Goal: Task Accomplishment & Management: Complete application form

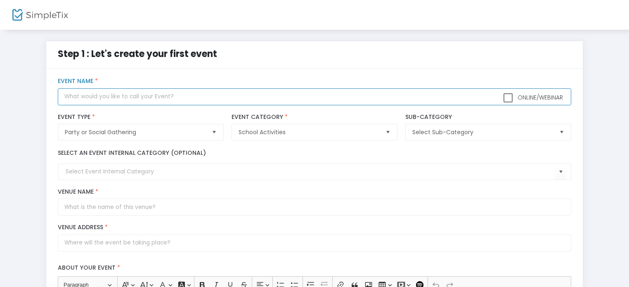
click at [199, 102] on input "text" at bounding box center [314, 96] width 513 height 17
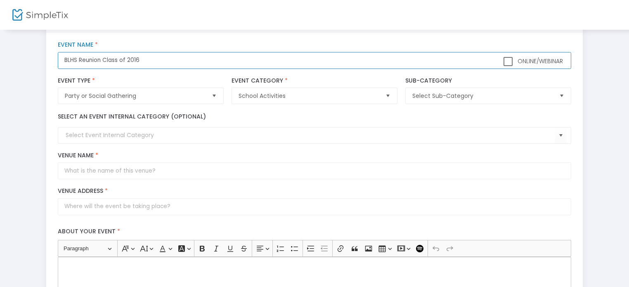
scroll to position [36, 0]
type input "BLHS Reunion Class of 2016"
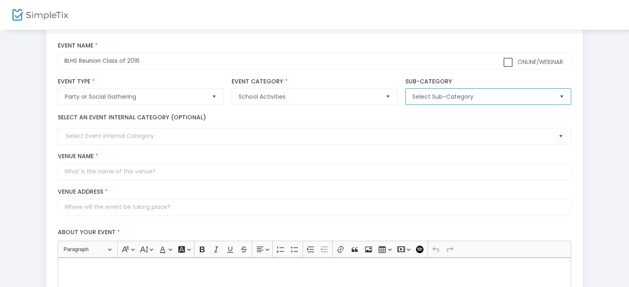
click at [491, 99] on span "Select Sub-Category" at bounding box center [482, 96] width 140 height 8
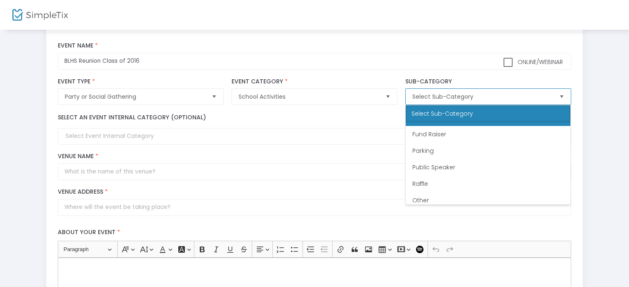
scroll to position [33, 0]
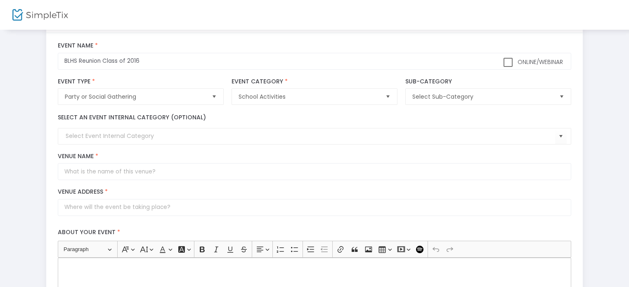
click at [586, 69] on div "Step 1 : Let's create your first event title : BLHS Reunion Class of 2016 Valid…" at bounding box center [314, 270] width 545 height 528
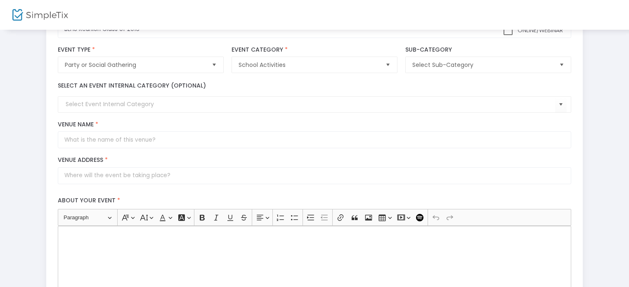
scroll to position [69, 0]
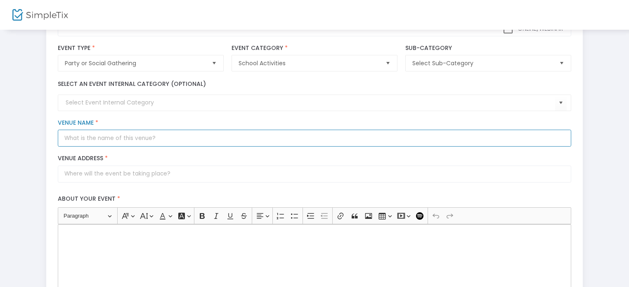
click at [146, 142] on input "Venue Name *" at bounding box center [314, 138] width 513 height 17
type input "To be announced"
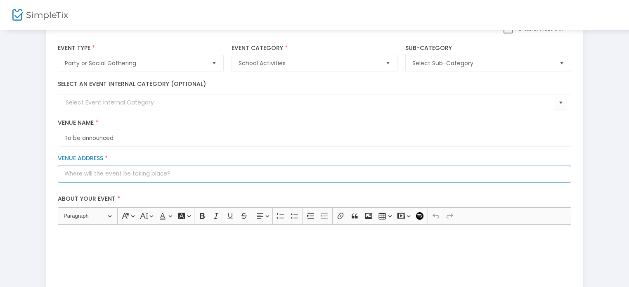
click at [146, 170] on input "Venue Address *" at bounding box center [314, 174] width 513 height 17
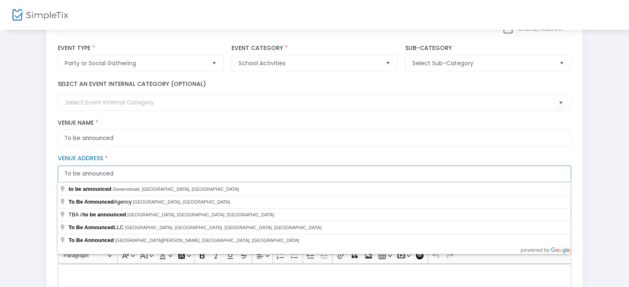
type input "To be announced"
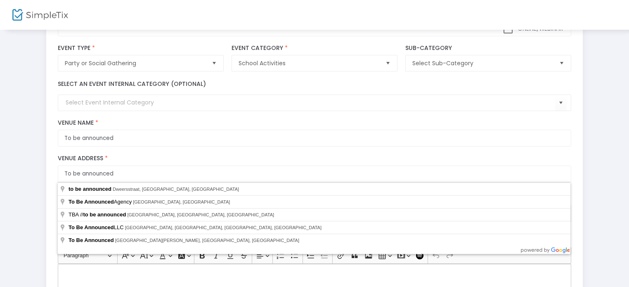
click at [26, 247] on div "Step 1 : Let's create your first event title : BLHS Reunion Class of 2016 Valid…" at bounding box center [314, 256] width 604 height 568
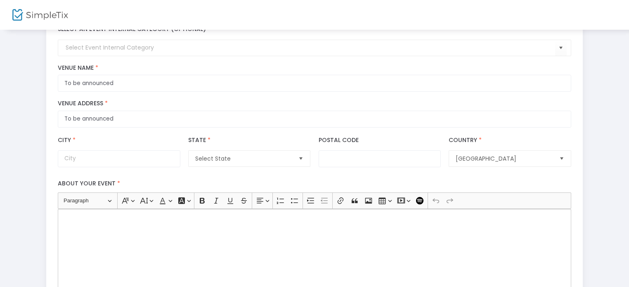
scroll to position [126, 0]
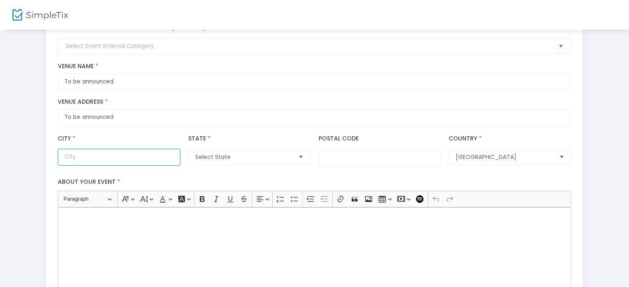
click at [145, 151] on input "City *" at bounding box center [119, 157] width 122 height 17
type input "Bonney Lake"
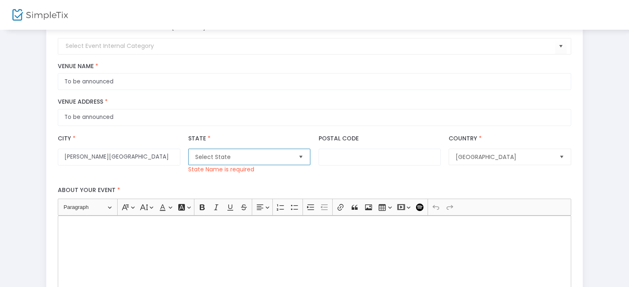
click at [294, 161] on span "Select State" at bounding box center [243, 157] width 103 height 16
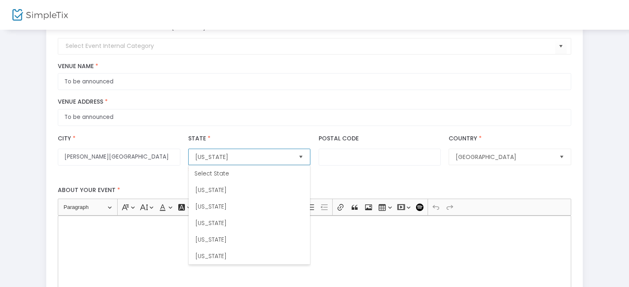
scroll to position [710, 0]
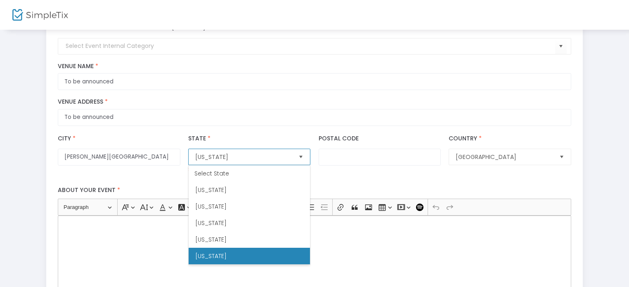
click at [241, 252] on li "Washington" at bounding box center [249, 256] width 121 height 17
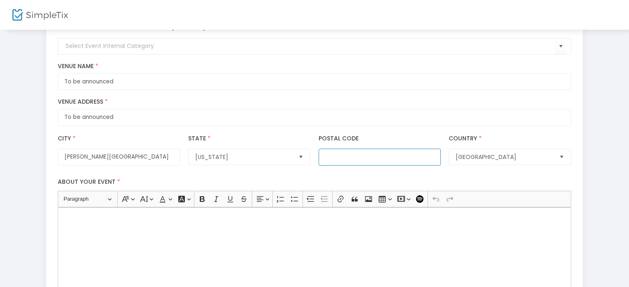
click at [377, 156] on input "Postal Code" at bounding box center [380, 157] width 122 height 17
type input "98391"
click at [378, 236] on div "Rich Text Editor, main" at bounding box center [314, 248] width 513 height 83
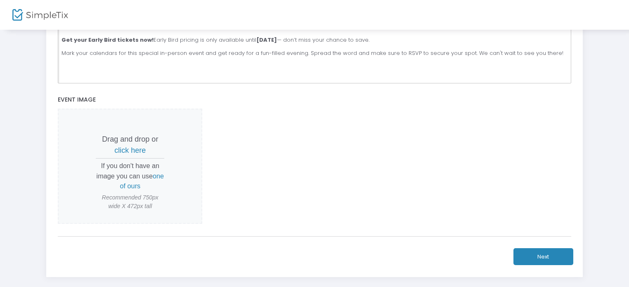
scroll to position [332, 0]
click at [125, 150] on span "click here" at bounding box center [129, 150] width 31 height 8
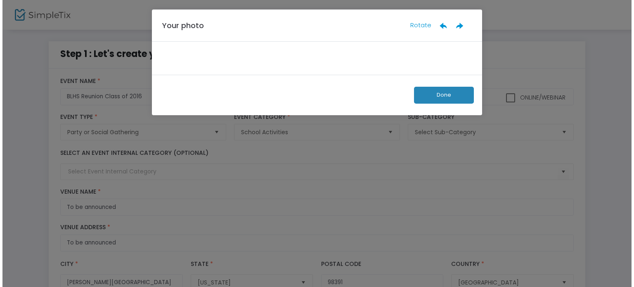
scroll to position [0, 0]
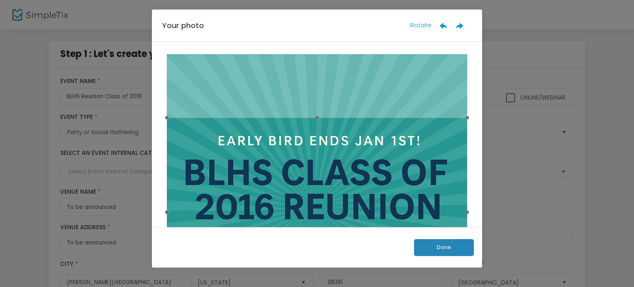
drag, startPoint x: 407, startPoint y: 121, endPoint x: 406, endPoint y: 130, distance: 9.1
click at [406, 130] on div at bounding box center [317, 212] width 301 height 189
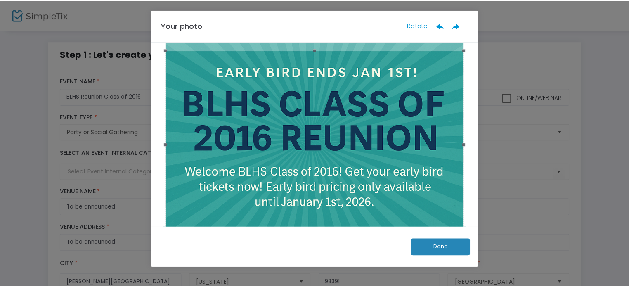
scroll to position [70, 0]
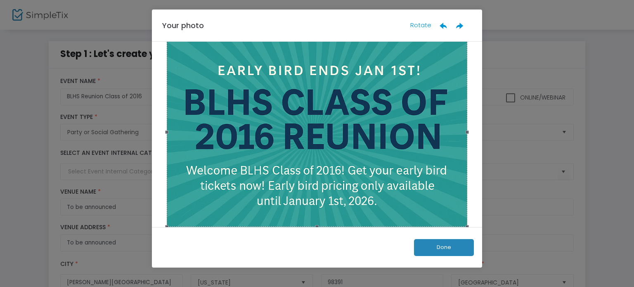
drag, startPoint x: 411, startPoint y: 184, endPoint x: 410, endPoint y: 173, distance: 11.2
click at [410, 173] on div at bounding box center [317, 132] width 301 height 189
click at [440, 248] on button "Done" at bounding box center [444, 247] width 60 height 17
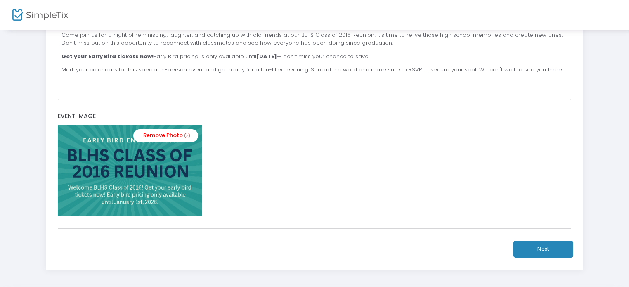
scroll to position [317, 0]
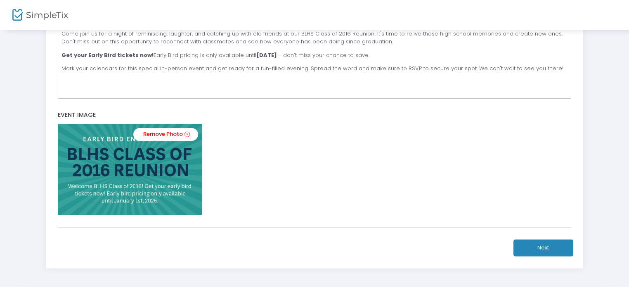
click at [553, 242] on button "Next" at bounding box center [544, 247] width 60 height 17
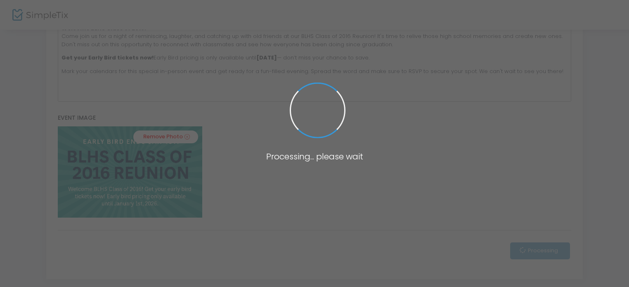
scroll to position [320, 0]
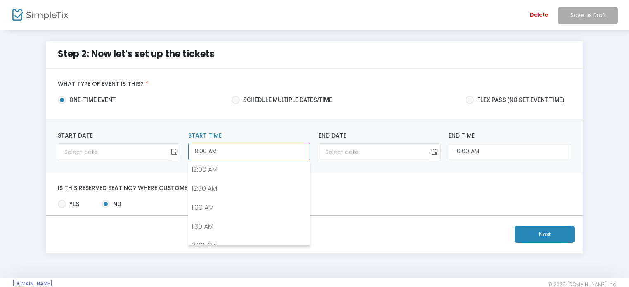
scroll to position [268, 0]
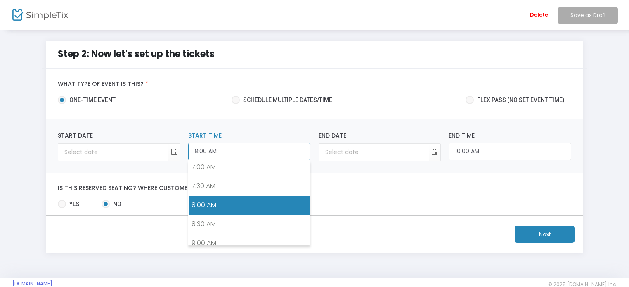
click at [249, 143] on input "8:00 AM" at bounding box center [249, 152] width 122 height 18
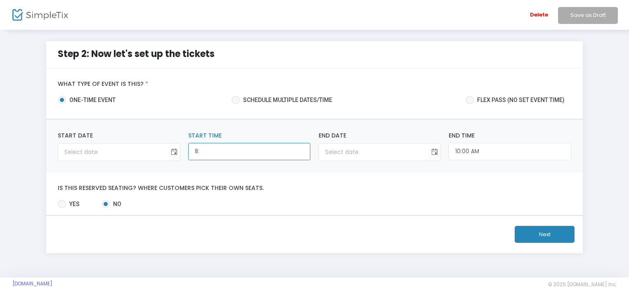
type input "8"
type input "3:00 PM"
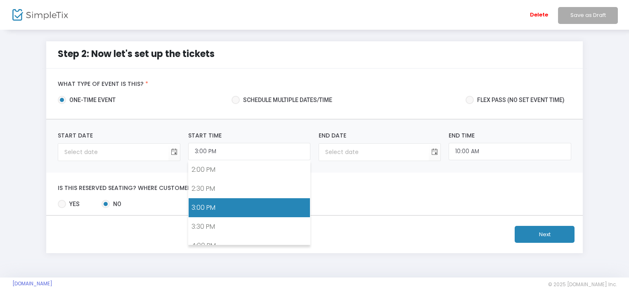
click at [286, 205] on link "3:00 PM" at bounding box center [249, 207] width 121 height 19
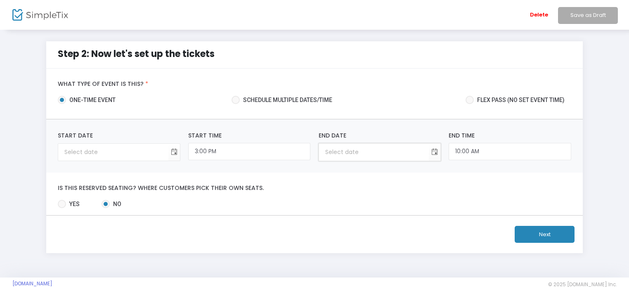
type input "month/day/year"
click at [375, 148] on input "month/day/year" at bounding box center [374, 152] width 110 height 17
click at [175, 151] on span "Toggle calendar" at bounding box center [174, 152] width 14 height 14
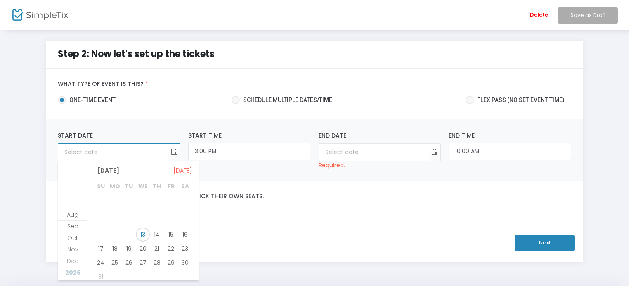
click at [76, 273] on span "2026" at bounding box center [72, 272] width 15 height 8
click at [76, 272] on span "Jun" at bounding box center [73, 273] width 10 height 8
click at [74, 224] on span "Jul" at bounding box center [73, 227] width 19 height 8
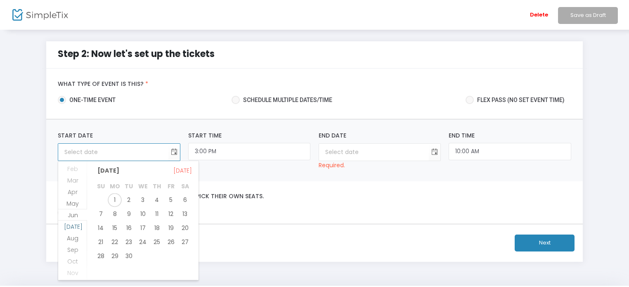
scroll to position [1171, 0]
click at [188, 222] on span "18" at bounding box center [185, 225] width 14 height 14
type input "7/18/2026"
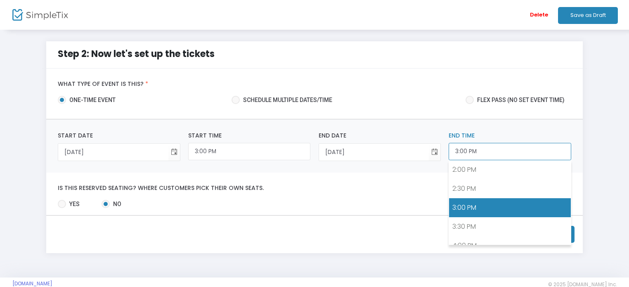
click at [459, 152] on input "3:00 PM" at bounding box center [510, 152] width 122 height 18
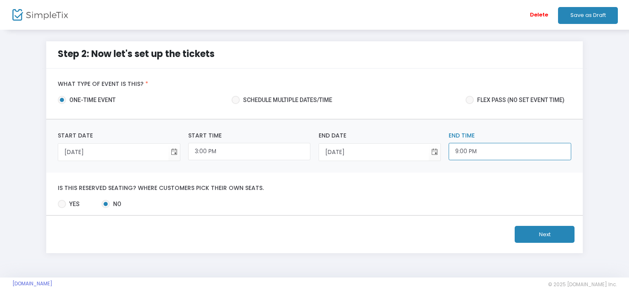
type input "9:00 PM"
click at [458, 183] on div "Is this reserved seating? Where customers pick their own seats. Yes No Required." at bounding box center [314, 194] width 537 height 43
click at [549, 231] on button "Next" at bounding box center [545, 234] width 60 height 17
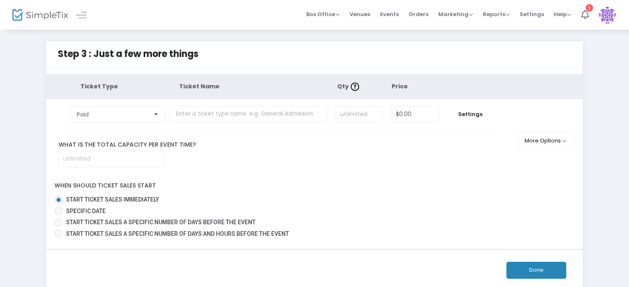
click at [155, 119] on span "Select" at bounding box center [156, 114] width 14 height 14
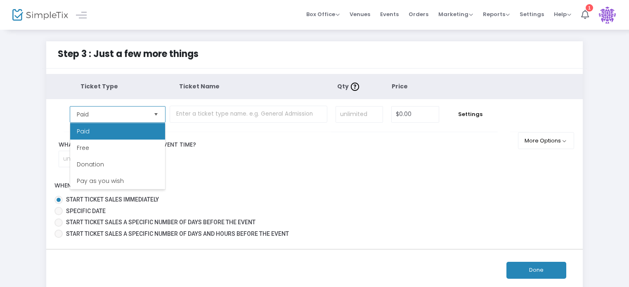
click at [155, 118] on span "Select" at bounding box center [156, 114] width 14 height 14
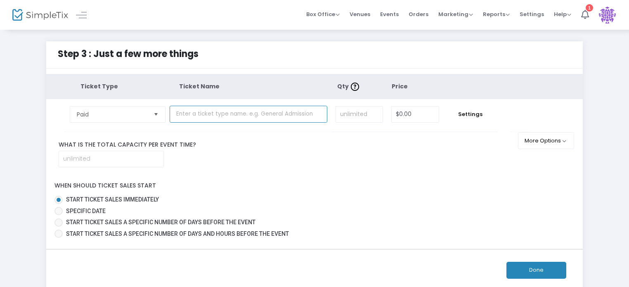
click at [199, 112] on input "text" at bounding box center [249, 114] width 158 height 17
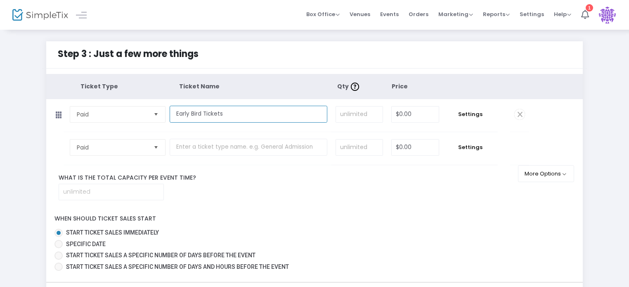
type input "Early Bird Tickets"
click at [425, 114] on input "0" at bounding box center [415, 115] width 47 height 16
type input "$60.00"
click at [479, 109] on td "Settings" at bounding box center [470, 115] width 54 height 33
click at [474, 115] on span "Settings" at bounding box center [471, 114] width 46 height 8
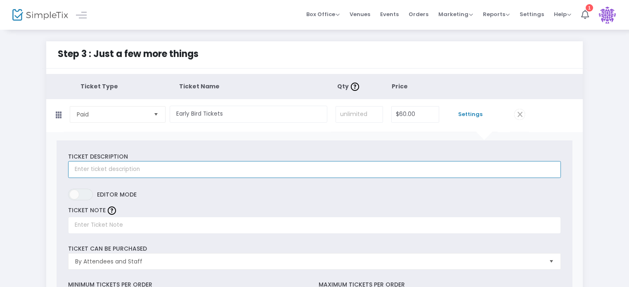
click at [401, 170] on input "text" at bounding box center [314, 169] width 493 height 17
type input "Early Bird Tickets"
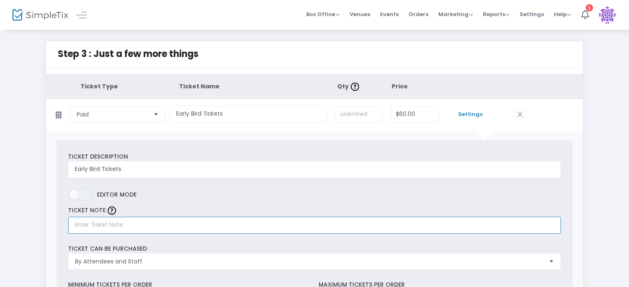
click at [389, 225] on input "text" at bounding box center [314, 225] width 493 height 17
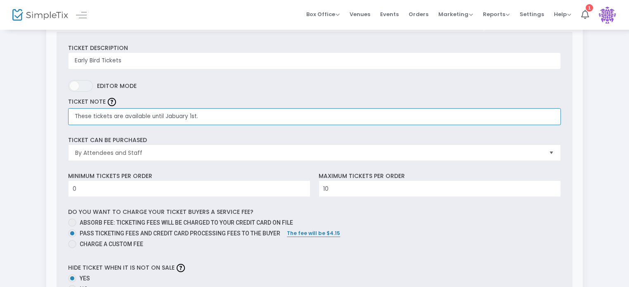
scroll to position [111, 0]
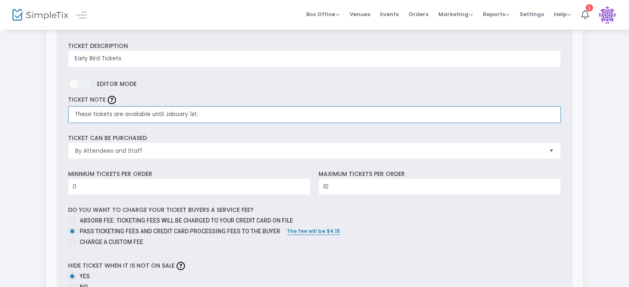
click at [173, 112] on input "These tickets are available until Jabuary 1st." at bounding box center [314, 114] width 493 height 17
click at [209, 114] on input "These tickets are available until January 1st." at bounding box center [314, 114] width 493 height 17
type input "These tickets are available until January 1st. Then pricing goes up."
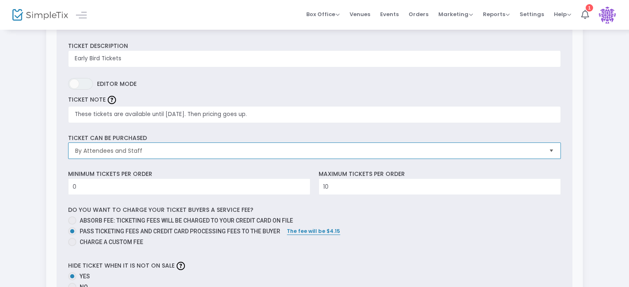
click at [199, 155] on span "By Attendees and Staff" at bounding box center [309, 151] width 474 height 16
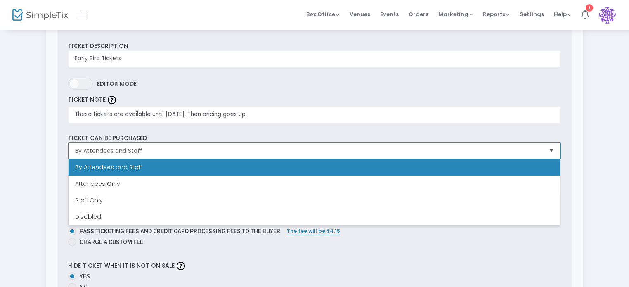
click at [199, 155] on span "By Attendees and Staff" at bounding box center [309, 151] width 474 height 16
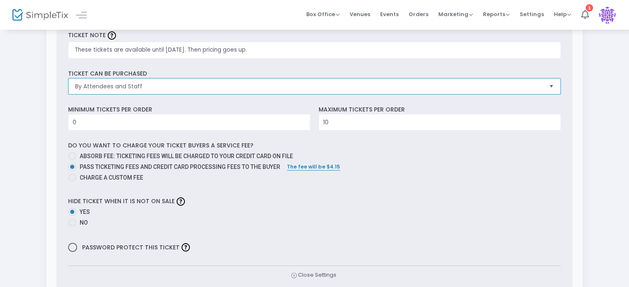
scroll to position [178, 0]
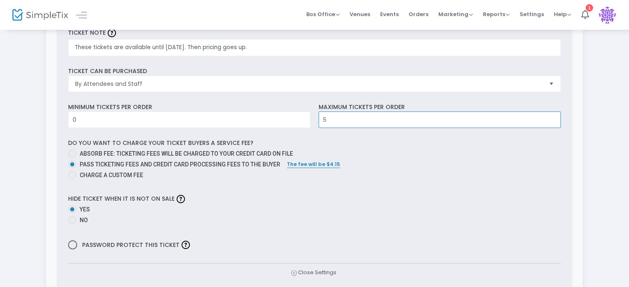
type input "5"
click at [314, 144] on div "Do you want to charge your ticket buyers a service fee? Absorb fee: Ticketing f…" at bounding box center [314, 160] width 501 height 43
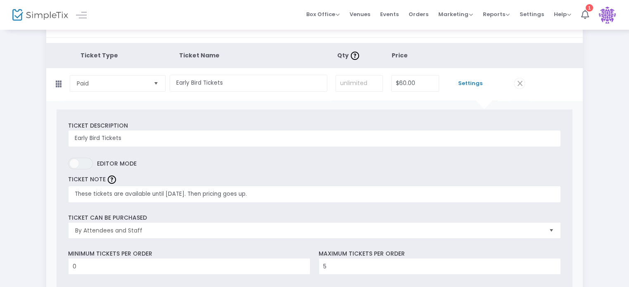
scroll to position [31, 0]
click at [80, 166] on span "ON OFF" at bounding box center [80, 163] width 25 height 12
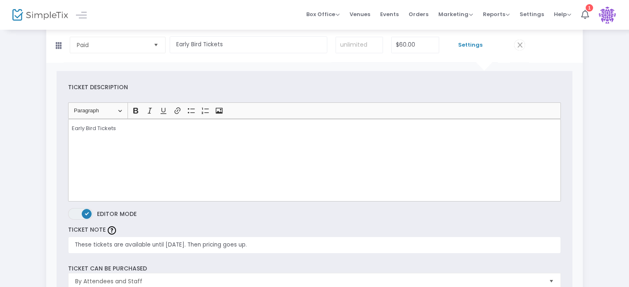
scroll to position [74, 0]
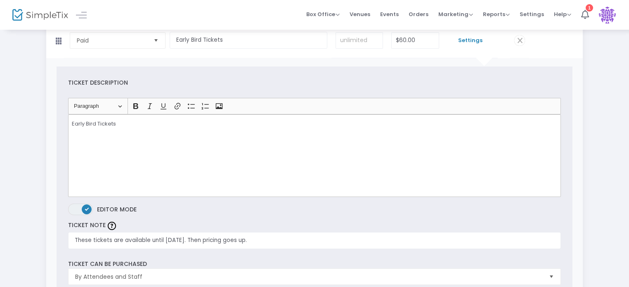
click at [86, 204] on span "ON OFF" at bounding box center [80, 210] width 25 height 12
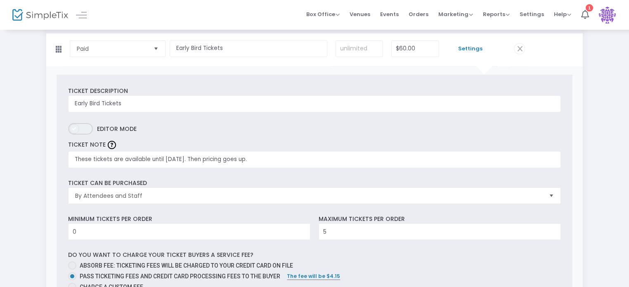
scroll to position [35, 0]
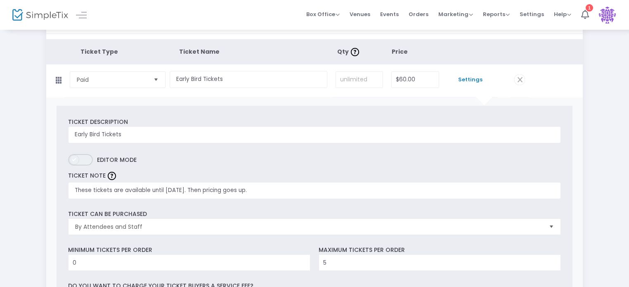
click at [79, 160] on span at bounding box center [74, 160] width 10 height 10
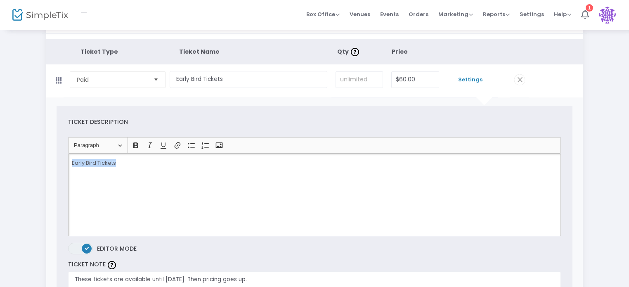
drag, startPoint x: 152, startPoint y: 165, endPoint x: 42, endPoint y: 161, distance: 109.9
click at [121, 147] on button "Heading Paragraph" at bounding box center [98, 145] width 56 height 13
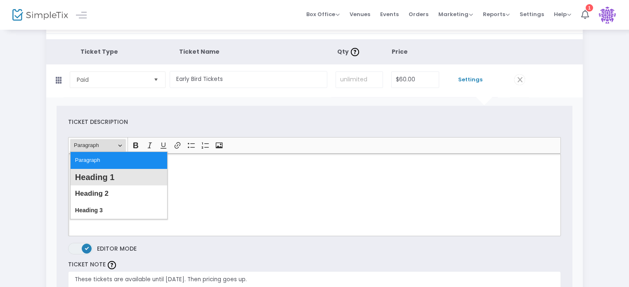
click at [112, 176] on span "Heading 1" at bounding box center [95, 177] width 40 height 12
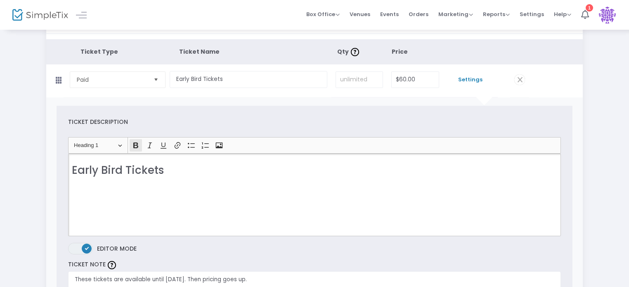
click at [139, 145] on icon "Editor toolbar" at bounding box center [136, 145] width 8 height 8
click at [202, 177] on div "Early Bird Tickets" at bounding box center [314, 195] width 493 height 83
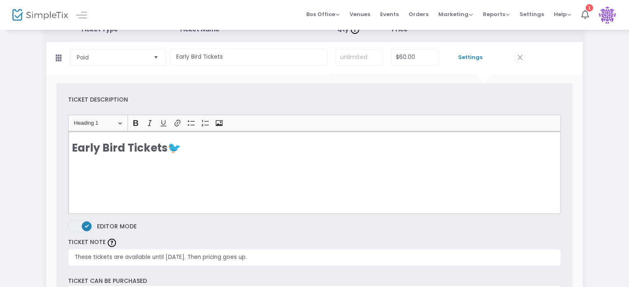
scroll to position [0, 0]
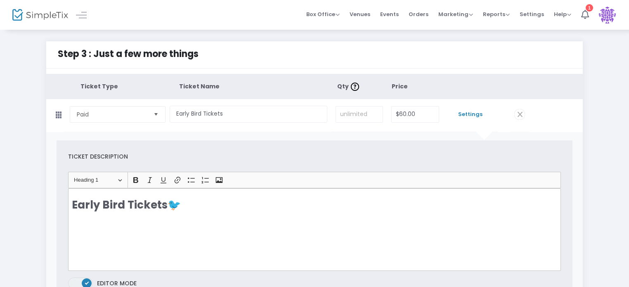
click at [473, 113] on span "Settings" at bounding box center [471, 114] width 46 height 8
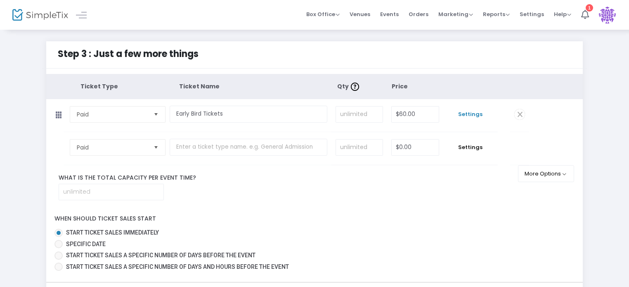
click at [473, 113] on span "Settings" at bounding box center [471, 114] width 46 height 8
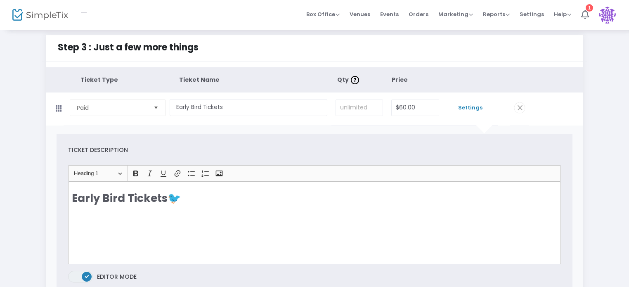
scroll to position [7, 0]
click at [461, 105] on span "Settings" at bounding box center [471, 108] width 46 height 8
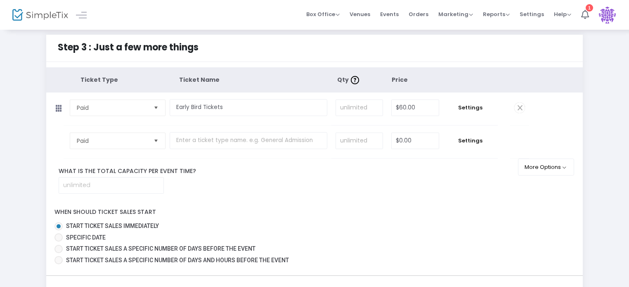
click at [62, 109] on icon at bounding box center [58, 108] width 17 height 13
click at [545, 166] on button "More Options" at bounding box center [546, 167] width 57 height 17
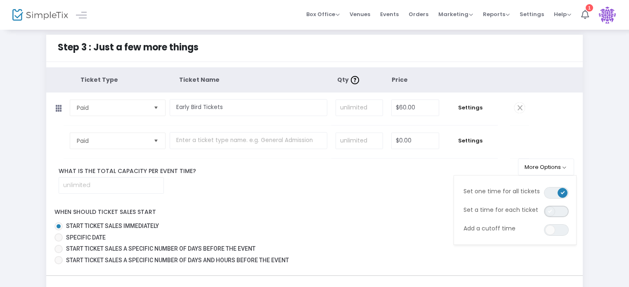
click at [560, 210] on span "ON OFF" at bounding box center [556, 212] width 25 height 12
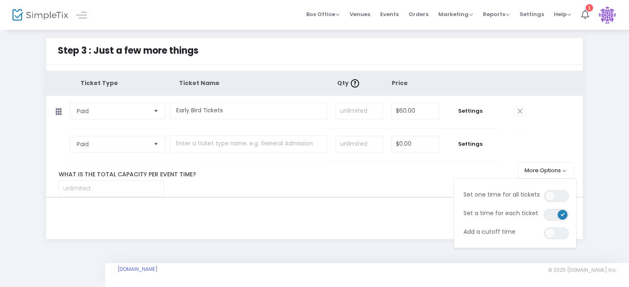
click at [365, 201] on div "Done" at bounding box center [314, 218] width 545 height 42
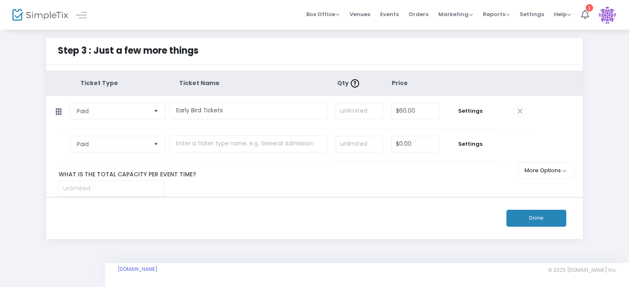
click at [471, 115] on td "Settings" at bounding box center [470, 112] width 54 height 33
click at [471, 111] on span "Settings" at bounding box center [471, 111] width 46 height 8
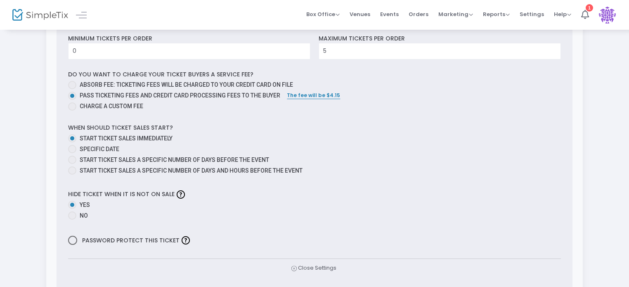
scroll to position [335, 0]
click at [71, 150] on span at bounding box center [72, 149] width 8 height 8
click at [72, 154] on input "Specific Date" at bounding box center [72, 154] width 0 height 0
radio input "true"
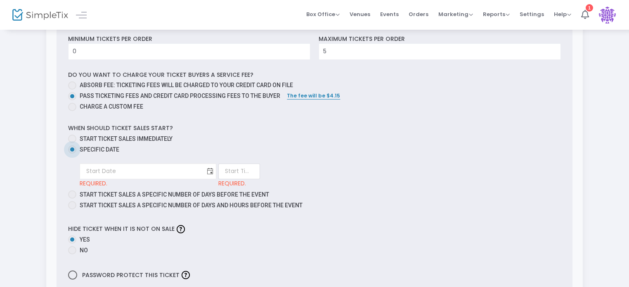
click at [204, 171] on span "Toggle calendar" at bounding box center [211, 171] width 14 height 14
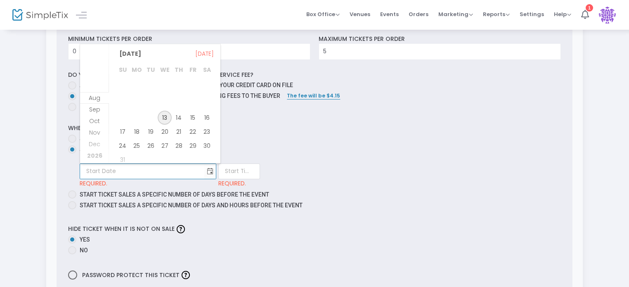
click at [167, 118] on span "13" at bounding box center [165, 118] width 14 height 14
type input "8/13/2025"
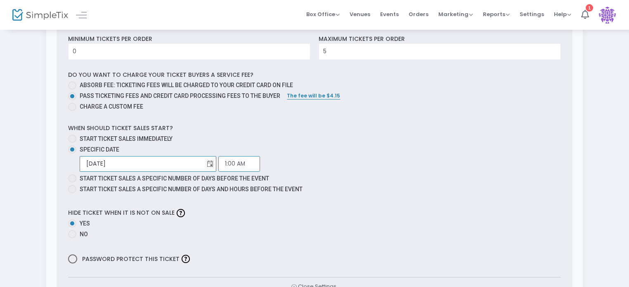
scroll to position [5, 0]
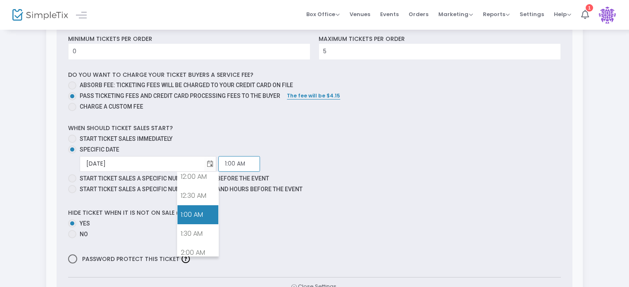
click at [218, 162] on input "1:00 AM" at bounding box center [239, 164] width 42 height 16
drag, startPoint x: 208, startPoint y: 162, endPoint x: 161, endPoint y: 162, distance: 46.7
click at [161, 162] on div "8/13/2025 Required. 1:00 AM Required." at bounding box center [320, 164] width 481 height 16
click at [218, 162] on input "1:00 AM" at bounding box center [239, 164] width 42 height 16
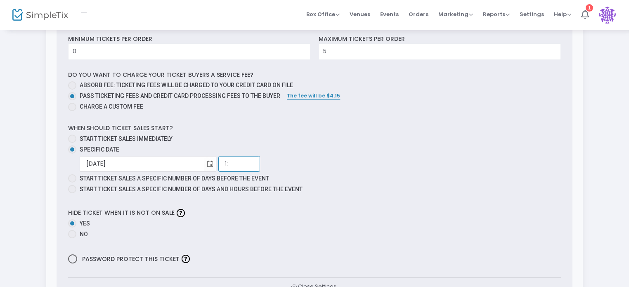
type input "1"
type input "2:00 PM"
click at [248, 160] on div "8/13/2025 Required. 2:00 PM Required." at bounding box center [320, 164] width 481 height 16
click at [73, 136] on span at bounding box center [72, 139] width 8 height 8
click at [72, 143] on input "Start ticket sales immediately" at bounding box center [72, 143] width 0 height 0
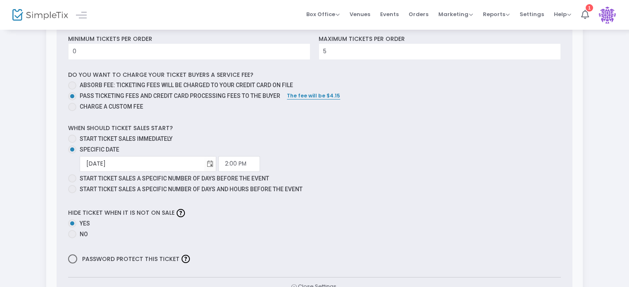
radio input "true"
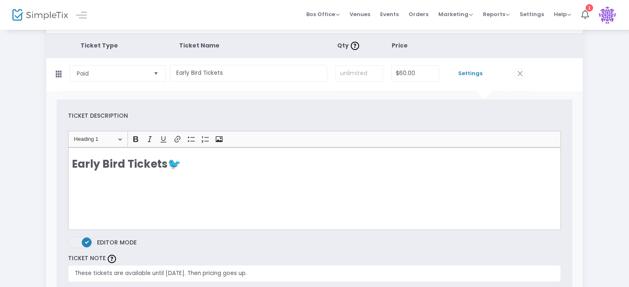
scroll to position [40, 0]
click at [476, 74] on span "Settings" at bounding box center [471, 75] width 46 height 8
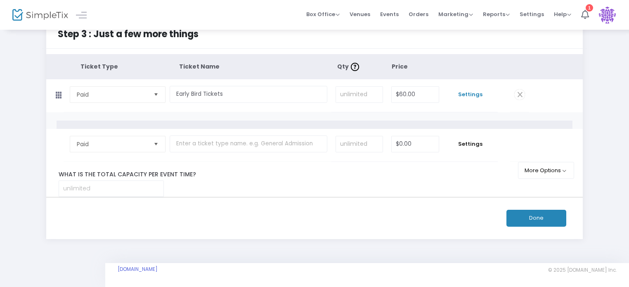
scroll to position [3, 0]
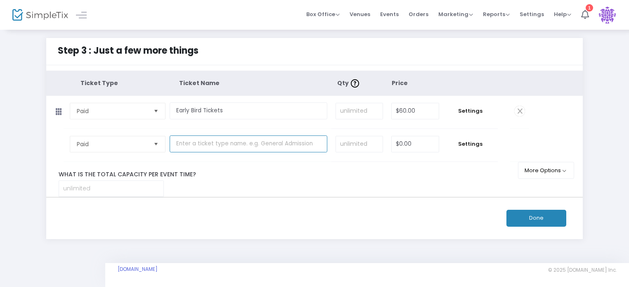
click at [198, 140] on input "text" at bounding box center [249, 143] width 158 height 17
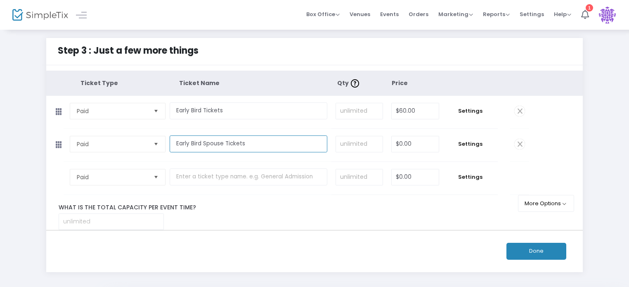
type input "Early Bird Spouse Tickets"
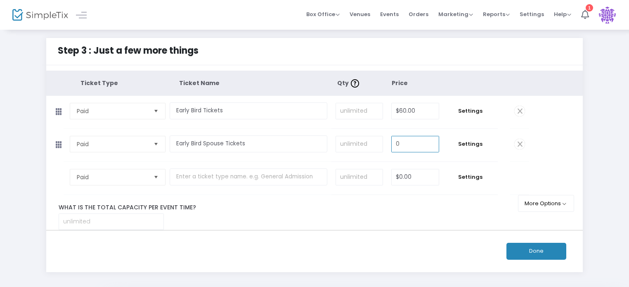
click at [420, 147] on input "0" at bounding box center [415, 144] width 47 height 16
type input "$100.00"
click at [464, 147] on span "Settings" at bounding box center [471, 144] width 46 height 8
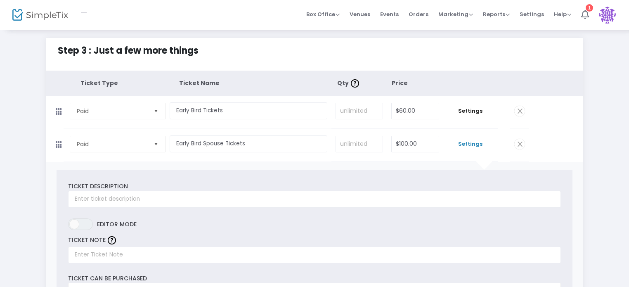
click at [227, 188] on div "Ticket Description Required." at bounding box center [314, 195] width 501 height 26
click at [78, 227] on span "ON OFF" at bounding box center [80, 224] width 25 height 12
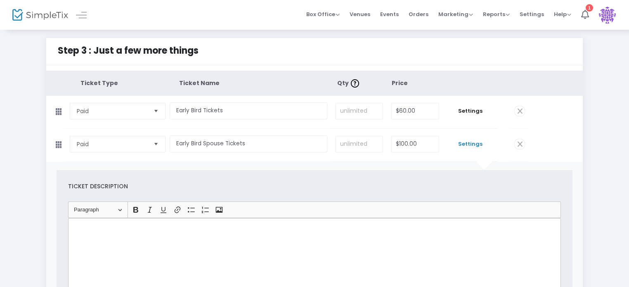
click at [144, 225] on p "Rich Text Editor, main" at bounding box center [315, 227] width 486 height 8
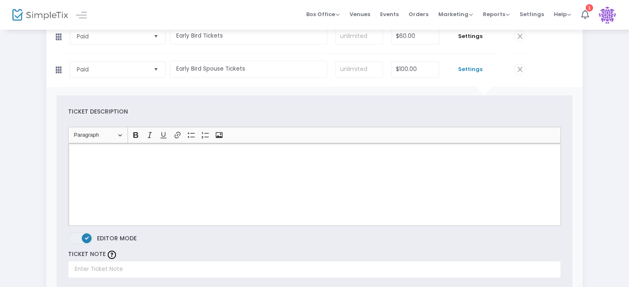
scroll to position [81, 0]
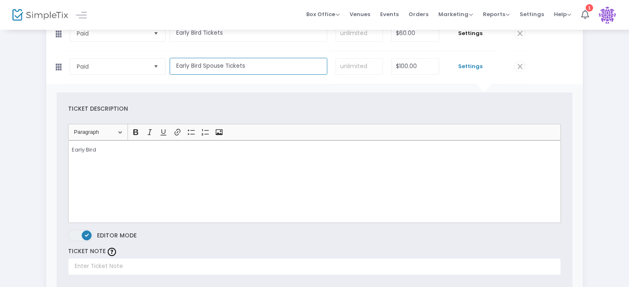
drag, startPoint x: 223, startPoint y: 64, endPoint x: 203, endPoint y: 66, distance: 19.9
click at [203, 66] on input "Early Bird Spouse Tickets" at bounding box center [249, 66] width 158 height 17
type input "Early Bird +1 Tickets"
click at [173, 168] on div "Early Bird" at bounding box center [314, 181] width 493 height 83
drag, startPoint x: 152, startPoint y: 154, endPoint x: 44, endPoint y: 153, distance: 107.8
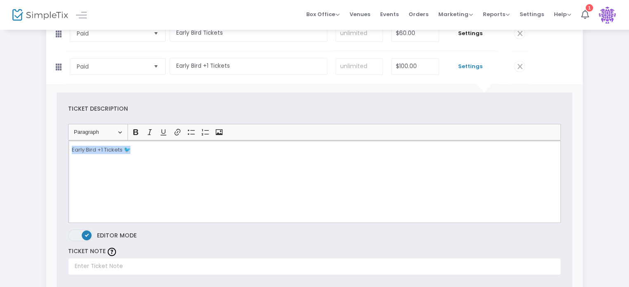
click at [123, 132] on button "Heading Paragraph" at bounding box center [98, 132] width 56 height 13
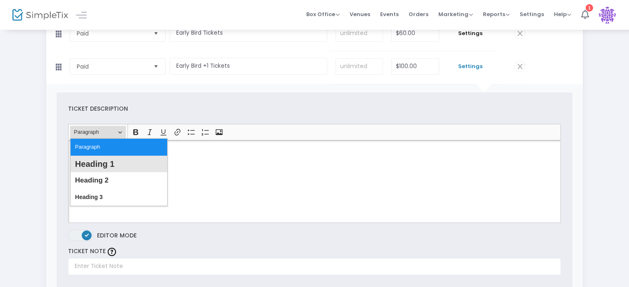
click at [102, 162] on span "Heading 1" at bounding box center [95, 164] width 40 height 12
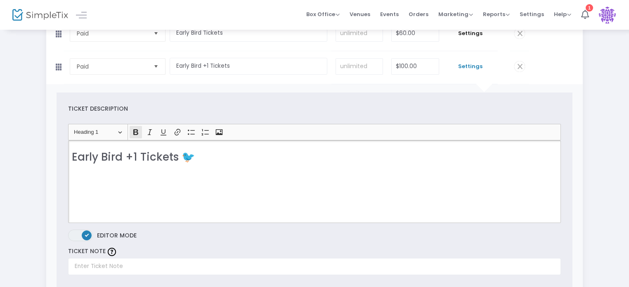
click at [136, 132] on icon "Editor toolbar" at bounding box center [135, 132] width 5 height 6
click at [228, 156] on h2 "Early Bird +1 Tickets 🐦" at bounding box center [315, 157] width 486 height 13
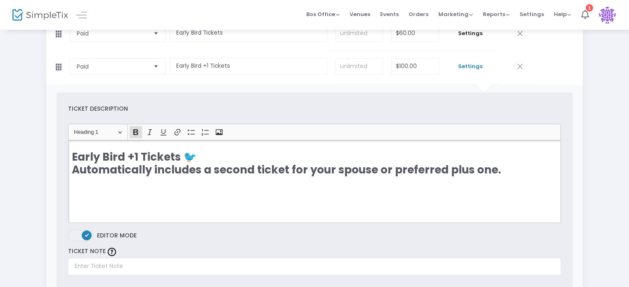
click at [373, 169] on strong "​​​​​​​Automatically includes a second ticket for your spouse or preferred plus…" at bounding box center [286, 169] width 429 height 15
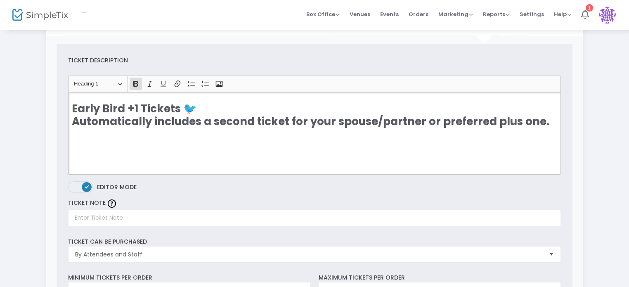
scroll to position [134, 0]
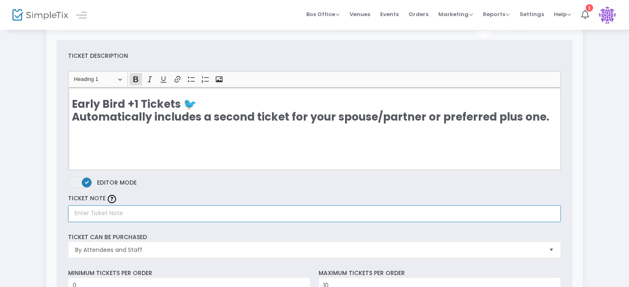
click at [112, 214] on input "text" at bounding box center [314, 213] width 493 height 17
click at [97, 215] on input "text" at bounding box center [314, 213] width 493 height 17
type input "Early Bird Ticket for you and a plus one"
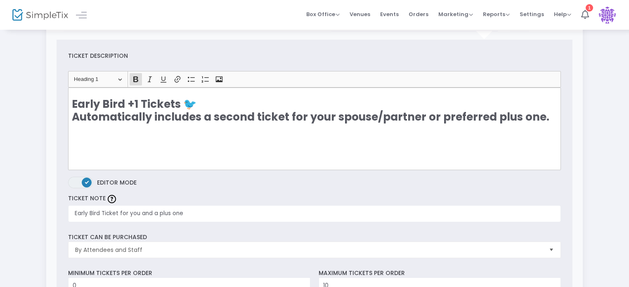
click at [35, 233] on div "Step 3 : Just a few more things Ticket Type Ticket Name Qty Price Paid Required…" at bounding box center [314, 275] width 604 height 734
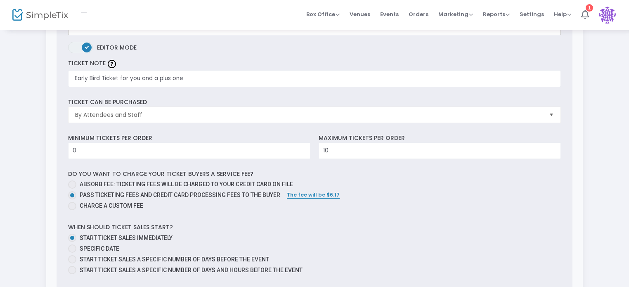
scroll to position [269, 0]
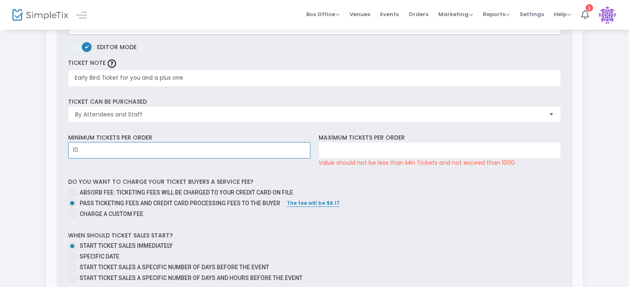
type input "1"
click at [347, 140] on label "Maximum tickets per order" at bounding box center [362, 137] width 86 height 9
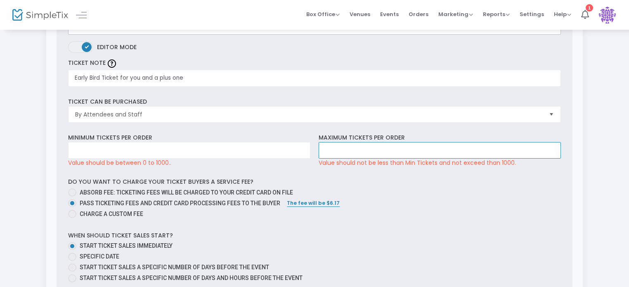
click at [347, 144] on input at bounding box center [440, 150] width 242 height 16
type input "1"
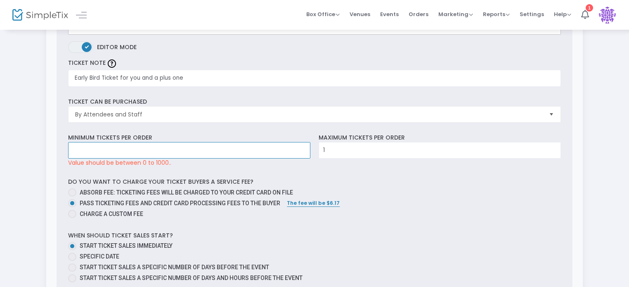
click at [296, 151] on input at bounding box center [190, 150] width 242 height 16
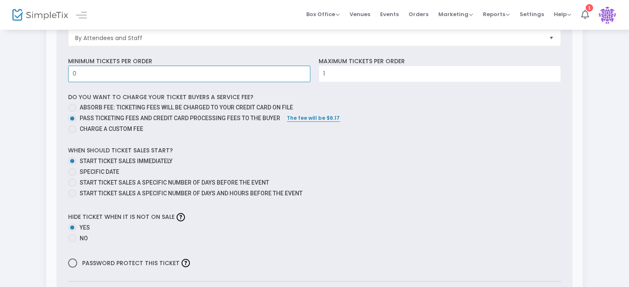
scroll to position [349, 0]
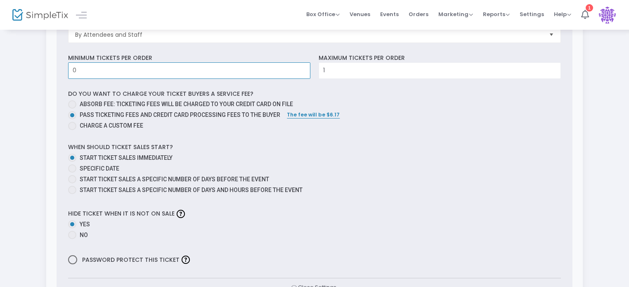
type input "0"
click at [418, 133] on div "Ticket Description Heading Heading 1 Paragraph Heading 1 Heading 2 Heading 3 Bo…" at bounding box center [315, 66] width 517 height 483
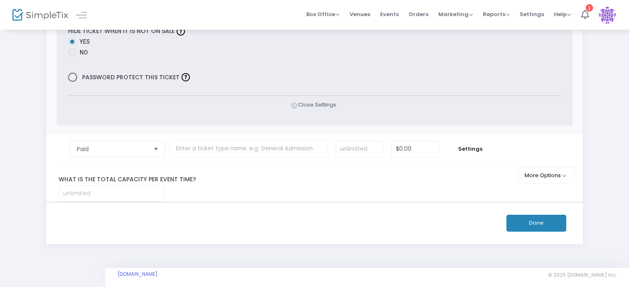
scroll to position [537, 0]
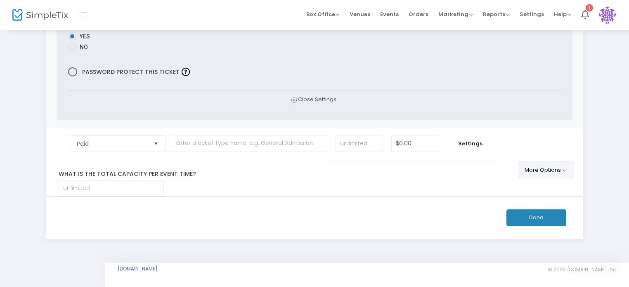
click at [545, 177] on button "More Options" at bounding box center [546, 169] width 57 height 17
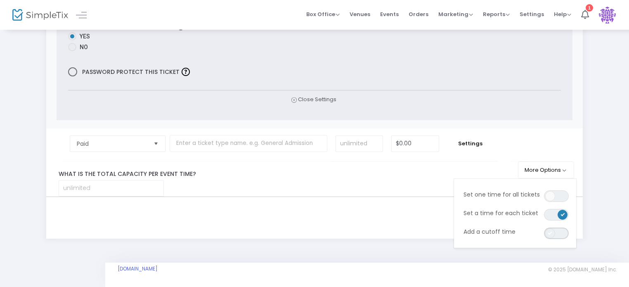
click at [554, 235] on span "ON OFF" at bounding box center [556, 233] width 25 height 12
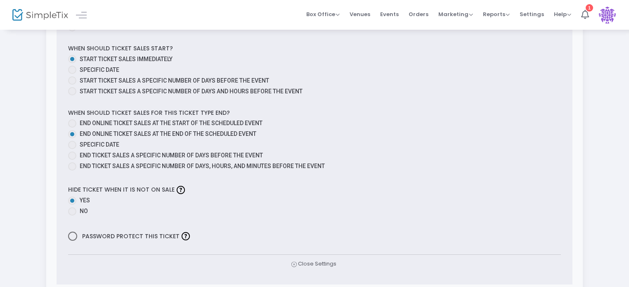
scroll to position [447, 0]
click at [76, 146] on span at bounding box center [72, 145] width 8 height 8
click at [72, 149] on input "Specific Date" at bounding box center [72, 149] width 0 height 0
radio input "true"
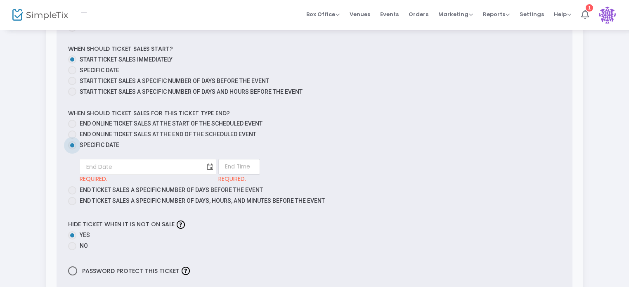
click at [204, 164] on span "Toggle calendar" at bounding box center [211, 167] width 14 height 14
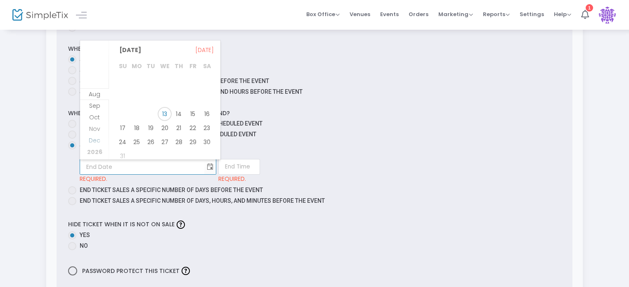
click at [95, 139] on span "Dec" at bounding box center [95, 140] width 12 height 8
click at [165, 133] on span "31" at bounding box center [165, 135] width 14 height 14
type input "12/31/2025"
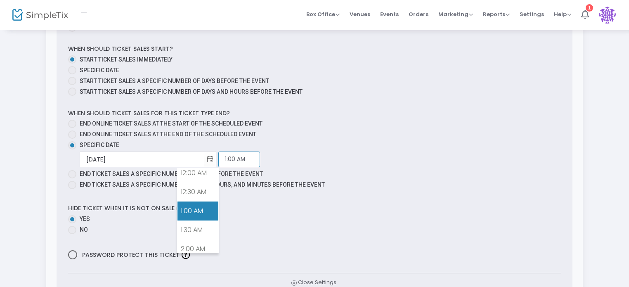
click at [218, 162] on input "1:00 AM" at bounding box center [239, 160] width 42 height 16
drag, startPoint x: 213, startPoint y: 162, endPoint x: 174, endPoint y: 159, distance: 38.9
click at [174, 159] on div "12/31/2025 Required. 1:00 AM Required." at bounding box center [320, 160] width 481 height 16
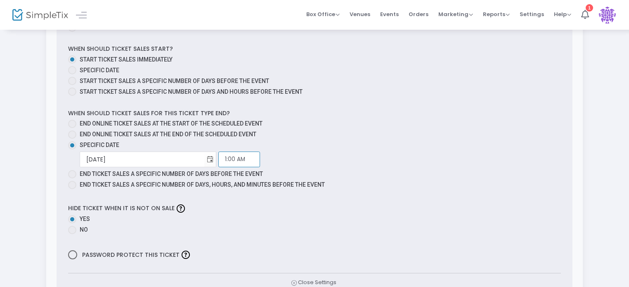
click at [218, 158] on input "1:00 AM" at bounding box center [239, 160] width 42 height 16
type input "11:59 PM"
click at [312, 166] on div "12/31/2025 Required. 11:59 PM Required." at bounding box center [320, 160] width 481 height 16
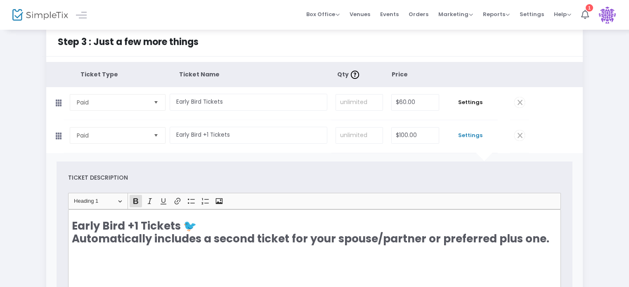
scroll to position [7, 0]
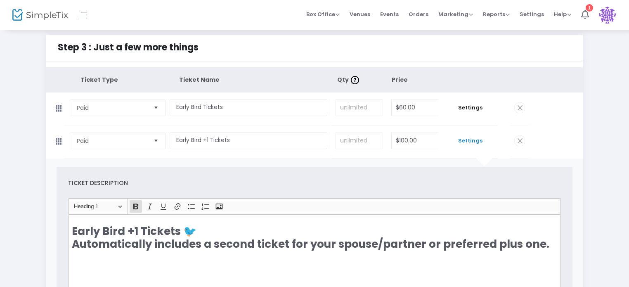
click at [474, 143] on span "Settings" at bounding box center [471, 141] width 46 height 8
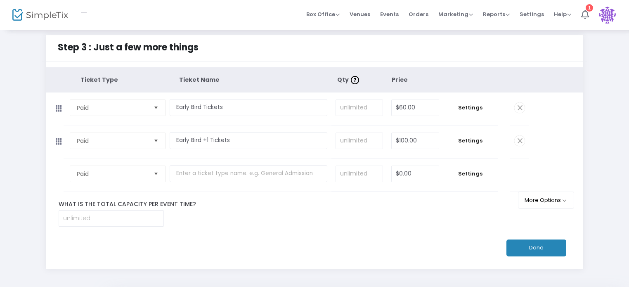
click at [472, 100] on td "Settings" at bounding box center [470, 108] width 54 height 33
click at [472, 103] on td "Settings" at bounding box center [470, 108] width 54 height 33
click at [471, 106] on span "Settings" at bounding box center [471, 108] width 46 height 8
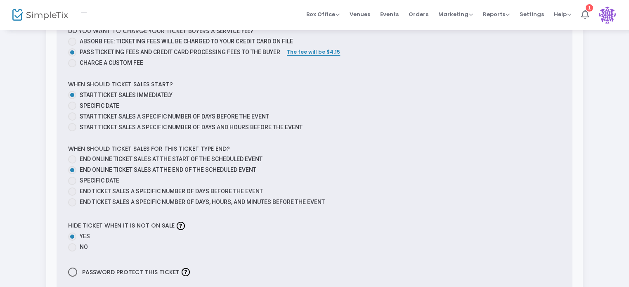
scroll to position [380, 0]
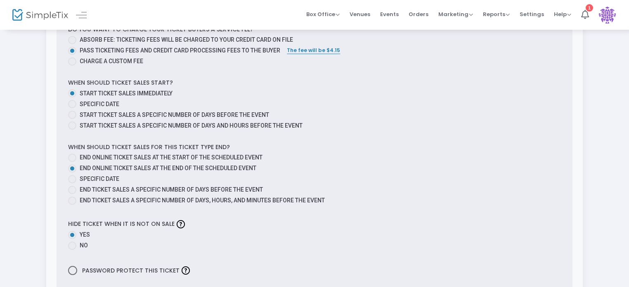
click at [73, 181] on span at bounding box center [72, 179] width 8 height 8
click at [72, 183] on input "Specific Date" at bounding box center [72, 183] width 0 height 0
radio input "true"
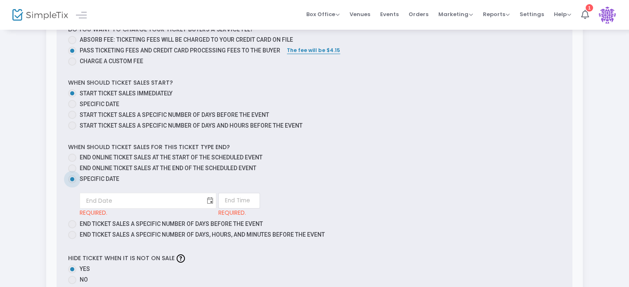
click at [204, 198] on span "Toggle calendar" at bounding box center [211, 201] width 14 height 14
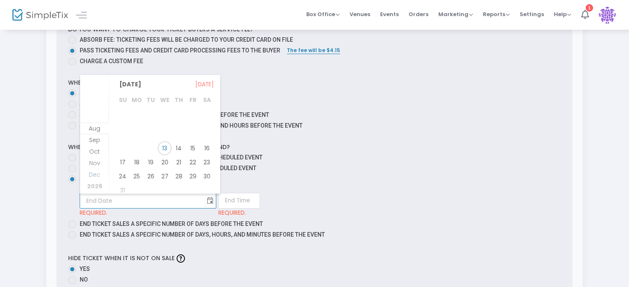
click at [97, 176] on span "Dec" at bounding box center [95, 175] width 12 height 8
click at [163, 167] on span "31" at bounding box center [165, 169] width 14 height 14
type input "12/31/2025"
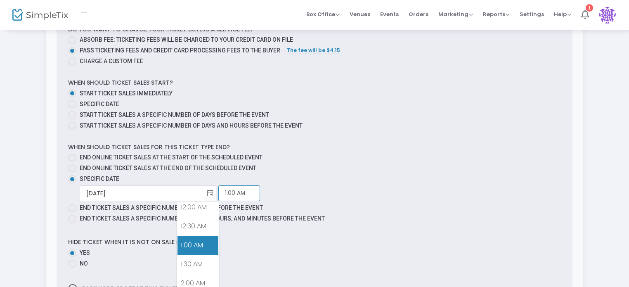
click at [218, 192] on input "1:00 AM" at bounding box center [239, 193] width 42 height 16
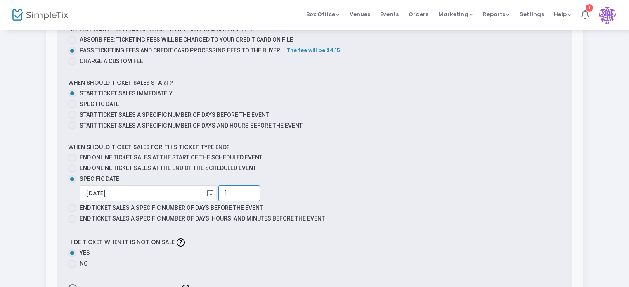
type input "1"
type input "11:59 PM"
click at [301, 188] on div "12/31/2025 Required. 11:59 PM Required." at bounding box center [320, 193] width 481 height 16
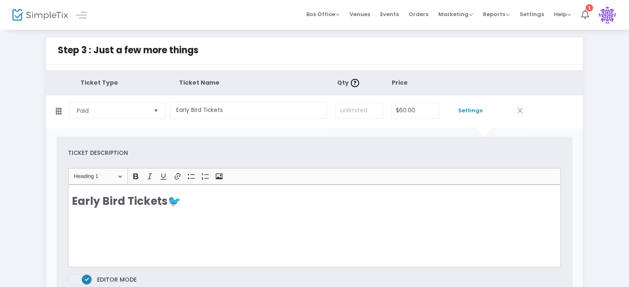
scroll to position [0, 0]
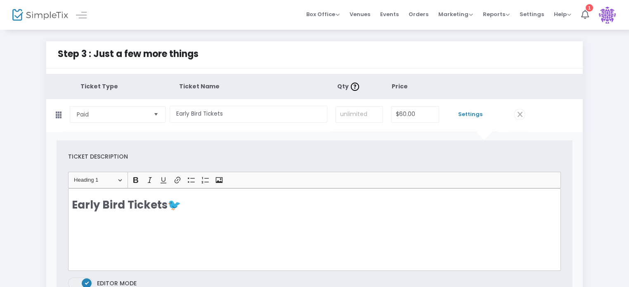
click at [479, 110] on span "Settings" at bounding box center [471, 114] width 46 height 8
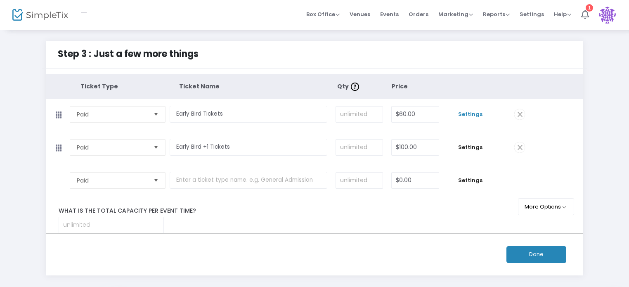
click at [479, 110] on span "Settings" at bounding box center [471, 114] width 46 height 8
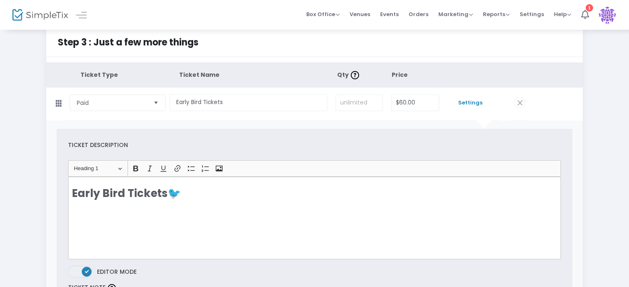
scroll to position [11, 0]
click at [472, 100] on span "Settings" at bounding box center [471, 103] width 46 height 8
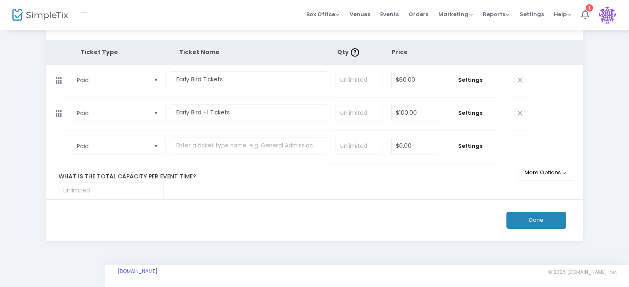
scroll to position [36, 0]
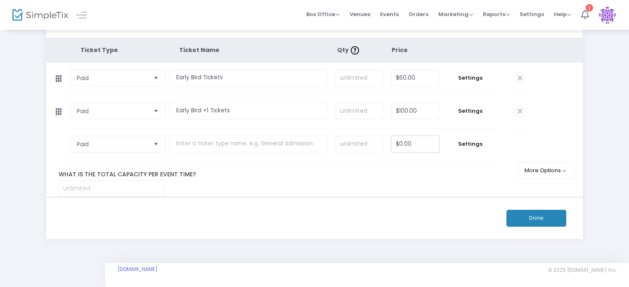
click at [410, 142] on input "$0.00" at bounding box center [415, 144] width 47 height 16
type input "$15.00"
click at [304, 142] on input "text" at bounding box center [249, 143] width 158 height 17
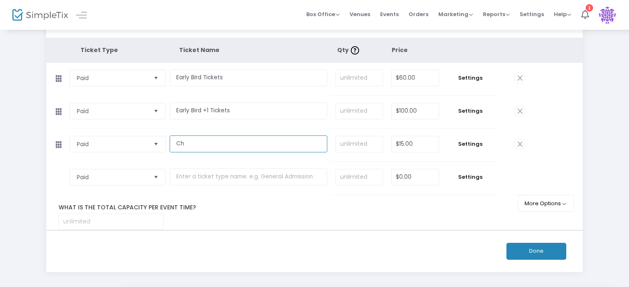
type input "C"
type input "Early Bird Child Ticket"
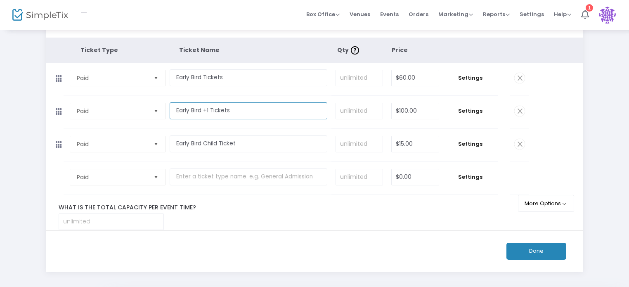
click at [296, 113] on input "Early Bird +1 Tickets" at bounding box center [249, 110] width 158 height 17
type input "Early Bird +1 Ticket"
click at [294, 80] on input "Early Bird Tickets" at bounding box center [249, 77] width 158 height 17
type input "Early Bird Ticket"
click at [439, 231] on div "Done" at bounding box center [314, 251] width 545 height 42
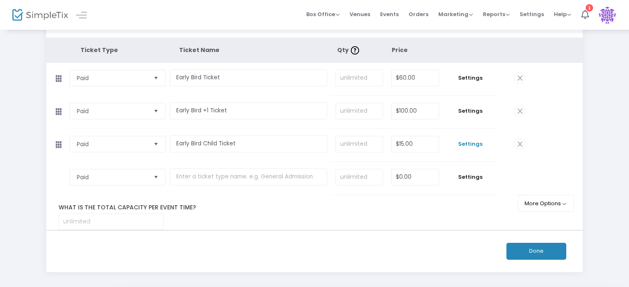
click at [474, 144] on span "Settings" at bounding box center [471, 144] width 46 height 8
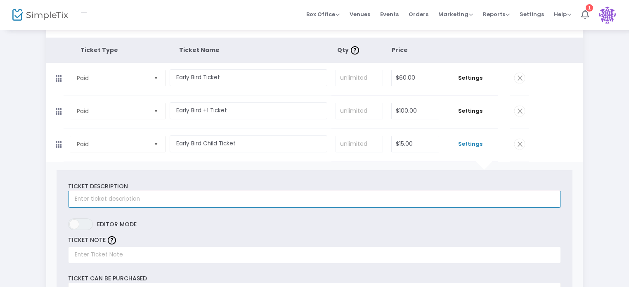
click at [178, 201] on input "text" at bounding box center [314, 199] width 493 height 17
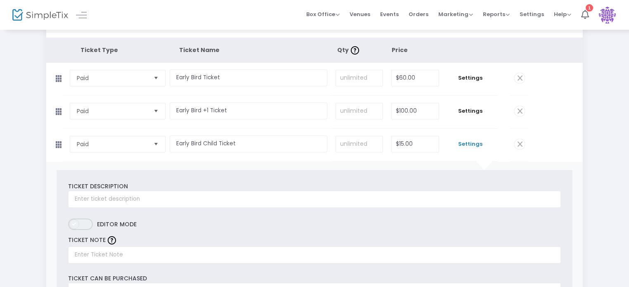
click at [81, 223] on span "ON OFF" at bounding box center [80, 224] width 25 height 12
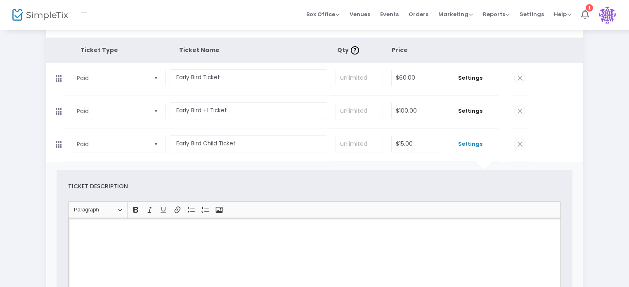
click at [136, 220] on div "Rich Text Editor, main" at bounding box center [314, 259] width 493 height 83
click at [110, 202] on div "Heading Paragraph Paragraph Heading 1 Heading 2 Heading 3 Bold (CTRL+B) Bold It…" at bounding box center [313, 210] width 487 height 16
click at [111, 205] on span "Paragraph" at bounding box center [95, 210] width 43 height 10
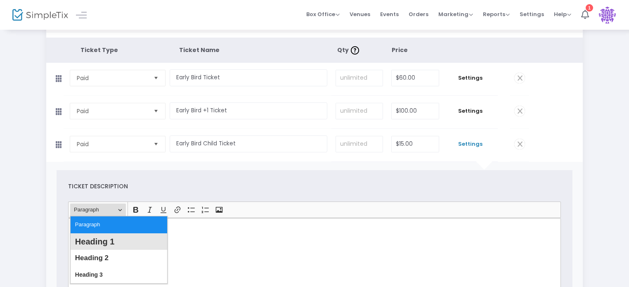
click at [106, 245] on span "Heading 1" at bounding box center [95, 242] width 40 height 12
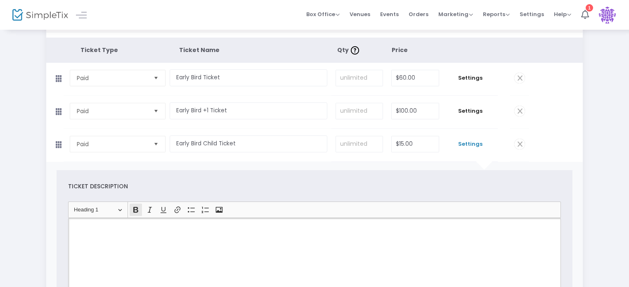
click at [137, 206] on icon "Editor toolbar" at bounding box center [136, 210] width 8 height 8
click at [147, 234] on h2 "Rich Text Editor, main" at bounding box center [315, 234] width 486 height 13
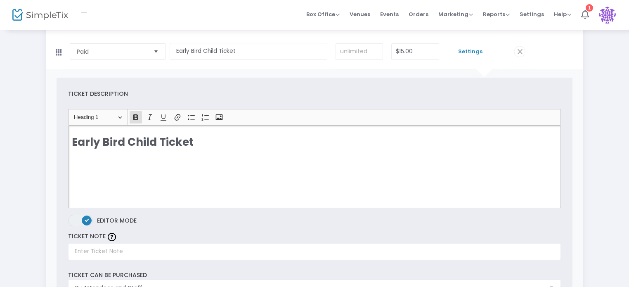
scroll to position [134, 0]
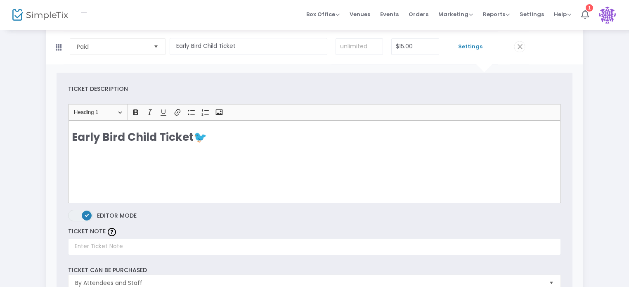
click at [120, 104] on div "Heading Heading 1 Paragraph Heading 1 Heading 2 Heading 3 Bold (CTRL+B) Bold It…" at bounding box center [313, 112] width 487 height 16
click at [121, 111] on button "Heading Heading 1" at bounding box center [98, 112] width 56 height 13
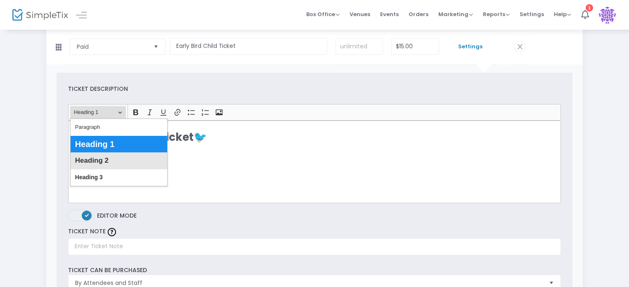
click at [103, 166] on button "Heading 2" at bounding box center [119, 160] width 97 height 17
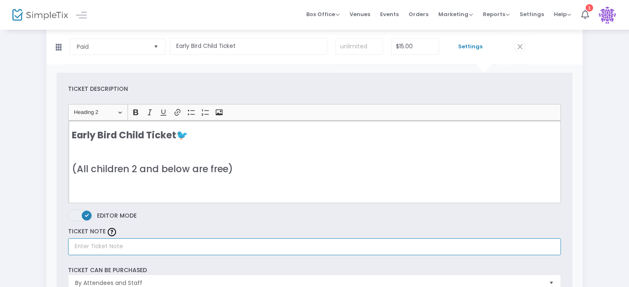
click at [141, 247] on input "text" at bounding box center [314, 246] width 493 height 17
type input "This is to ensure we can provide enough food"
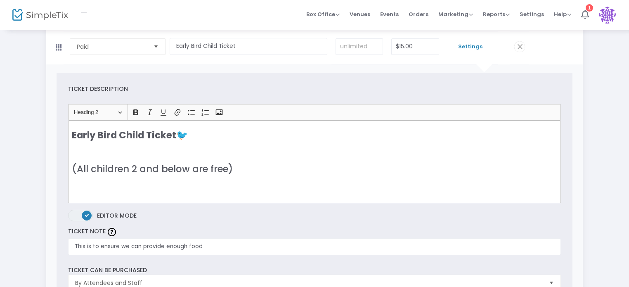
click at [166, 145] on h3 "Early Bird Child Ticket 🐦 ​​​​​​​ (All children 2 and below are free)" at bounding box center [315, 152] width 486 height 45
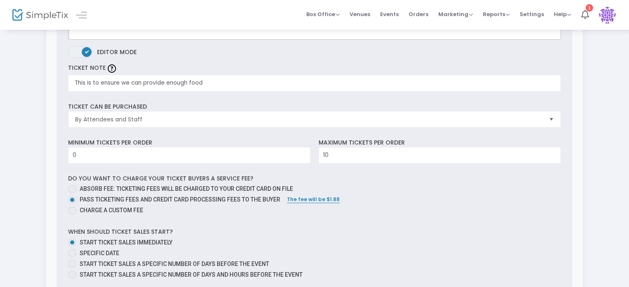
scroll to position [297, 0]
type input "10"
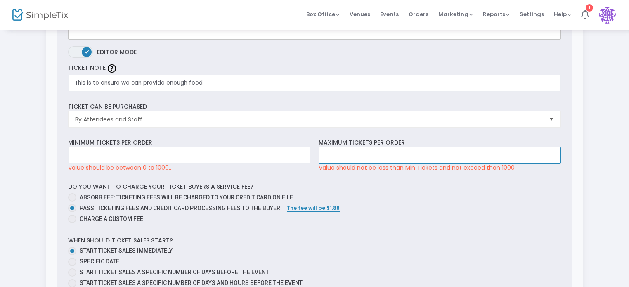
click at [408, 147] on input at bounding box center [440, 155] width 242 height 16
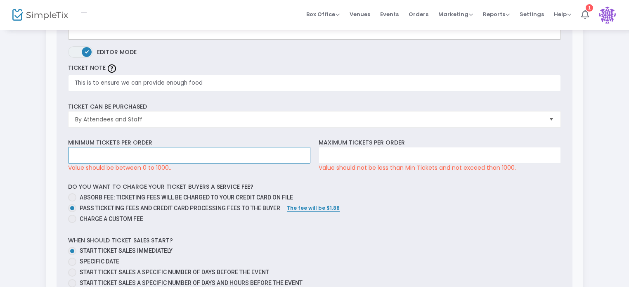
click at [293, 155] on input at bounding box center [190, 155] width 242 height 16
type input "0"
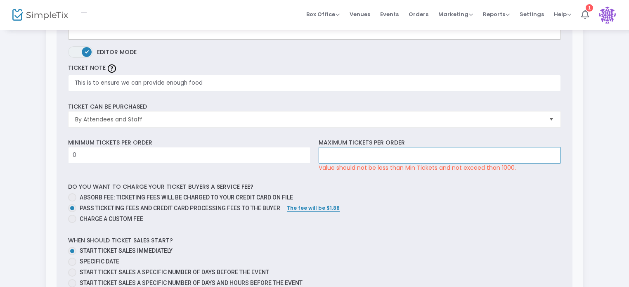
click at [376, 149] on input at bounding box center [440, 155] width 242 height 16
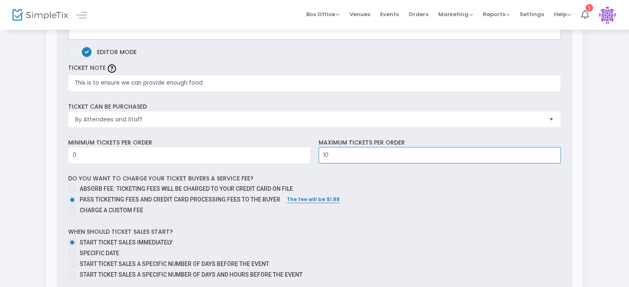
type input "10"
click at [388, 251] on label "Specific Date" at bounding box center [311, 253] width 486 height 9
click at [72, 257] on input "Specific Date" at bounding box center [72, 257] width 0 height 0
radio input "true"
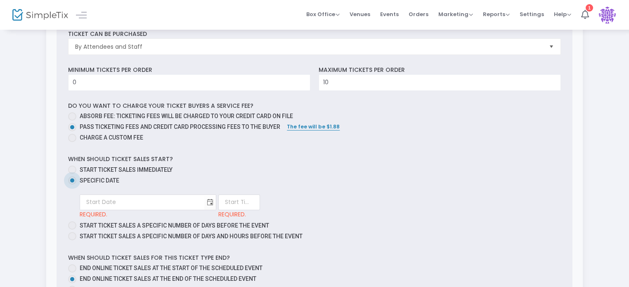
scroll to position [372, 0]
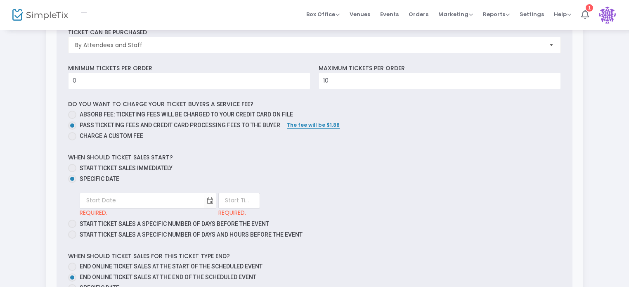
click at [75, 168] on span at bounding box center [72, 168] width 8 height 8
click at [72, 172] on input "Start ticket sales immediately" at bounding box center [72, 172] width 0 height 0
radio input "true"
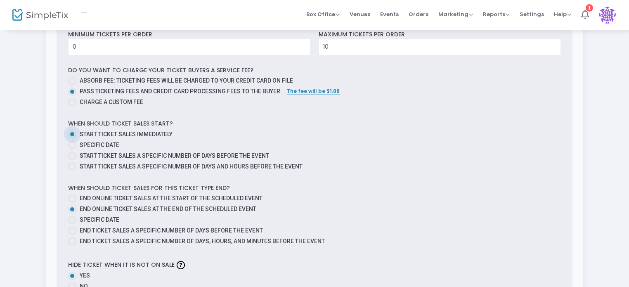
scroll to position [406, 0]
click at [72, 220] on span at bounding box center [72, 219] width 8 height 8
click at [72, 223] on input "Specific Date" at bounding box center [72, 223] width 0 height 0
radio input "true"
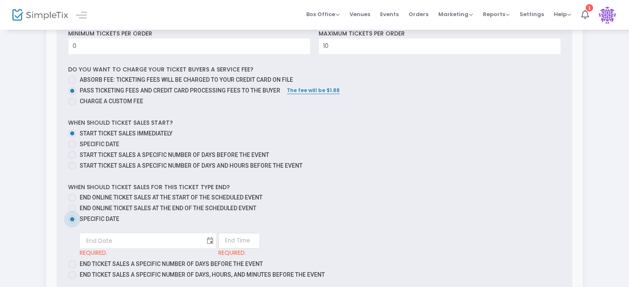
click at [204, 242] on span "Toggle calendar" at bounding box center [211, 241] width 14 height 14
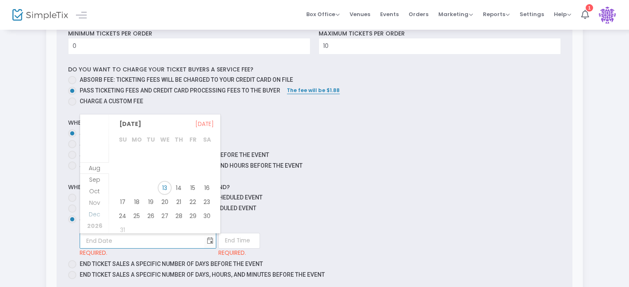
click at [98, 216] on span "Dec" at bounding box center [95, 214] width 12 height 8
click at [165, 207] on span "31" at bounding box center [165, 209] width 14 height 14
type input "12/31/2025"
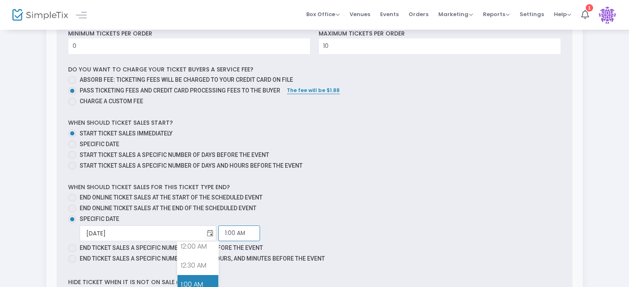
drag, startPoint x: 208, startPoint y: 234, endPoint x: 176, endPoint y: 232, distance: 31.5
click at [176, 232] on div "12/31/2025 Required. 1:00 AM Required." at bounding box center [320, 233] width 481 height 16
type input "11:59 PM"
click at [387, 232] on div "12/31/2025 Required. 11:59 PM Required." at bounding box center [320, 233] width 481 height 16
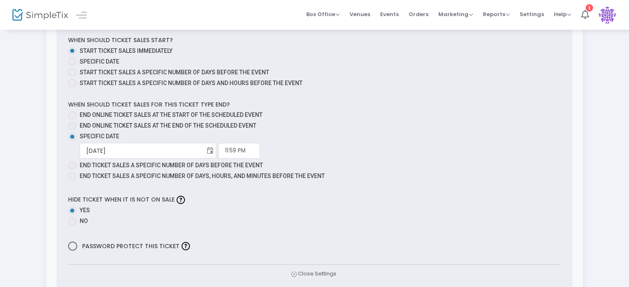
scroll to position [490, 0]
click at [483, 185] on div "Ticket Description Heading Heading 2 Paragraph Heading 1 Heading 2 Heading 3 Bo…" at bounding box center [315, 5] width 517 height 576
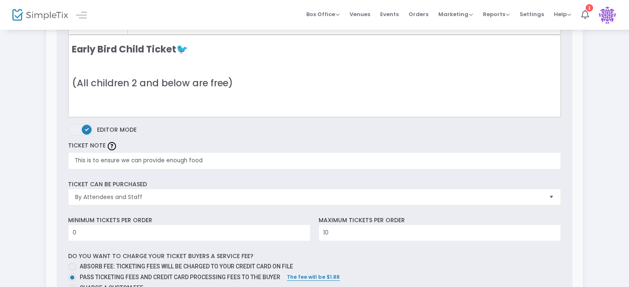
scroll to position [220, 0]
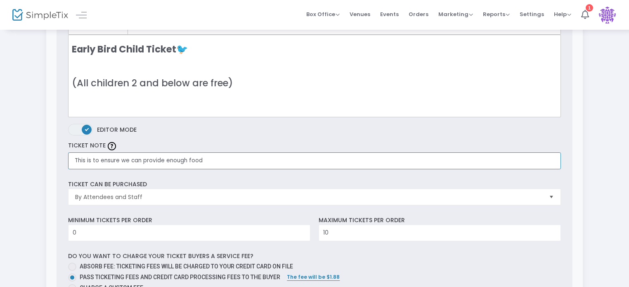
drag, startPoint x: 335, startPoint y: 157, endPoint x: 321, endPoint y: 158, distance: 13.7
click at [321, 158] on input "This is to ensure we can provide enough food" at bounding box center [314, 160] width 493 height 17
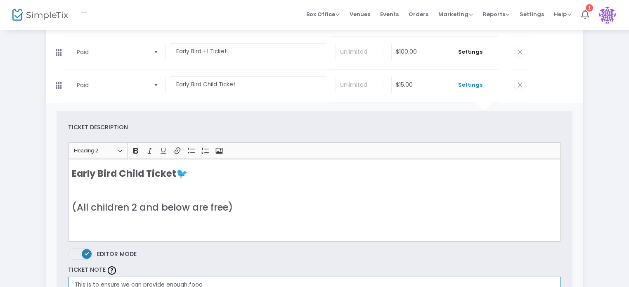
scroll to position [97, 0]
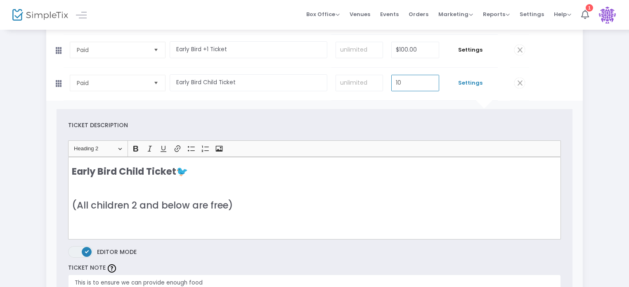
type input "$10.00"
click at [425, 124] on div "Ticket Description" at bounding box center [314, 125] width 501 height 9
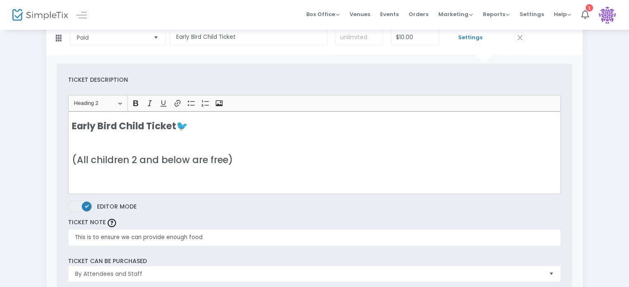
scroll to position [147, 0]
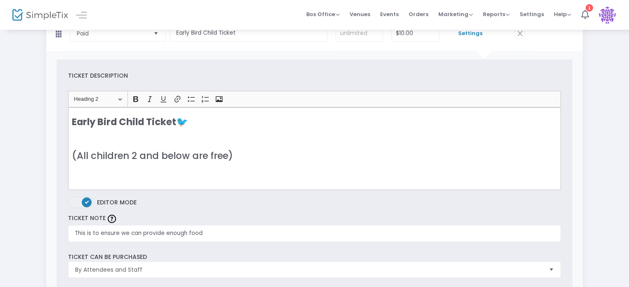
click at [140, 142] on h3 "Early Bird Child Ticket 🐦 ​​​​​​​ (All children 2 and below are free)" at bounding box center [315, 138] width 486 height 45
click at [137, 135] on h3 "Early Bird Child Ticket 🐦 ​​​​​​​ (All children 2 and below are free)" at bounding box center [315, 138] width 486 height 45
drag, startPoint x: 82, startPoint y: 130, endPoint x: 73, endPoint y: 130, distance: 8.7
click at [73, 130] on h3 "Early Bird Child Ticket 🐦 All children ages 3-6 (All children 2 and below are f…" at bounding box center [315, 138] width 486 height 45
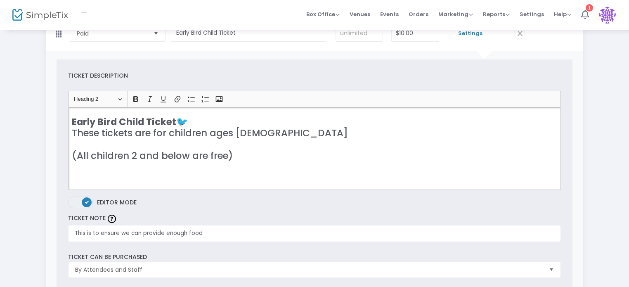
click at [268, 130] on h3 "Early Bird Child Ticket 🐦 These tickets are for children ages 3-6 (All children…" at bounding box center [315, 138] width 486 height 45
click at [154, 145] on h3 "Early Bird Child Ticket 🐦 These tickets are for children ages 3-6. ​​​​​​​ (All…" at bounding box center [315, 138] width 486 height 45
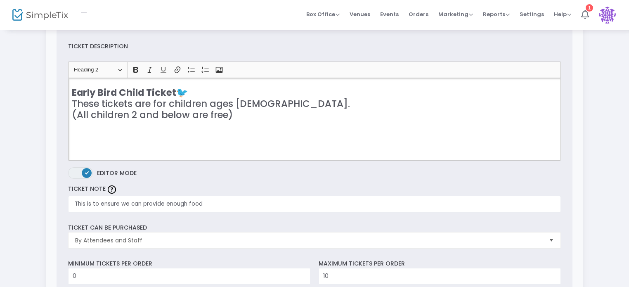
scroll to position [171, 0]
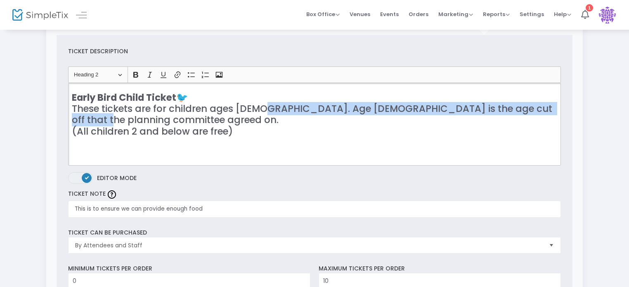
drag, startPoint x: 257, startPoint y: 106, endPoint x: 261, endPoint y: 123, distance: 17.5
click at [261, 123] on h3 "Early Bird Child Ticket 🐦 These tickets are for children ages 3-6. Age 6 is the…" at bounding box center [315, 114] width 486 height 45
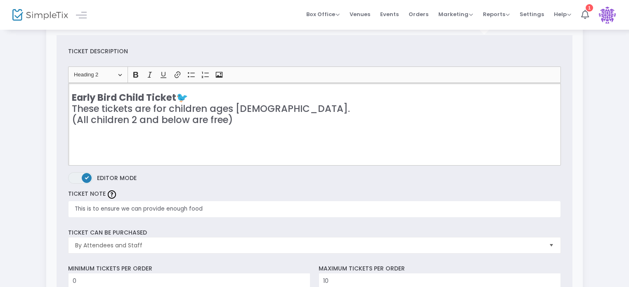
click at [261, 123] on h3 "Early Bird Child Ticket 🐦 These tickets are for children ages 3-6. (All childre…" at bounding box center [315, 109] width 486 height 34
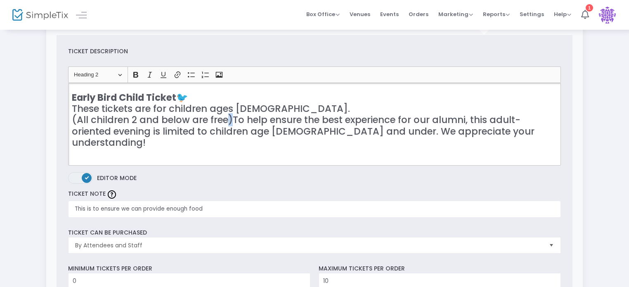
click at [228, 116] on h3 "Early Bird Child Ticket 🐦 These tickets are for children ages 3-6. (All childre…" at bounding box center [315, 120] width 486 height 56
click at [231, 118] on h3 "Early Bird Child Ticket 🐦 These tickets are for children ages 3-6. (All childre…" at bounding box center [315, 120] width 486 height 56
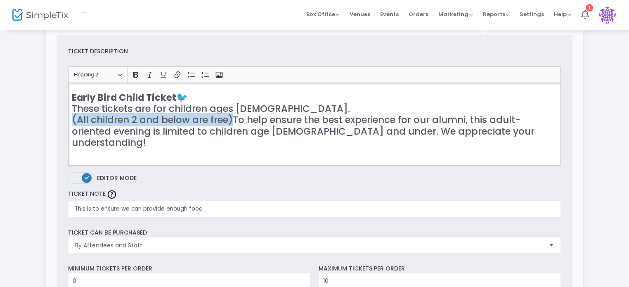
drag, startPoint x: 232, startPoint y: 119, endPoint x: 70, endPoint y: 123, distance: 161.9
click at [70, 123] on div "Early Bird Child Ticket 🐦 These tickets are for children ages 3-6. (All childre…" at bounding box center [314, 124] width 493 height 83
copy h3 "(All children 2 and below are free)"
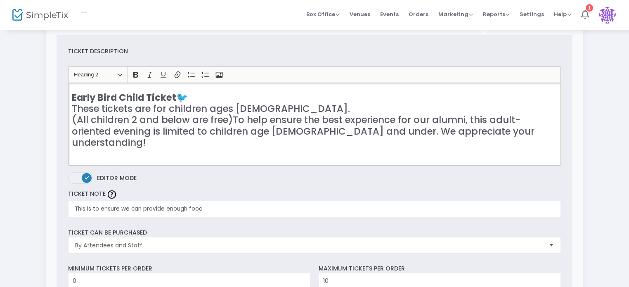
click at [109, 152] on div "Early Bird Child Ticket 🐦 These tickets are for children ages 3-6. (All childre…" at bounding box center [314, 124] width 493 height 83
click at [510, 127] on h3 "Early Bird Child Ticket 🐦 These tickets are for children ages 3-6. (All childre…" at bounding box center [315, 120] width 486 height 56
drag, startPoint x: 170, startPoint y: 140, endPoint x: 36, endPoint y: 143, distance: 133.8
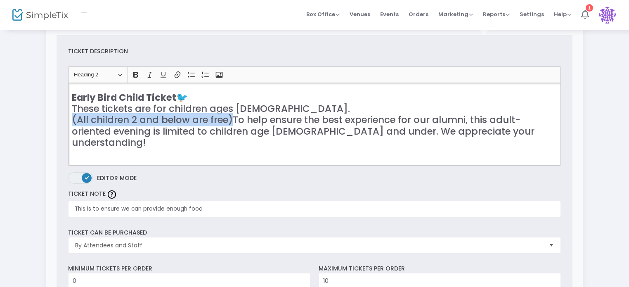
drag, startPoint x: 231, startPoint y: 114, endPoint x: 69, endPoint y: 119, distance: 162.7
click at [69, 119] on div "Early Bird Child Ticket 🐦 These tickets are for children ages 3-6. (All childre…" at bounding box center [314, 124] width 493 height 83
copy h3 "(All children 2 and below are free)"
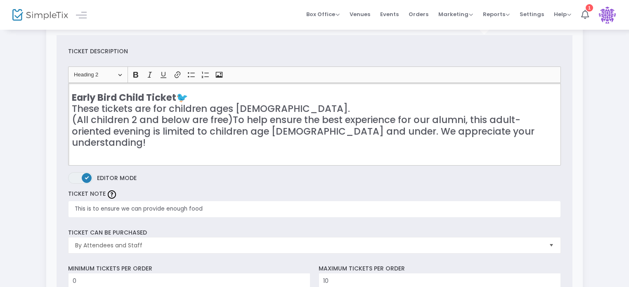
click at [543, 123] on h3 "Early Bird Child Ticket 🐦 These tickets are for children ages 3-6. (All childre…" at bounding box center [315, 120] width 486 height 56
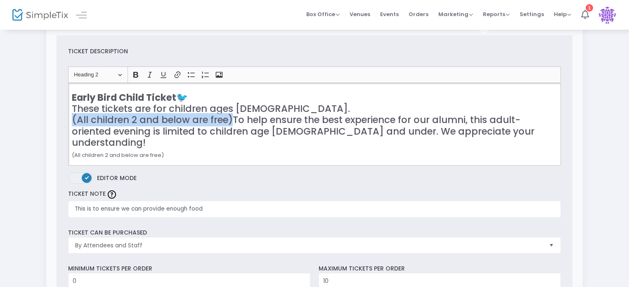
drag, startPoint x: 228, startPoint y: 118, endPoint x: 67, endPoint y: 121, distance: 161.0
click at [67, 121] on div "Heading Heading 2 Paragraph Heading 1 Heading 2 Heading 3 Bold (CTRL+B) Bold It…" at bounding box center [314, 115] width 501 height 99
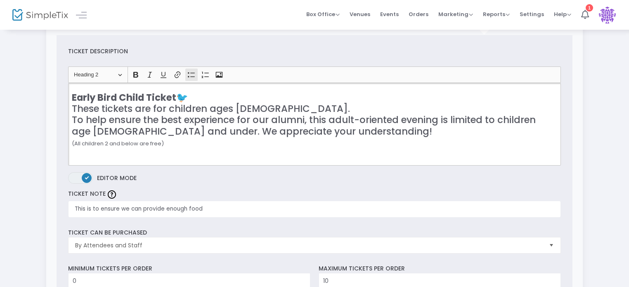
click at [193, 75] on icon "Editor toolbar" at bounding box center [191, 75] width 8 height 8
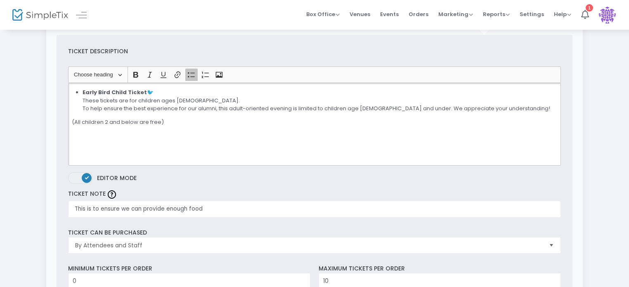
click at [193, 74] on icon "Editor toolbar" at bounding box center [191, 75] width 8 height 8
click at [117, 77] on button "Heading Paragraph" at bounding box center [98, 75] width 56 height 13
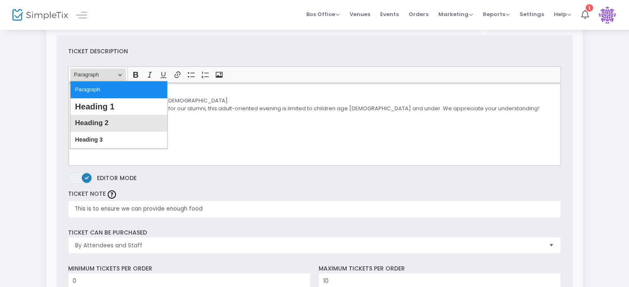
click at [102, 125] on span "Heading 2" at bounding box center [91, 123] width 33 height 12
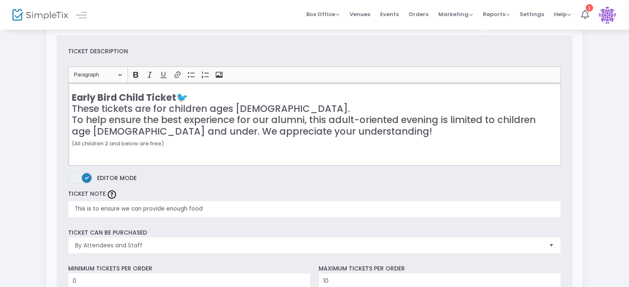
click at [163, 150] on div "Early Bird Child Ticket 🐦 These tickets are for children ages 3-6. To help ensu…" at bounding box center [314, 124] width 493 height 83
drag, startPoint x: 163, startPoint y: 150, endPoint x: 62, endPoint y: 144, distance: 100.5
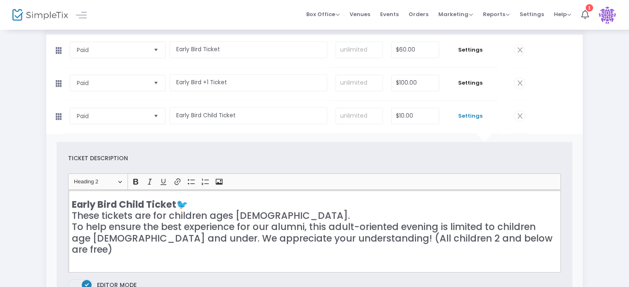
scroll to position [0, 0]
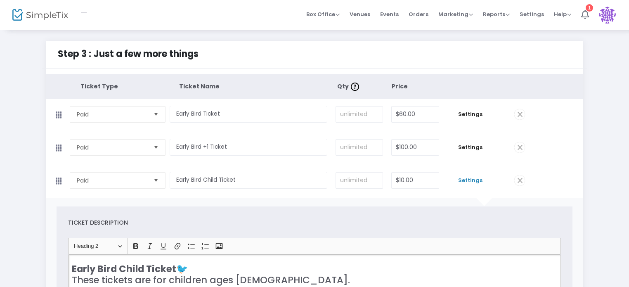
click at [466, 180] on span "Settings" at bounding box center [471, 180] width 46 height 8
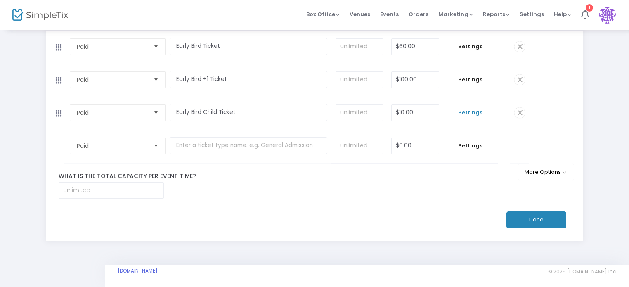
scroll to position [69, 0]
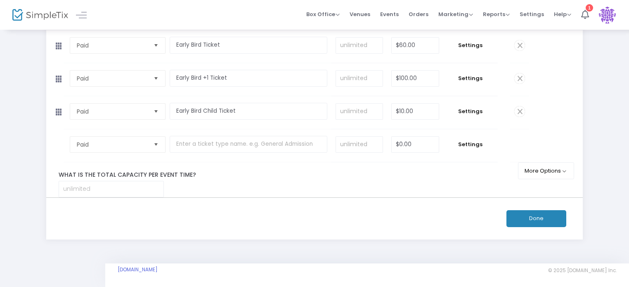
click at [540, 217] on button "Done" at bounding box center [537, 218] width 60 height 17
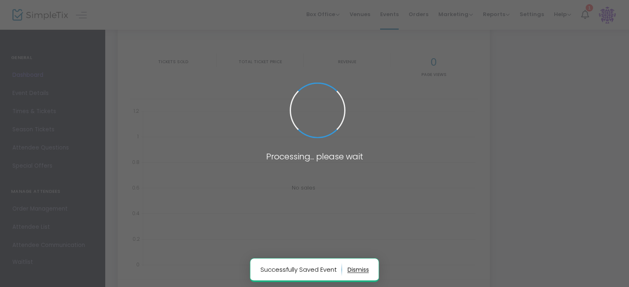
type input "https://www.simpletix.com/e/blhs-reunion-class-of-2016-tickets-231021"
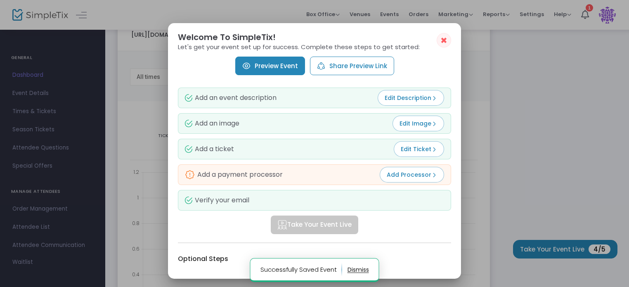
click at [402, 97] on span "Edit Description" at bounding box center [411, 98] width 52 height 8
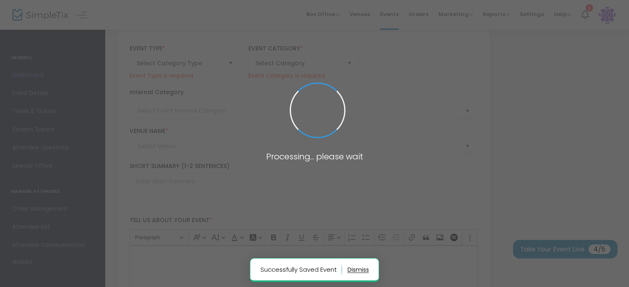
type input "BLHS Reunion Class of 2016"
type textarea "Welcome BLHS Class of 2016!Come join us for a night of reminiscing, laughter, a…"
type input "Register Now"
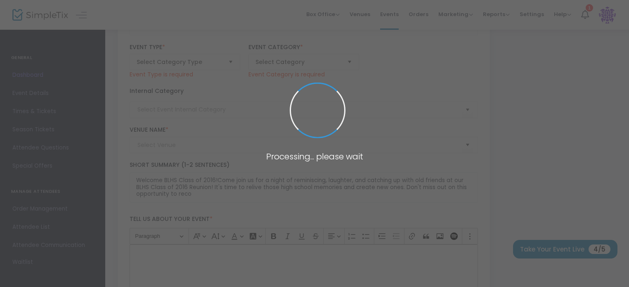
type input "To be announced"
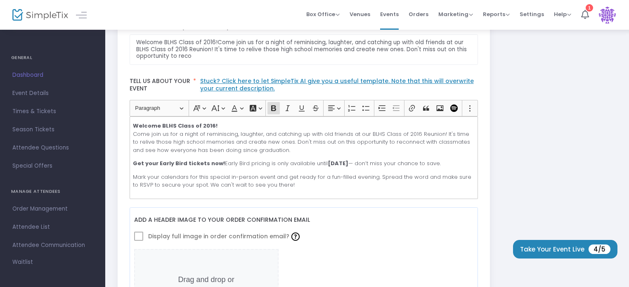
scroll to position [201, 0]
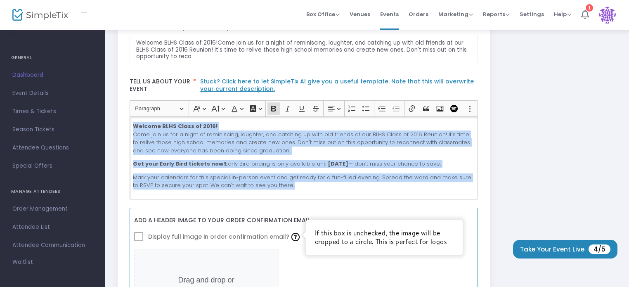
drag, startPoint x: 134, startPoint y: 123, endPoint x: 309, endPoint y: 237, distance: 208.9
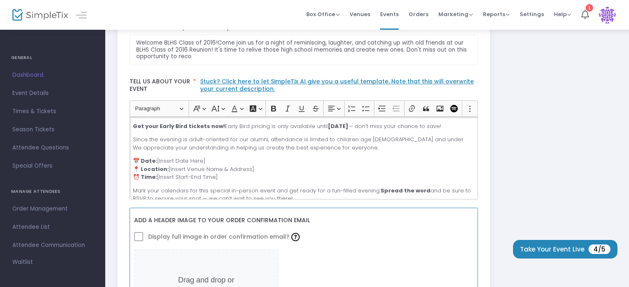
scroll to position [52, 0]
drag, startPoint x: 208, startPoint y: 158, endPoint x: 158, endPoint y: 155, distance: 50.1
click at [158, 155] on p "📅 Date: [Insert Date Here] 📍 Location: [Insert Venue Name & Address] ⏰ Time: [I…" at bounding box center [303, 167] width 341 height 24
drag, startPoint x: 262, startPoint y: 167, endPoint x: 168, endPoint y: 167, distance: 93.3
click at [168, 167] on p "📅 Date: July 18th, 2026 📍 Location: [Insert Venue Name & Address] ⏰ Time: [Inse…" at bounding box center [303, 167] width 341 height 24
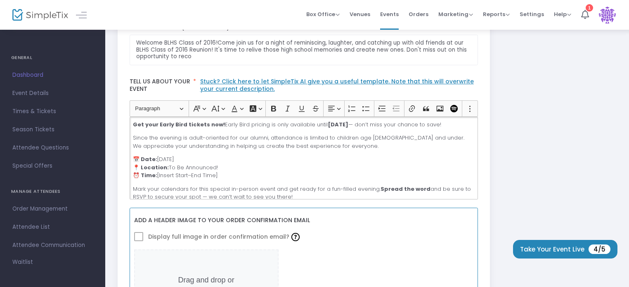
drag, startPoint x: 221, startPoint y: 175, endPoint x: 159, endPoint y: 176, distance: 62.8
click at [159, 176] on p "📅 Date: July 18th, 2026 📍 Location: To Be Announced! ⏰ Time: [Insert Start–End …" at bounding box center [303, 167] width 341 height 24
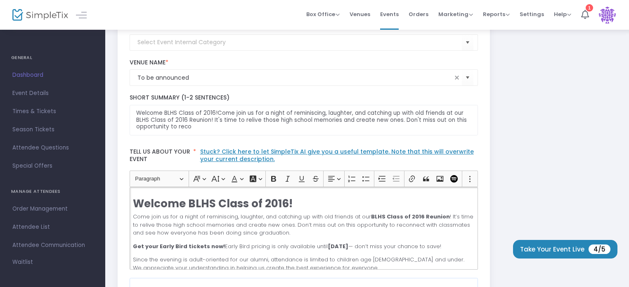
scroll to position [130, 0]
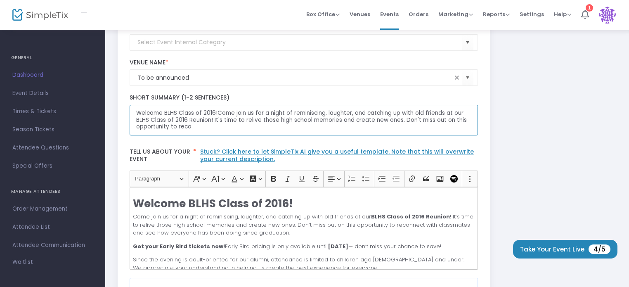
drag, startPoint x: 196, startPoint y: 130, endPoint x: 133, endPoint y: 107, distance: 67.5
click at [133, 107] on textarea "Welcome BLHS Class of 2016!Come join us for a night of reminiscing, laughter, a…" at bounding box center [304, 120] width 349 height 31
paste textarea "Join us for the BLHS Class of 2016 Reunion — a night of laughter, memories, and…"
type textarea "Join us for the BLHS Class of 2016 Reunion — a night of laughter, memories, and…"
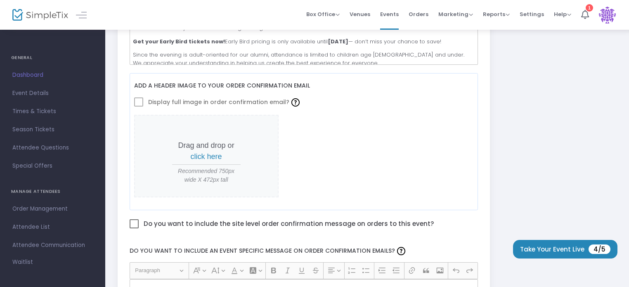
scroll to position [335, 0]
click at [199, 153] on span "click here" at bounding box center [206, 156] width 31 height 8
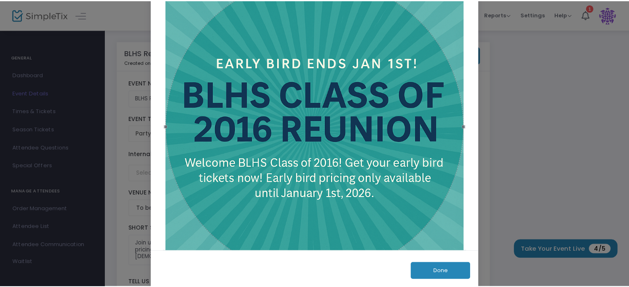
scroll to position [91, 0]
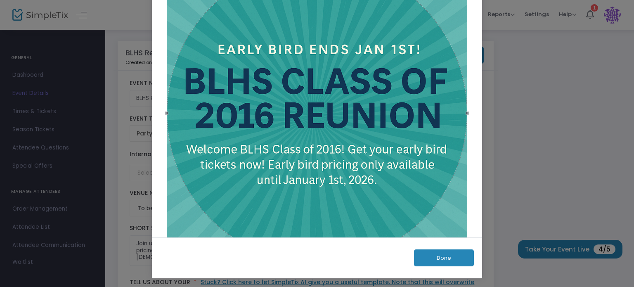
click at [444, 258] on button "Done" at bounding box center [444, 257] width 60 height 17
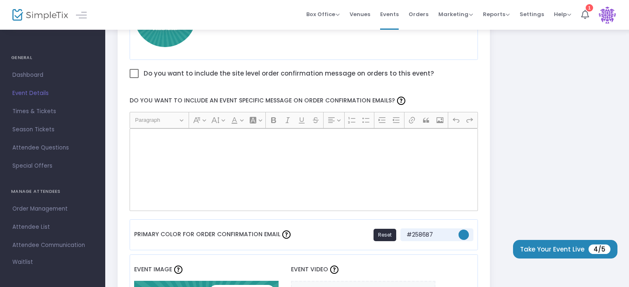
scroll to position [468, 0]
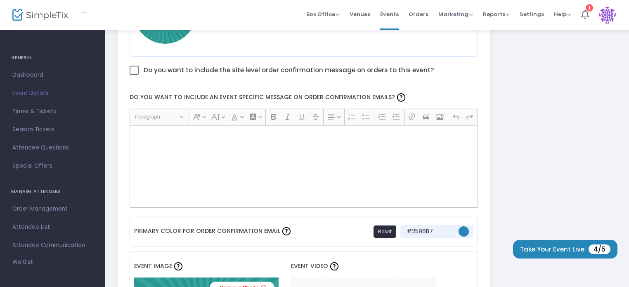
click at [303, 141] on div "Rich Text Editor, main" at bounding box center [304, 166] width 349 height 83
click at [251, 147] on div "Rich Text Editor, main" at bounding box center [304, 166] width 349 height 83
click at [152, 138] on div "Rich Text Editor, main" at bounding box center [304, 166] width 349 height 83
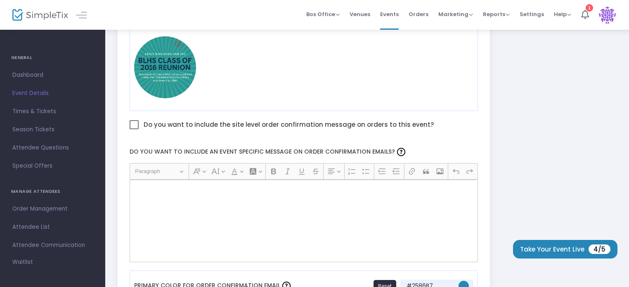
scroll to position [414, 0]
click at [135, 121] on span at bounding box center [134, 124] width 9 height 9
click at [134, 129] on input "Do you want to include the site level order confirmation message on orders to t…" at bounding box center [134, 129] width 0 height 0
click at [183, 204] on div "Rich Text Editor, main" at bounding box center [304, 220] width 349 height 83
click at [138, 127] on span at bounding box center [134, 124] width 9 height 9
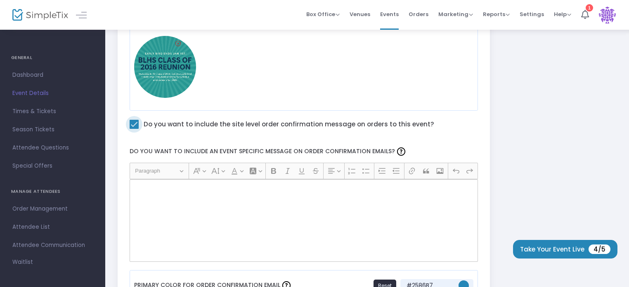
click at [134, 129] on input "Do you want to include the site level order confirmation message on orders to t…" at bounding box center [134, 129] width 0 height 0
checkbox input "false"
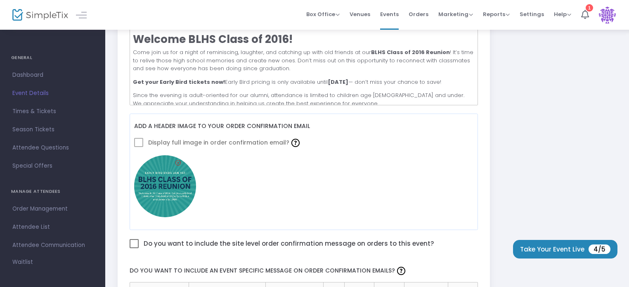
scroll to position [295, 0]
click at [139, 140] on span at bounding box center [138, 141] width 9 height 9
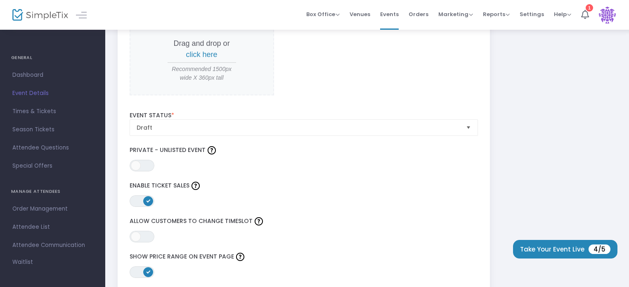
scroll to position [887, 0]
click at [467, 126] on span "Select" at bounding box center [469, 127] width 14 height 14
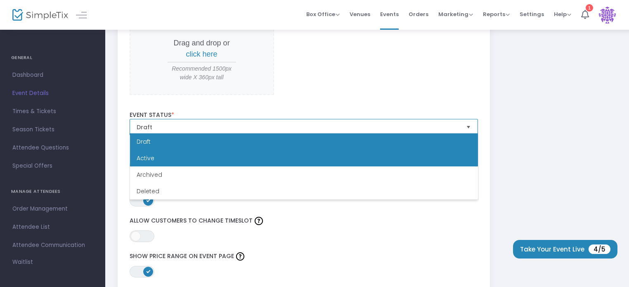
click at [443, 152] on li "Active" at bounding box center [304, 158] width 348 height 17
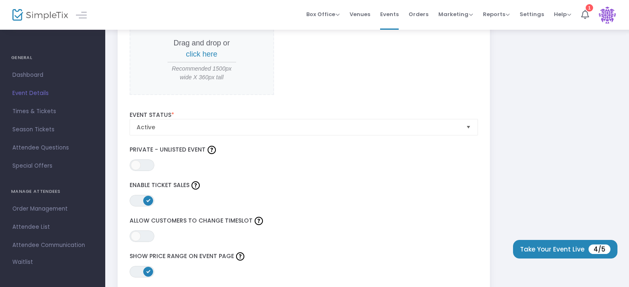
click at [443, 152] on label "Private - Unlisted Event" at bounding box center [304, 150] width 349 height 12
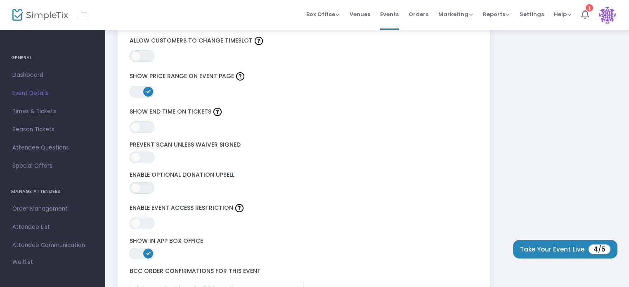
scroll to position [1068, 0]
click at [148, 88] on span "ON" at bounding box center [148, 90] width 4 height 4
click at [143, 123] on span "ON OFF" at bounding box center [142, 127] width 25 height 12
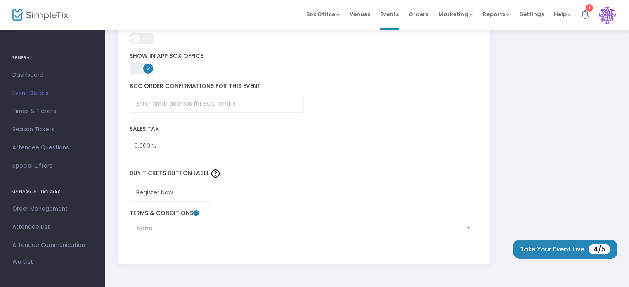
scroll to position [1253, 0]
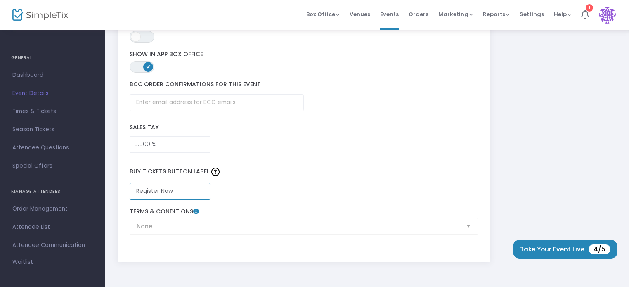
drag, startPoint x: 189, startPoint y: 186, endPoint x: 125, endPoint y: 189, distance: 64.1
type input "Buy Tickets"
click at [221, 219] on div "None Terms & Conditions" at bounding box center [304, 221] width 357 height 26
click at [472, 225] on div "None Terms & Conditions" at bounding box center [304, 221] width 357 height 26
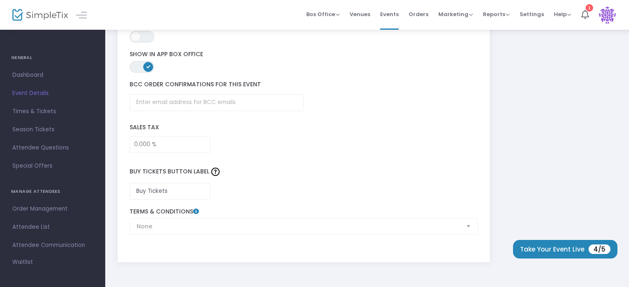
click at [468, 223] on div "None Terms & Conditions" at bounding box center [304, 221] width 357 height 26
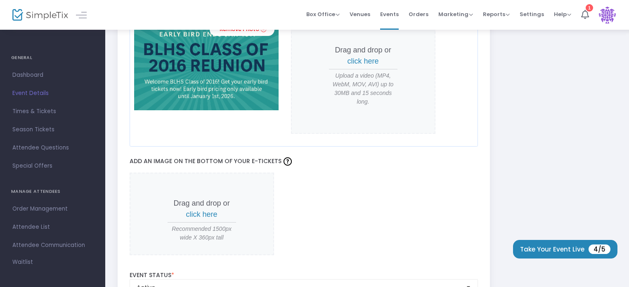
scroll to position [726, 0]
click at [199, 212] on span "click here" at bounding box center [201, 215] width 31 height 8
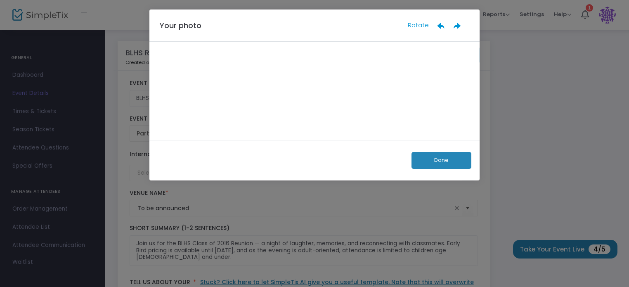
scroll to position [0, 0]
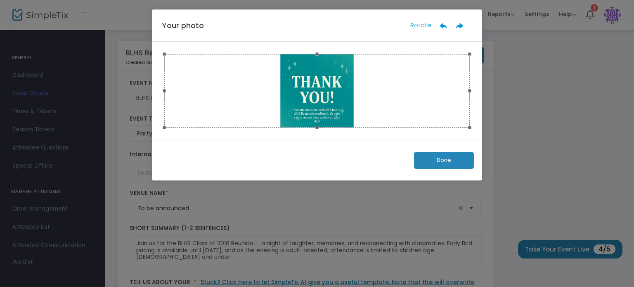
drag, startPoint x: 469, startPoint y: 90, endPoint x: 505, endPoint y: 136, distance: 58.5
click at [505, 136] on ngb-modal-window "Your photo Rotate Done" at bounding box center [317, 143] width 634 height 287
click at [534, 119] on ngb-modal-window "Your photo Rotate Done" at bounding box center [317, 143] width 634 height 287
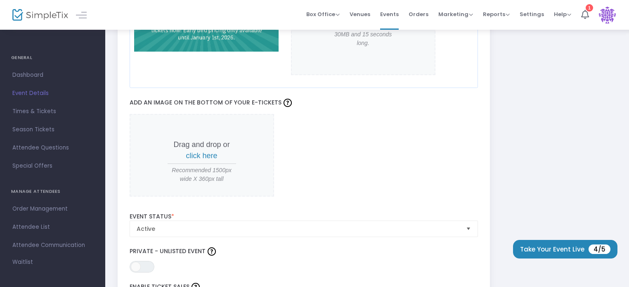
scroll to position [786, 0]
click at [200, 155] on span "click here" at bounding box center [201, 155] width 31 height 8
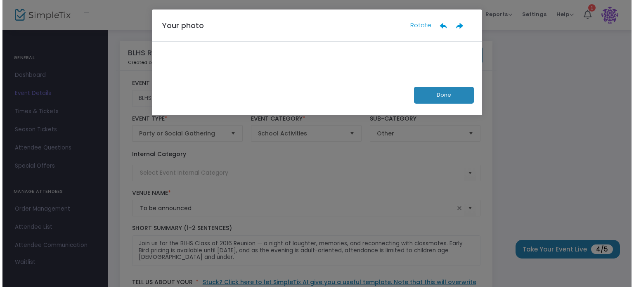
scroll to position [0, 0]
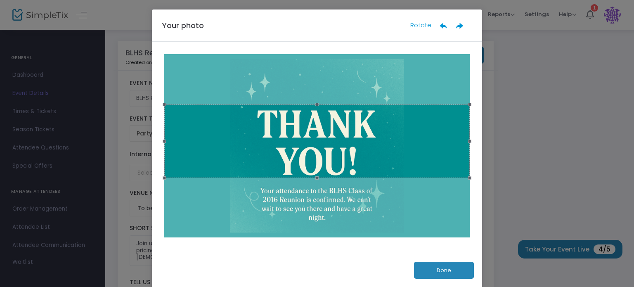
drag, startPoint x: 446, startPoint y: 154, endPoint x: 445, endPoint y: 150, distance: 4.2
click at [445, 150] on div at bounding box center [317, 140] width 306 height 73
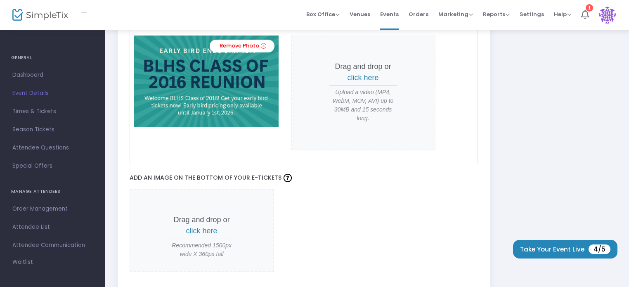
scroll to position [711, 0]
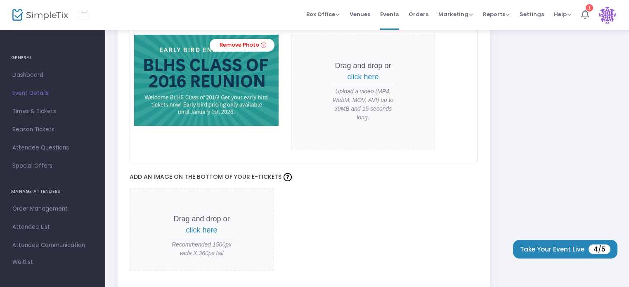
click at [193, 228] on span "click here" at bounding box center [201, 230] width 31 height 8
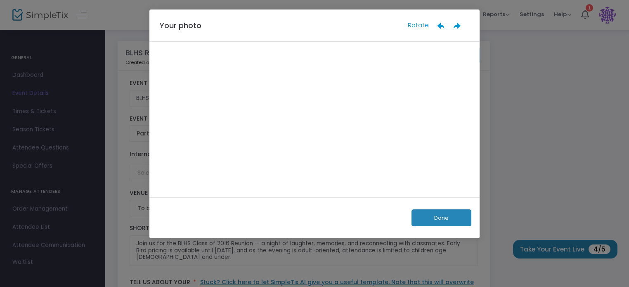
scroll to position [0, 0]
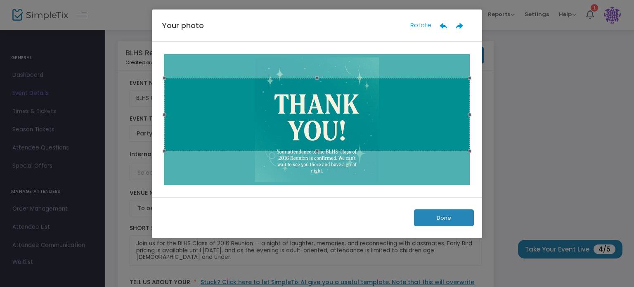
drag, startPoint x: 405, startPoint y: 131, endPoint x: 406, endPoint y: 127, distance: 4.3
click at [406, 127] on div at bounding box center [317, 114] width 306 height 73
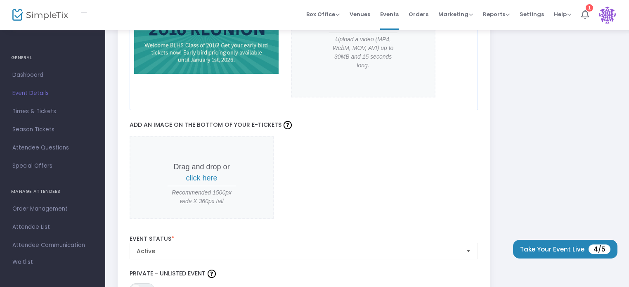
scroll to position [763, 0]
click at [201, 178] on span "click here" at bounding box center [201, 178] width 31 height 8
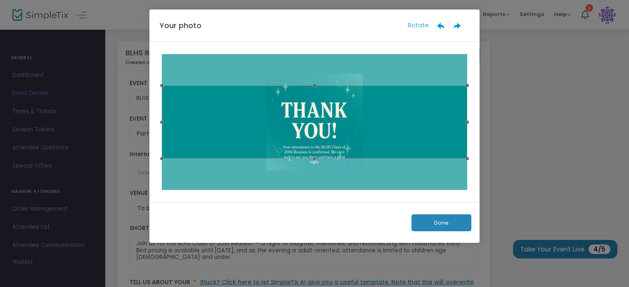
scroll to position [0, 0]
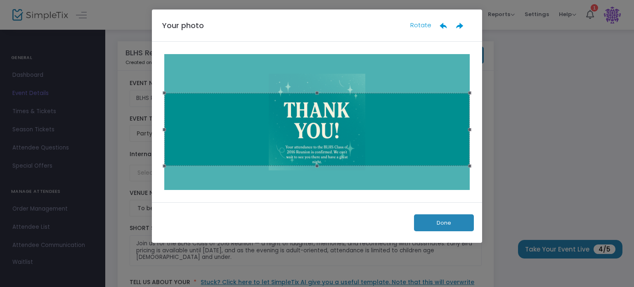
drag, startPoint x: 393, startPoint y: 104, endPoint x: 394, endPoint y: 111, distance: 7.5
click at [394, 111] on div at bounding box center [317, 129] width 306 height 73
click at [449, 223] on button "Done" at bounding box center [444, 222] width 60 height 17
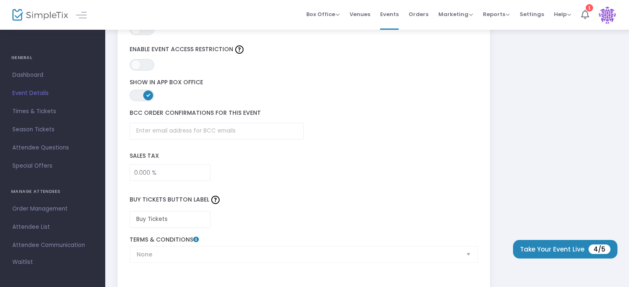
scroll to position [1178, 0]
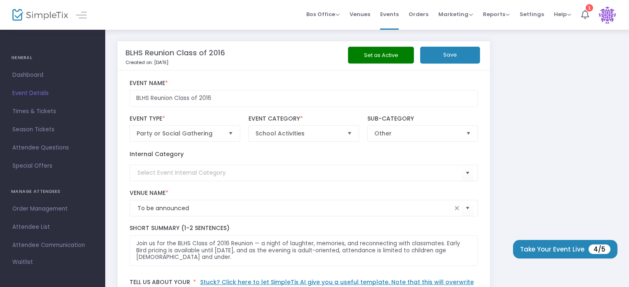
click at [351, 130] on span "Select" at bounding box center [350, 134] width 14 height 14
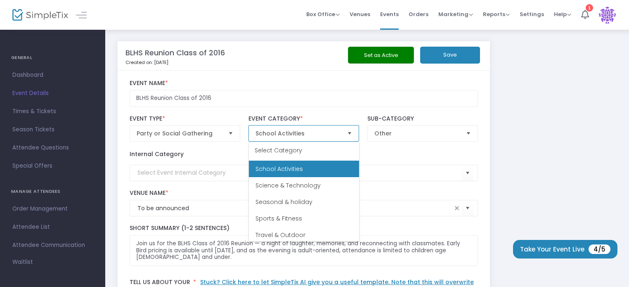
scroll to position [281, 0]
click at [306, 167] on li "School Activities" at bounding box center [304, 167] width 110 height 17
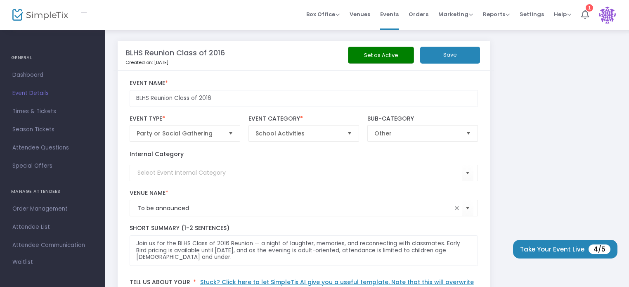
click at [455, 59] on button "Save" at bounding box center [450, 55] width 60 height 17
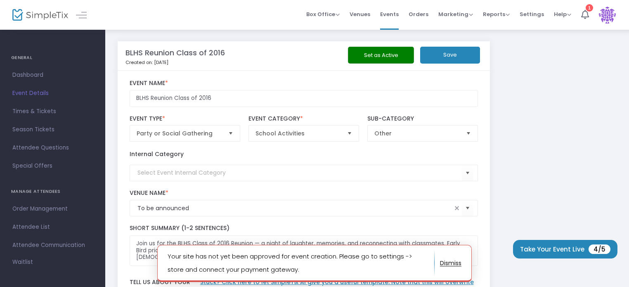
click at [393, 56] on button "Set as Active" at bounding box center [381, 55] width 66 height 17
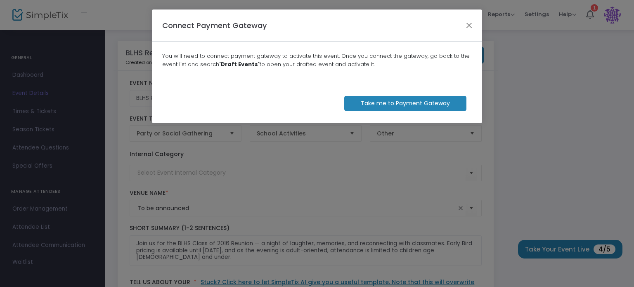
click at [387, 102] on m-button "Take me to Payment Gateway" at bounding box center [405, 103] width 122 height 15
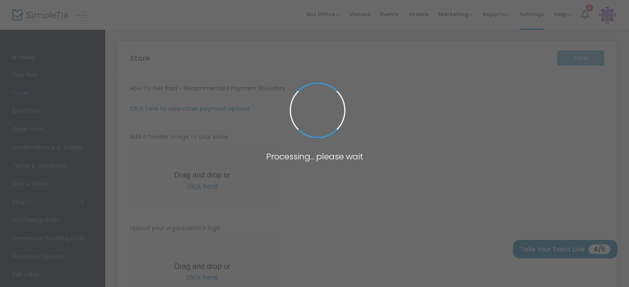
type input "https://BLHS2016Reunion"
radio input "false"
radio input "true"
type input "BLHS 2016 Reunion"
type input "2532419998"
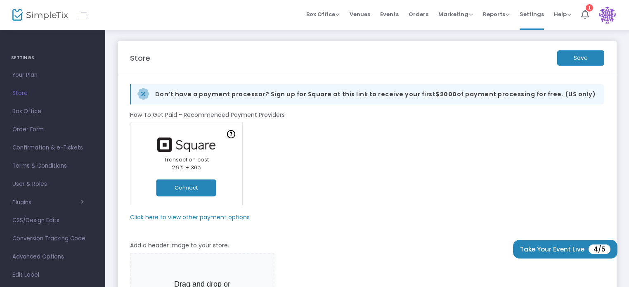
click at [197, 189] on button "Connect" at bounding box center [186, 187] width 60 height 17
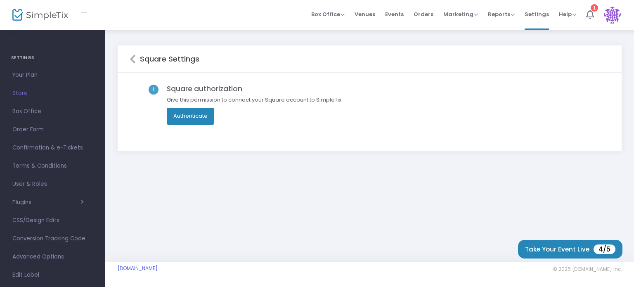
click at [182, 117] on button "Authenticate" at bounding box center [190, 116] width 47 height 17
click at [130, 61] on icon at bounding box center [133, 59] width 6 height 10
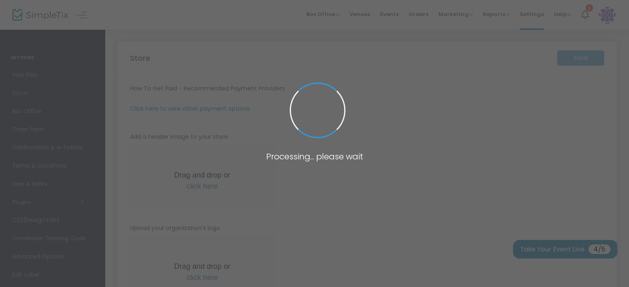
type input "https://BLHS2016Reunion"
radio input "false"
radio input "true"
type input "BLHS 2016 Reunion"
type input "2532419998"
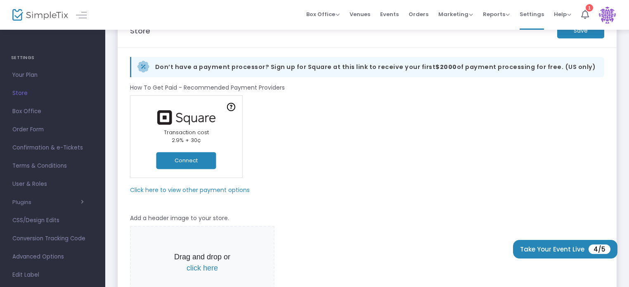
scroll to position [31, 0]
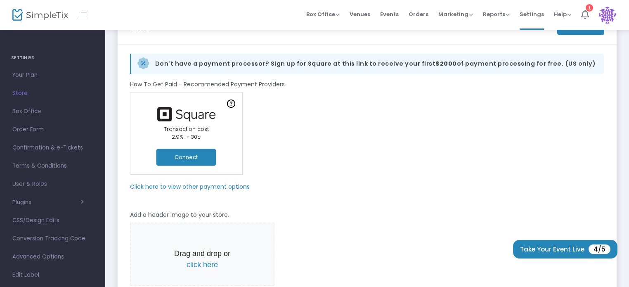
click at [162, 188] on m-panel-subtitle "Click here to view other payment options" at bounding box center [190, 186] width 120 height 9
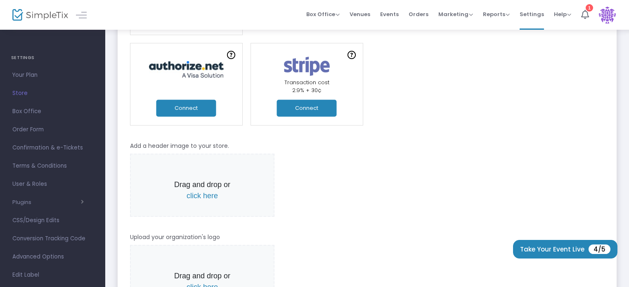
scroll to position [168, 0]
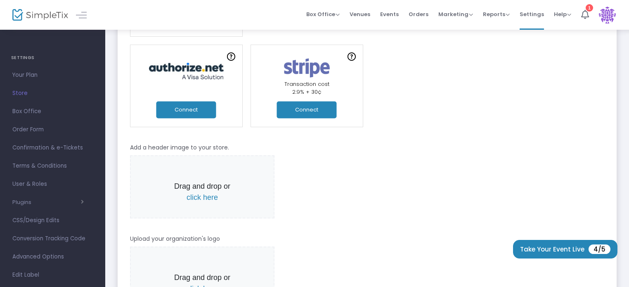
click at [186, 110] on button "Connect" at bounding box center [186, 110] width 60 height 17
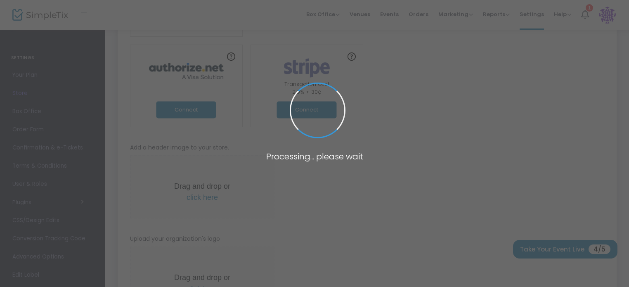
scroll to position [0, 0]
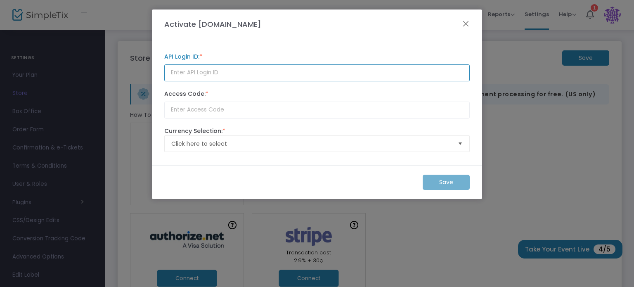
click at [213, 77] on input at bounding box center [317, 72] width 306 height 17
click at [467, 23] on button "Close" at bounding box center [466, 23] width 8 height 8
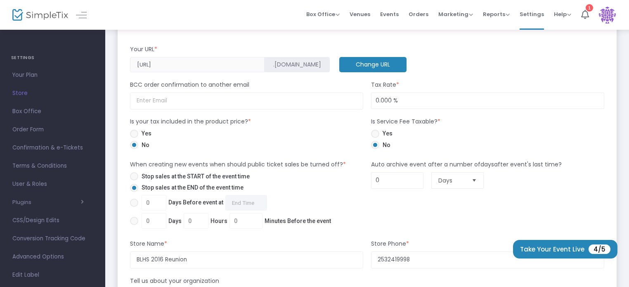
scroll to position [451, 0]
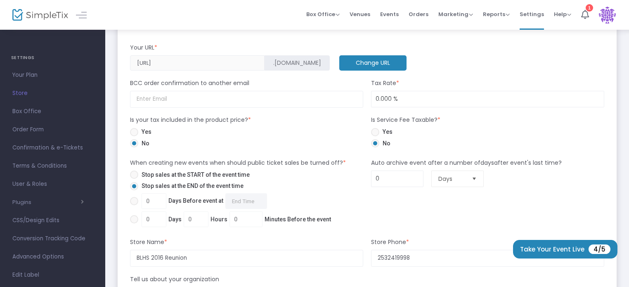
click at [134, 173] on span at bounding box center [134, 175] width 8 height 8
click at [134, 179] on input "Stop sales at the START of the event time" at bounding box center [134, 179] width 0 height 0
radio input "true"
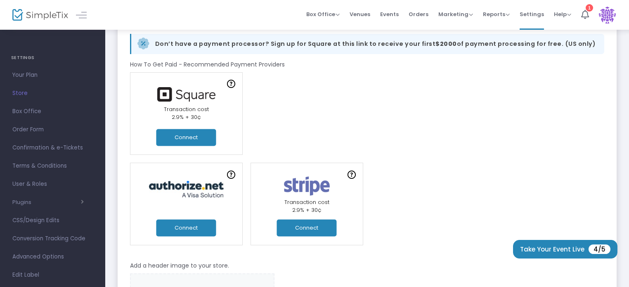
scroll to position [51, 0]
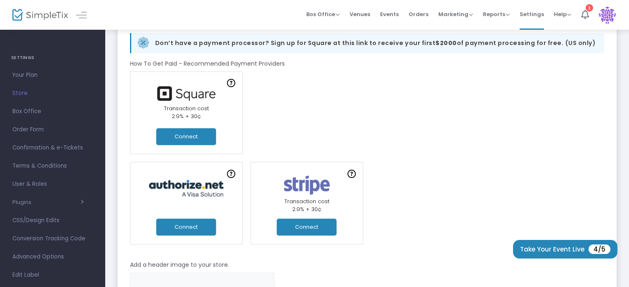
click at [197, 224] on button "Connect" at bounding box center [186, 227] width 60 height 17
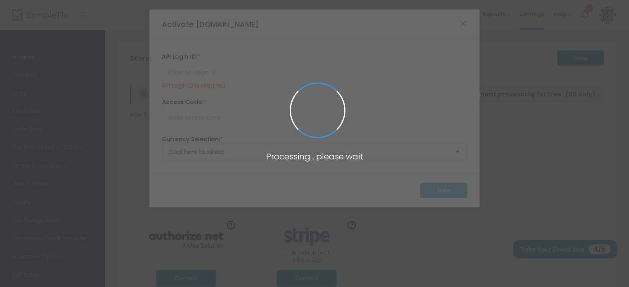
scroll to position [0, 0]
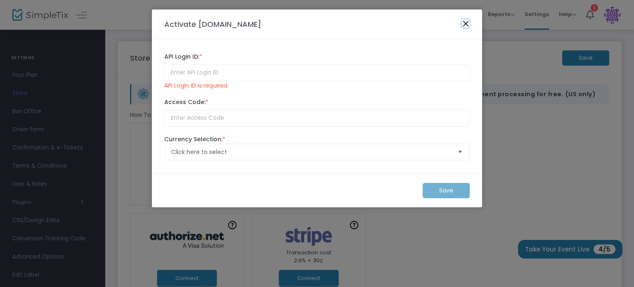
click at [468, 25] on button "Close" at bounding box center [466, 23] width 8 height 8
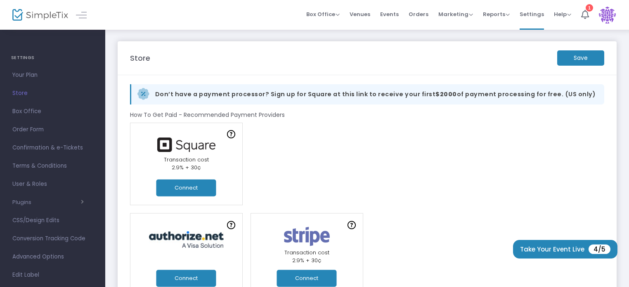
click at [195, 188] on button "Connect" at bounding box center [186, 187] width 60 height 17
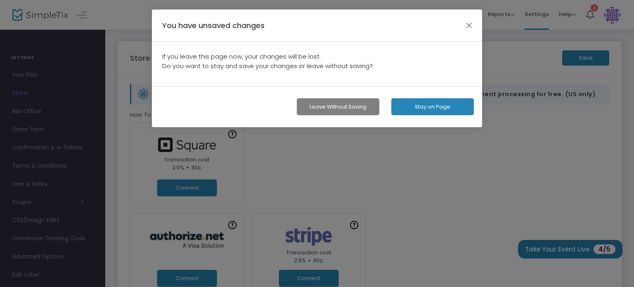
click at [411, 107] on button "Stay on Page" at bounding box center [432, 106] width 83 height 17
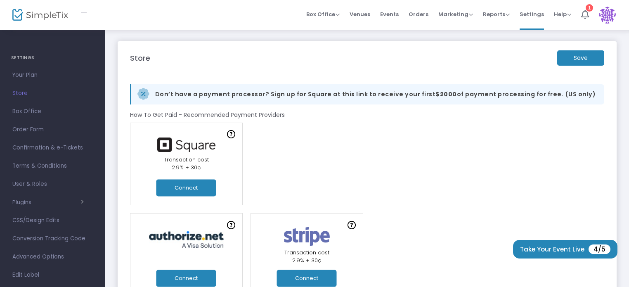
click at [24, 58] on h4 "SETTINGS" at bounding box center [52, 58] width 83 height 17
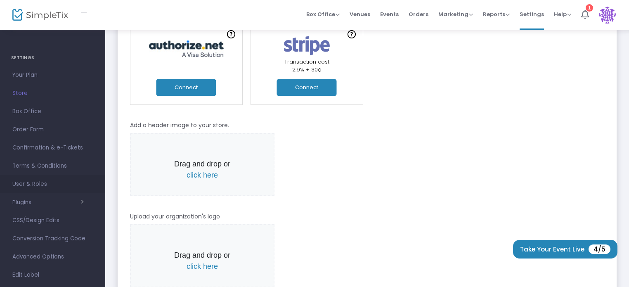
click at [26, 182] on span "User & Roles" at bounding box center [52, 184] width 81 height 11
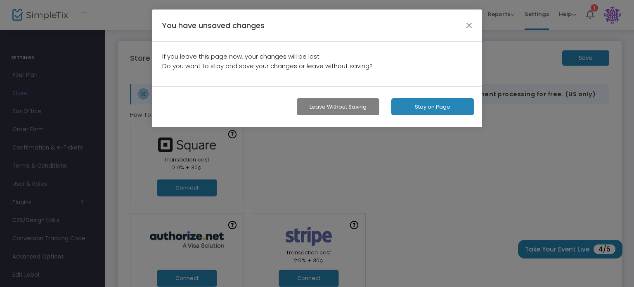
click at [356, 108] on button "Leave without Saving" at bounding box center [338, 106] width 83 height 17
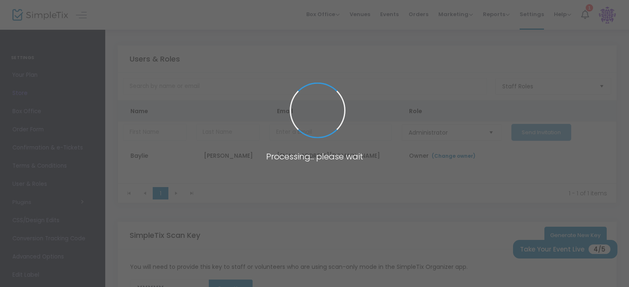
type input "OXQ2X"
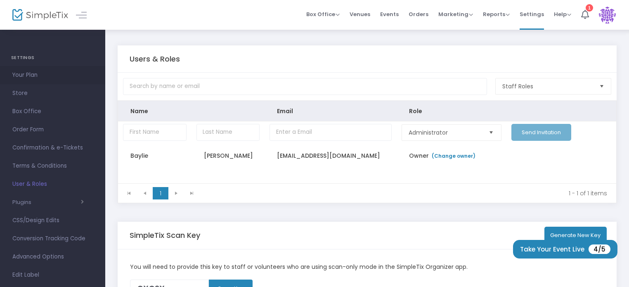
click at [25, 71] on span "Your Plan" at bounding box center [52, 75] width 81 height 11
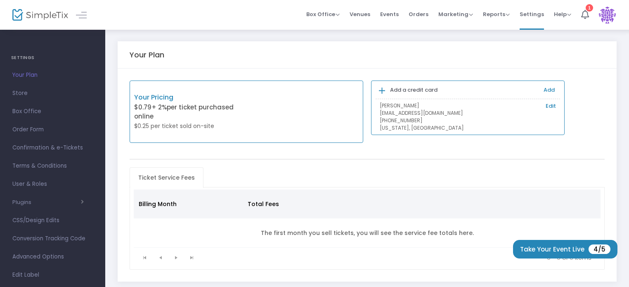
click at [605, 11] on img at bounding box center [607, 15] width 17 height 17
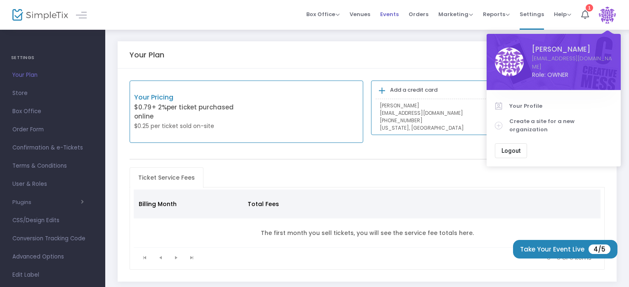
click at [396, 12] on span "Events" at bounding box center [389, 14] width 19 height 21
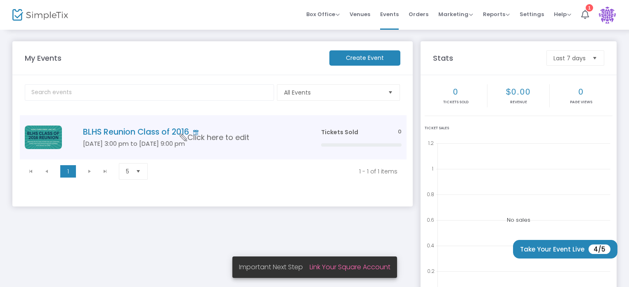
click at [200, 137] on span "Click here to edit" at bounding box center [214, 137] width 69 height 11
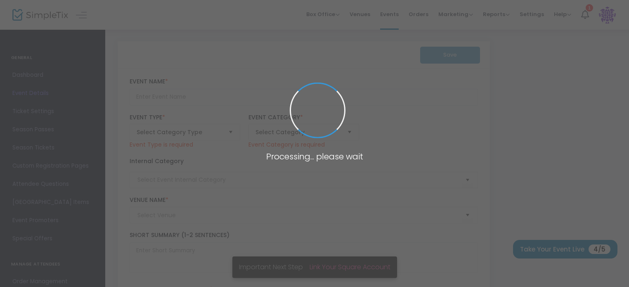
type input "BLHS Reunion Class of 2016"
type textarea "Welcome BLHS Class of 2016!Come join us for a night of reminiscing, laughter, a…"
type input "Register Now"
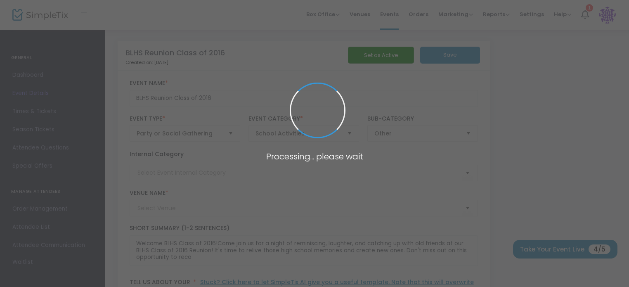
type input "To be announced"
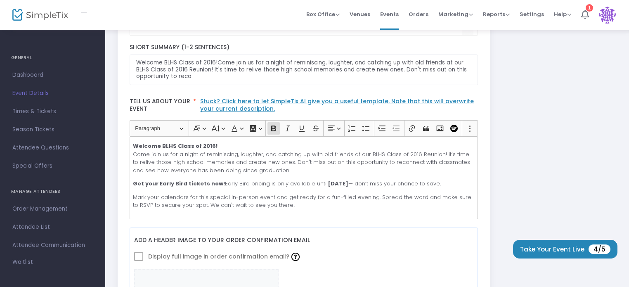
scroll to position [193, 0]
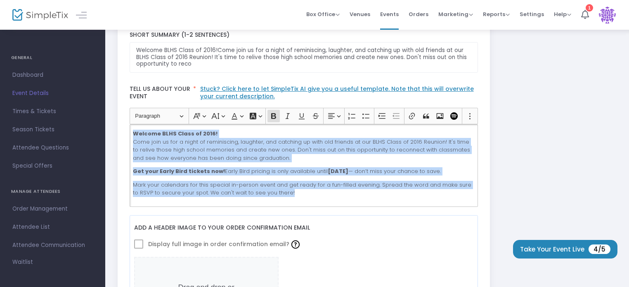
drag, startPoint x: 133, startPoint y: 133, endPoint x: 339, endPoint y: 206, distance: 218.6
click at [339, 206] on div "Welcome BLHS Class of 2016! Come join us for a night of reminiscing, laughter, …" at bounding box center [304, 165] width 349 height 83
drag, startPoint x: 132, startPoint y: 133, endPoint x: 333, endPoint y: 210, distance: 214.7
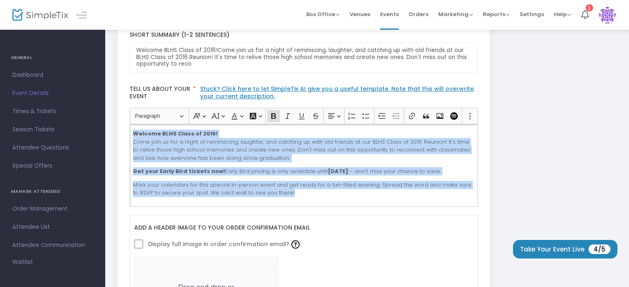
copy div "Welcome BLHS Class of 2016! Come join us for a night of reminiscing, laughter, …"
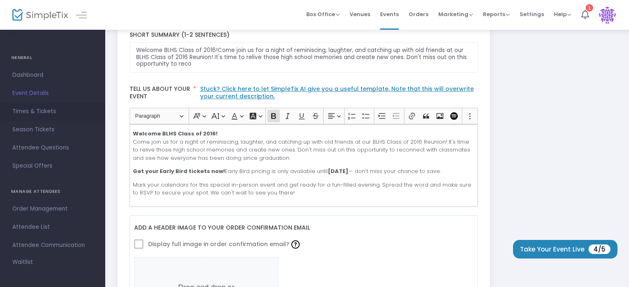
click at [35, 112] on span "Times & Tickets" at bounding box center [52, 111] width 81 height 11
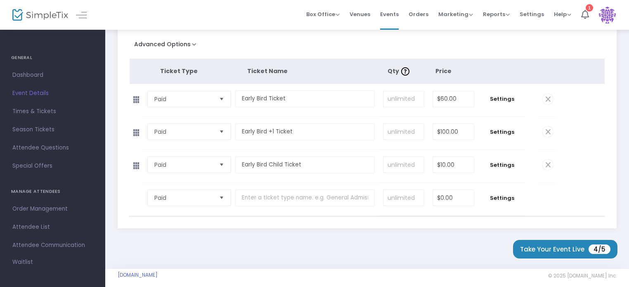
scroll to position [147, 0]
click at [511, 99] on span "Settings" at bounding box center [502, 98] width 39 height 8
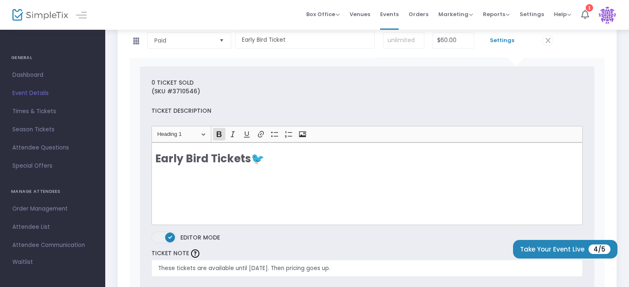
scroll to position [213, 0]
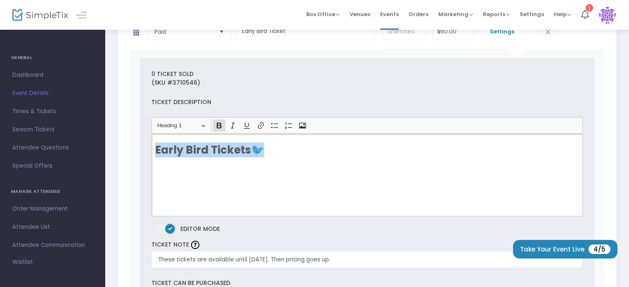
drag, startPoint x: 279, startPoint y: 149, endPoint x: 122, endPoint y: 147, distance: 156.5
copy h2 "Early Bird Tickets 🐦"
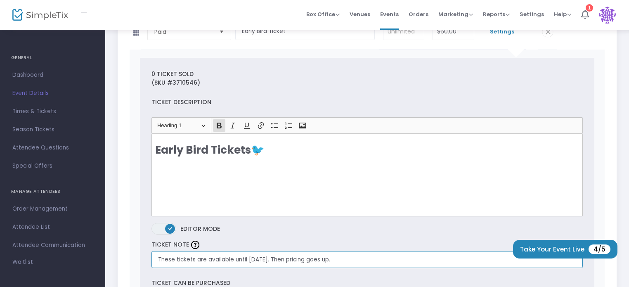
drag, startPoint x: 204, startPoint y: 257, endPoint x: 359, endPoint y: 249, distance: 155.9
click at [359, 249] on div "TICKET NOTE These tickets are available until January 1st. Then pricing goes up." at bounding box center [366, 253] width 439 height 29
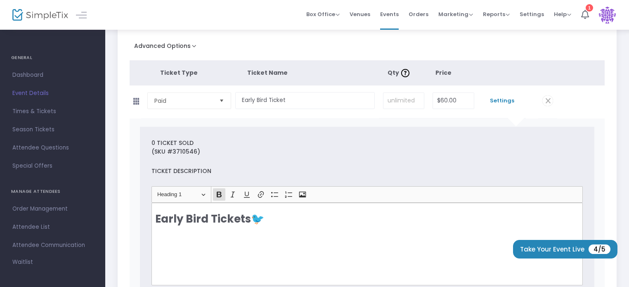
scroll to position [140, 0]
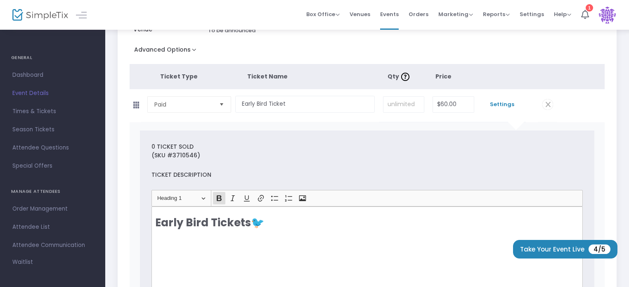
click at [514, 104] on span "Settings" at bounding box center [502, 104] width 39 height 8
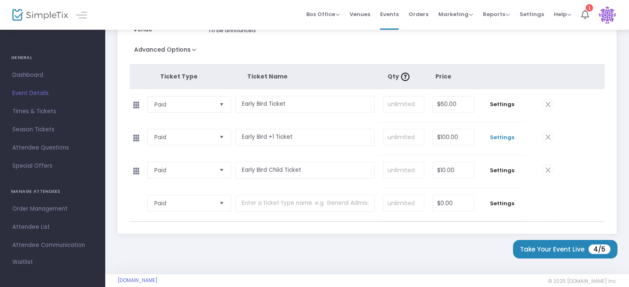
click at [505, 138] on span "Settings" at bounding box center [502, 137] width 39 height 8
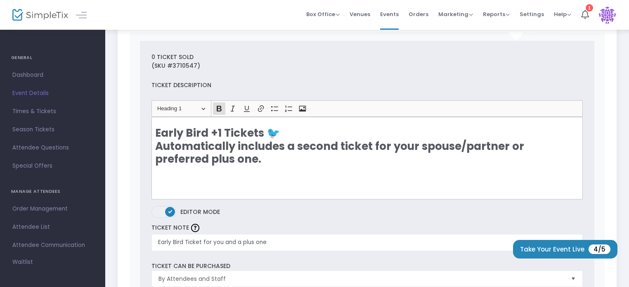
scroll to position [263, 0]
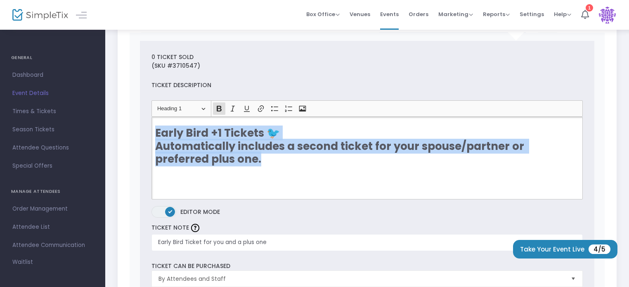
drag, startPoint x: 213, startPoint y: 168, endPoint x: 143, endPoint y: 132, distance: 78.8
copy h2 "Early Bird +1 Tickets 🐦 Automatically includes a second ticket for your spouse/…"
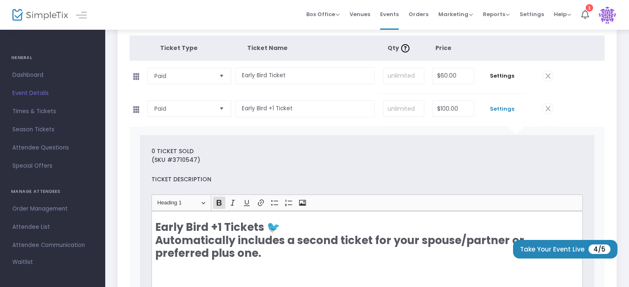
scroll to position [168, 0]
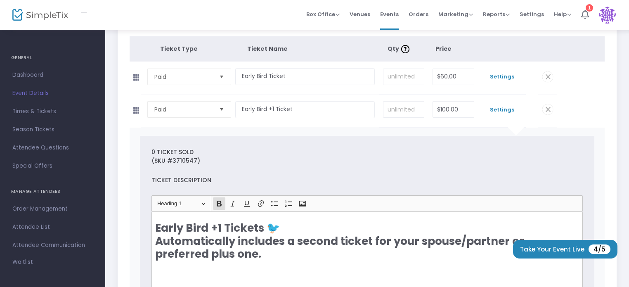
click at [507, 73] on span "Settings" at bounding box center [502, 77] width 39 height 8
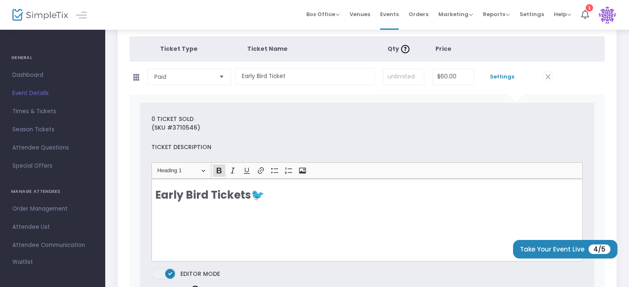
click at [497, 73] on span "Settings" at bounding box center [502, 77] width 39 height 8
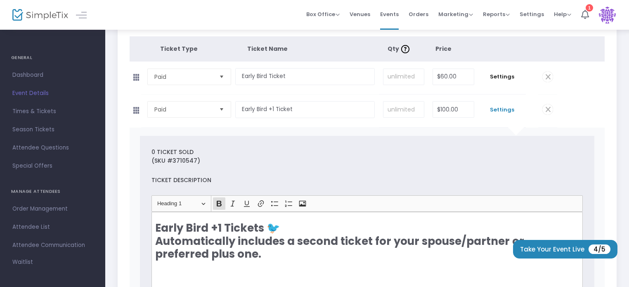
click at [504, 106] on span "Settings" at bounding box center [502, 110] width 39 height 8
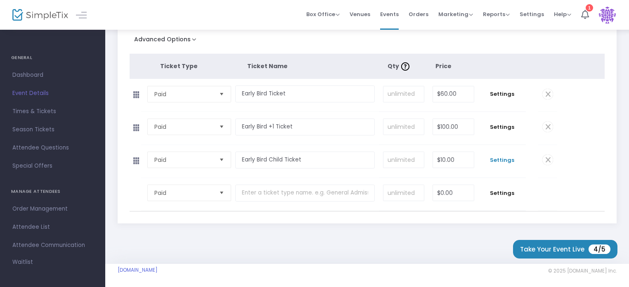
click at [501, 160] on span "Settings" at bounding box center [502, 160] width 39 height 8
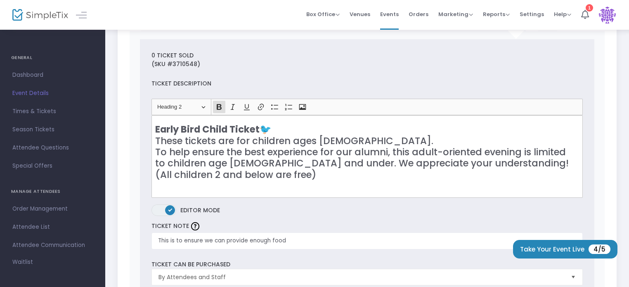
scroll to position [302, 0]
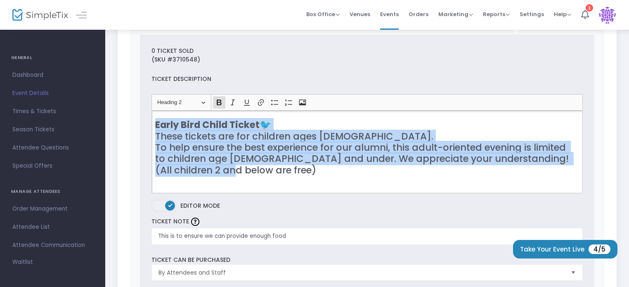
drag, startPoint x: 155, startPoint y: 125, endPoint x: 261, endPoint y: 198, distance: 129.2
copy h3 "Early Bird Child Ticket 🐦 These tickets are for children ages 3-6. To help ensu…"
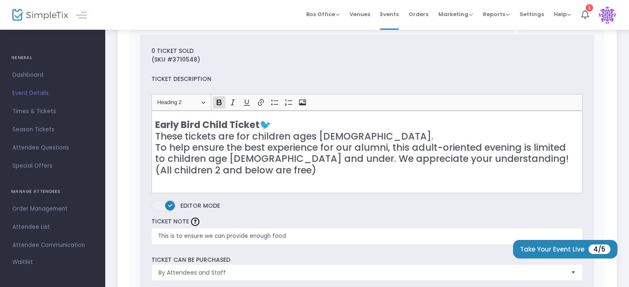
click at [345, 59] on div "(SKU #3710548)" at bounding box center [366, 59] width 439 height 9
click at [50, 93] on span "Event Details" at bounding box center [52, 93] width 81 height 11
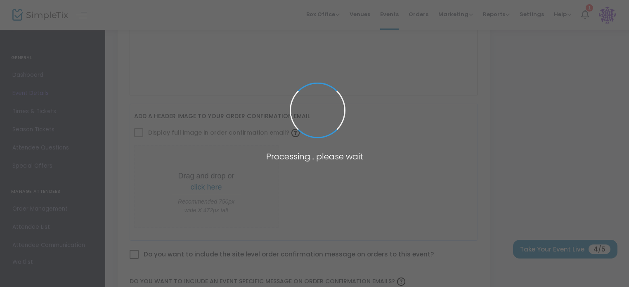
type input "BLHS Reunion Class of 2016"
type textarea "Welcome BLHS Class of 2016!Come join us for a night of reminiscing, laughter, a…"
type input "Register Now"
type input "To be announced"
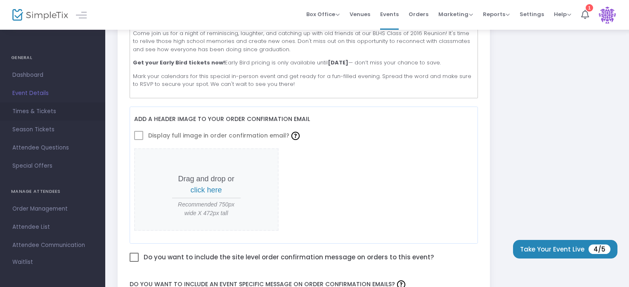
click at [40, 114] on span "Times & Tickets" at bounding box center [52, 111] width 81 height 11
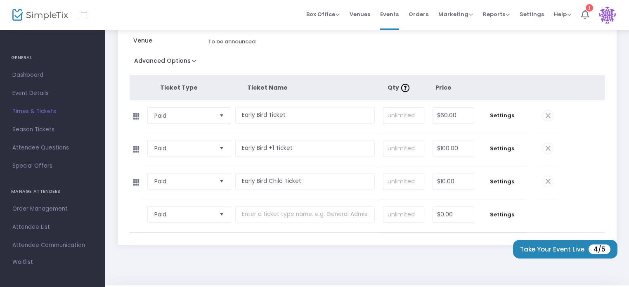
scroll to position [150, 0]
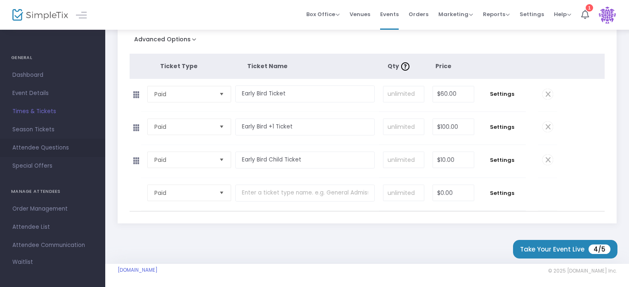
click at [36, 147] on span "Attendee Questions" at bounding box center [52, 147] width 81 height 11
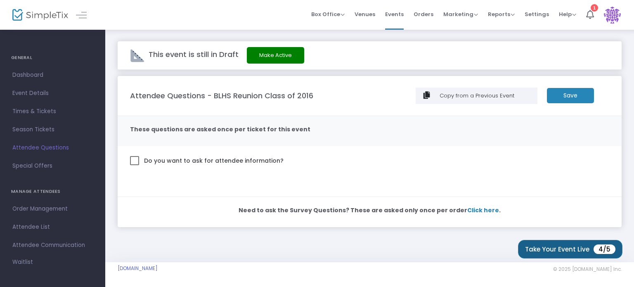
click at [552, 256] on button "Take Your Event Live 4/5" at bounding box center [570, 249] width 104 height 19
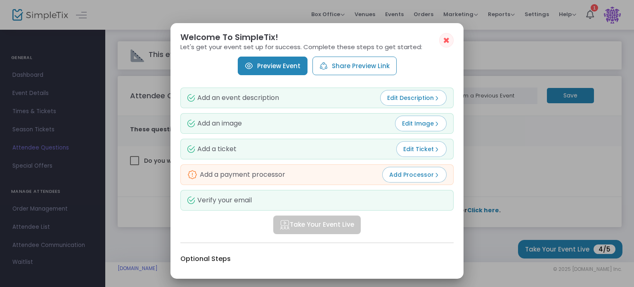
click at [413, 169] on button "Add Processor" at bounding box center [414, 175] width 64 height 16
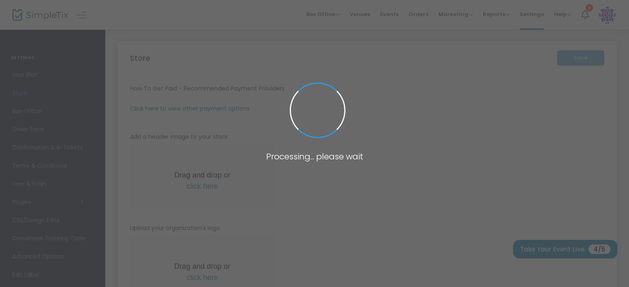
type input "https://BLHS2016Reunion"
radio input "false"
radio input "true"
type input "BLHS 2016 Reunion"
type input "2532419998"
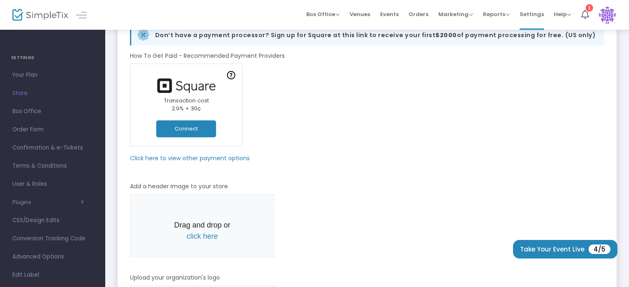
scroll to position [64, 0]
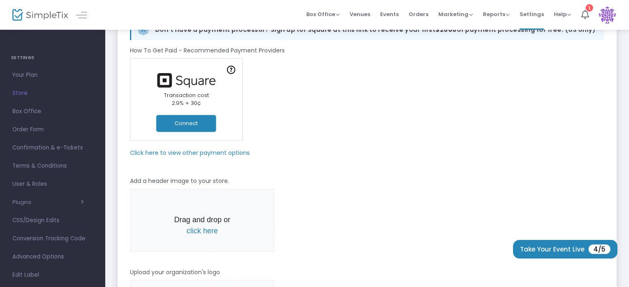
click at [244, 154] on m-panel-subtitle "Click here to view other payment options" at bounding box center [190, 153] width 120 height 9
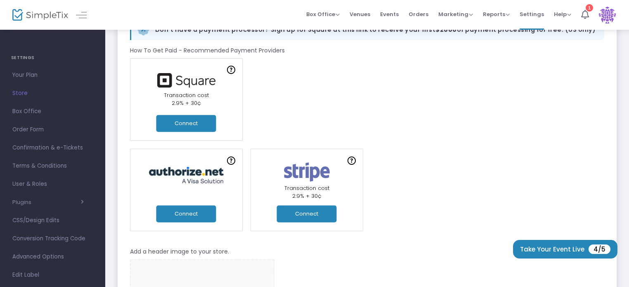
click at [306, 217] on button "Connect" at bounding box center [307, 214] width 60 height 17
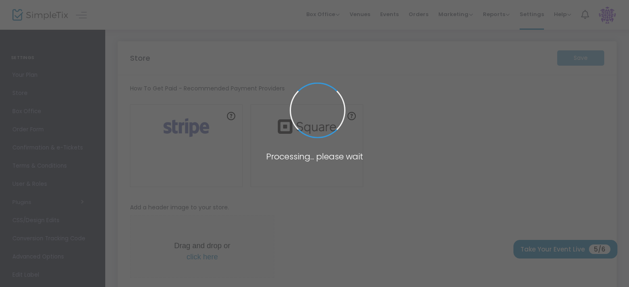
type input "https://BLHS2016Reunion"
radio input "false"
radio input "true"
type input "BLHS 2016 Reunion"
type input "2532419998"
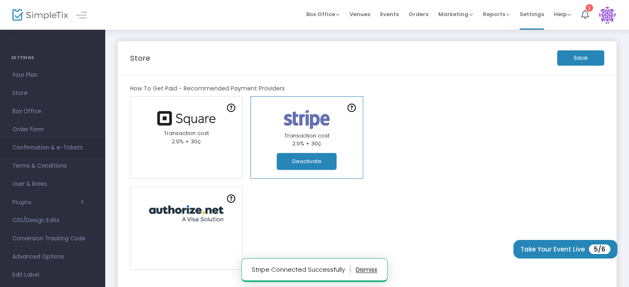
click at [47, 151] on span "Confirmation & e-Tickets" at bounding box center [52, 147] width 81 height 11
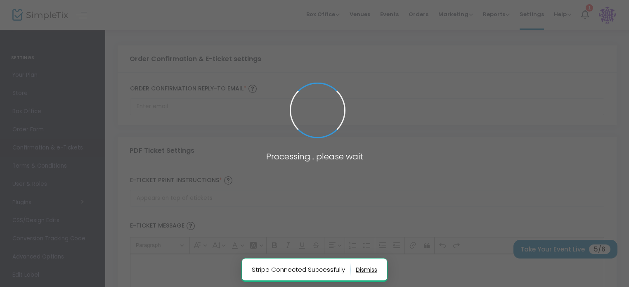
type input "[EMAIL_ADDRESS][DOMAIN_NAME]"
type input "Print and bring this ticket with you"
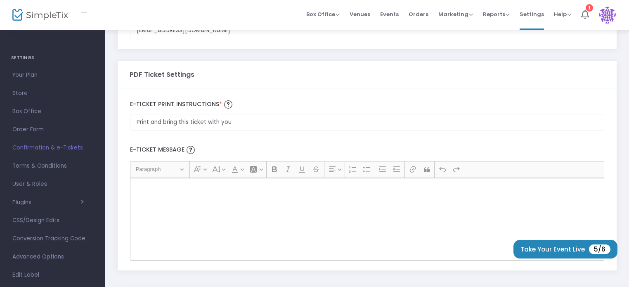
scroll to position [107, 0]
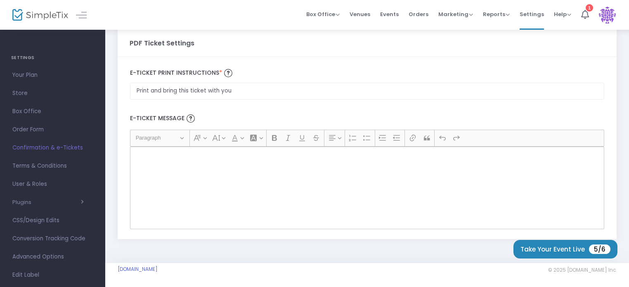
click at [435, 116] on label "E-Ticket Message" at bounding box center [367, 119] width 483 height 22
click at [45, 168] on span "Terms & Conditions" at bounding box center [52, 166] width 81 height 11
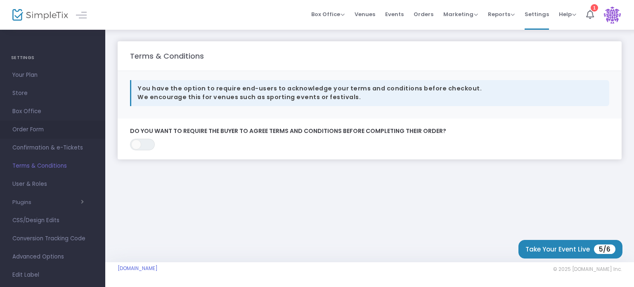
click at [36, 123] on link "Order Form" at bounding box center [52, 130] width 105 height 18
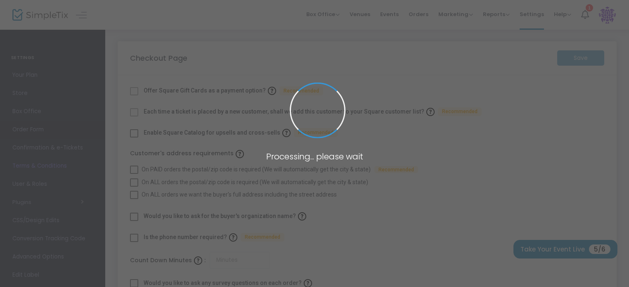
checkbox input "true"
type input "45"
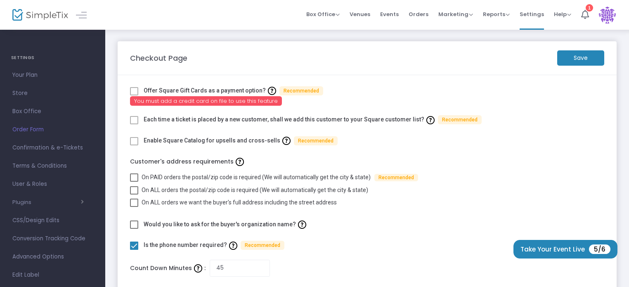
click at [133, 124] on label at bounding box center [134, 120] width 8 height 10
click at [134, 119] on span at bounding box center [134, 120] width 8 height 8
click at [135, 121] on span at bounding box center [134, 120] width 8 height 8
click at [565, 15] on span "Help" at bounding box center [562, 14] width 17 height 8
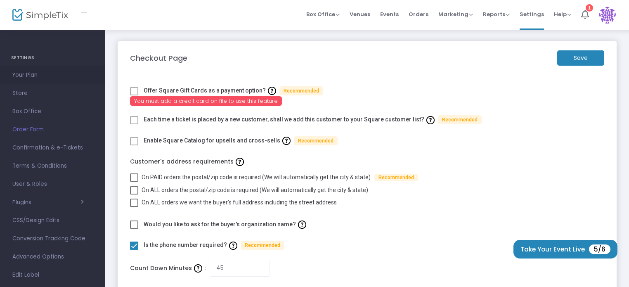
click at [38, 73] on span "Your Plan" at bounding box center [52, 75] width 81 height 11
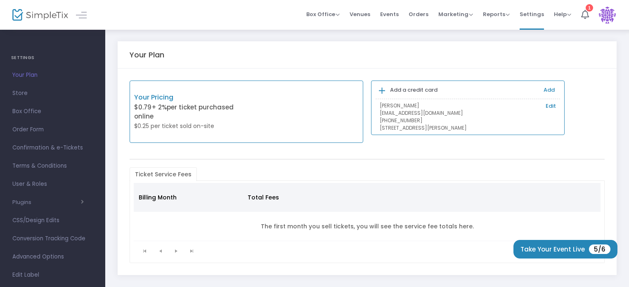
click at [552, 106] on link "Edit" at bounding box center [551, 106] width 10 height 8
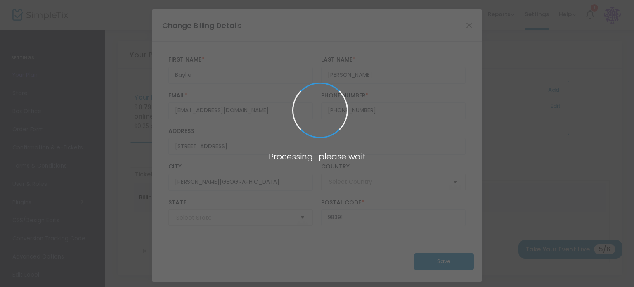
type input "United States"
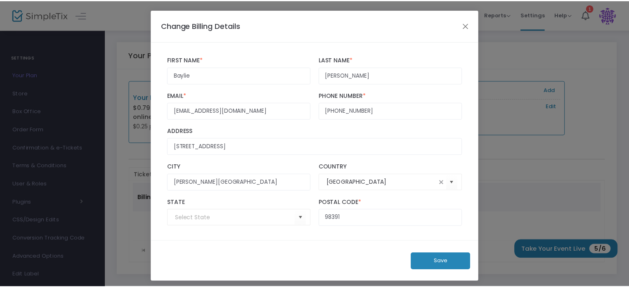
scroll to position [3, 0]
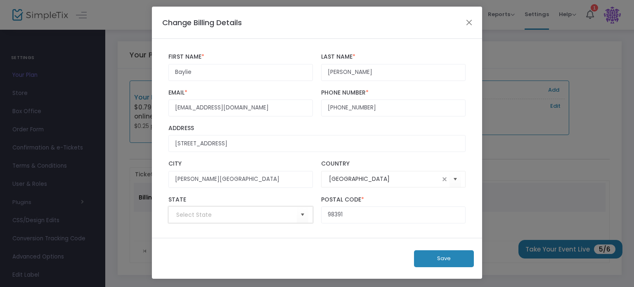
click at [264, 213] on input at bounding box center [236, 215] width 121 height 9
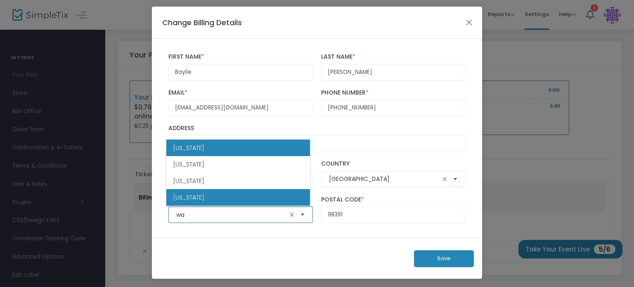
click at [243, 195] on li "Washington" at bounding box center [238, 197] width 144 height 17
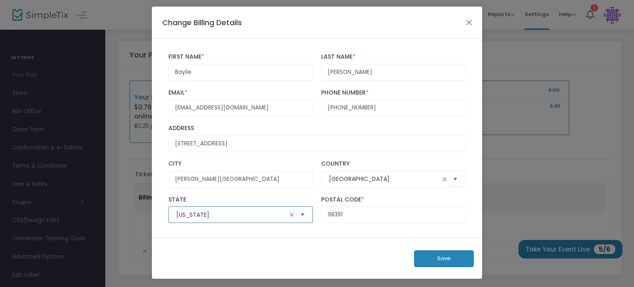
type input "Washington"
click at [456, 253] on button "Save" at bounding box center [444, 258] width 60 height 17
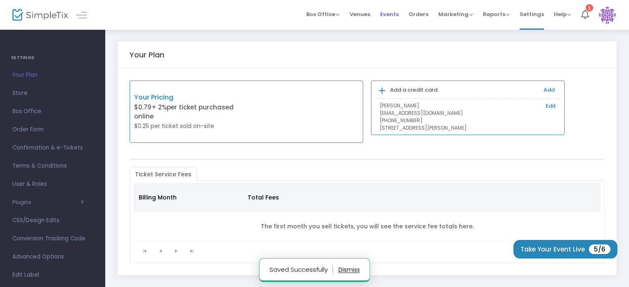
click at [391, 18] on span "Events" at bounding box center [389, 14] width 19 height 21
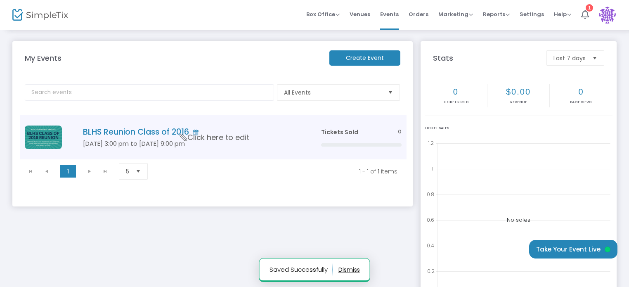
click at [168, 132] on h4 "BLHS Reunion Class of 2016" at bounding box center [189, 131] width 213 height 9
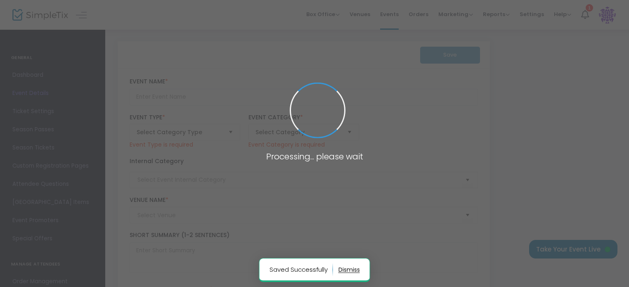
type input "BLHS Reunion Class of 2016"
type textarea "Welcome BLHS Class of 2016!Come join us for a night of reminiscing, laughter, a…"
type input "Register Now"
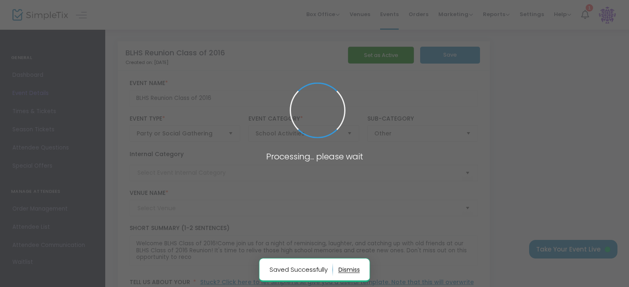
type input "To be announced"
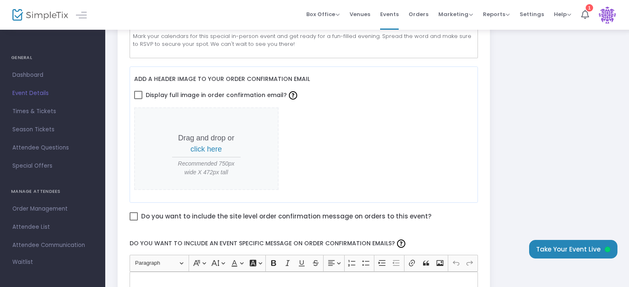
scroll to position [344, 0]
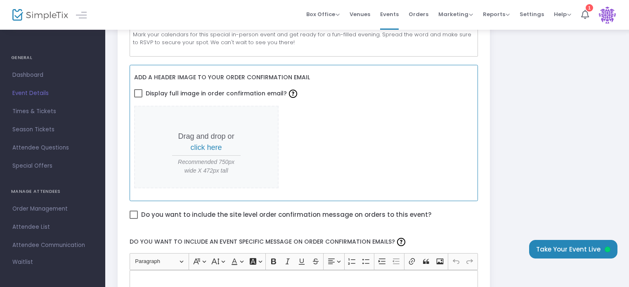
click at [210, 146] on span "click here" at bounding box center [206, 147] width 31 height 8
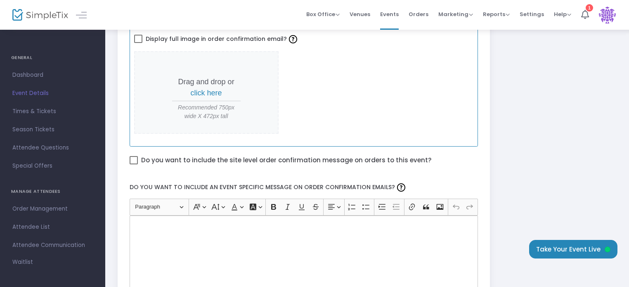
scroll to position [396, 0]
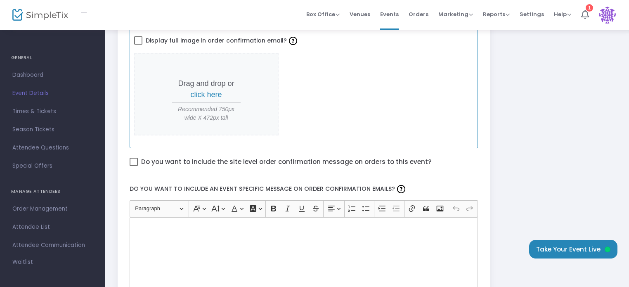
click at [211, 90] on span "click here" at bounding box center [206, 94] width 31 height 8
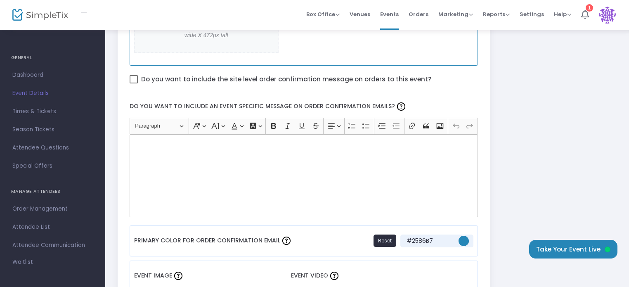
scroll to position [481, 0]
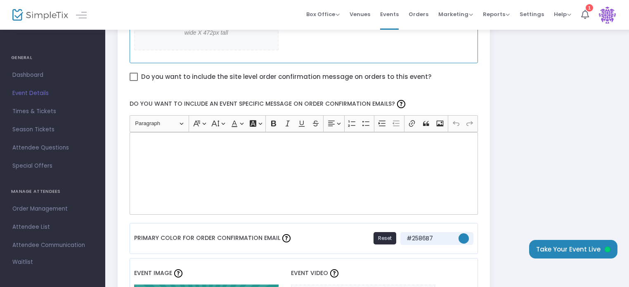
click at [289, 170] on div "Rich Text Editor, main" at bounding box center [304, 173] width 349 height 83
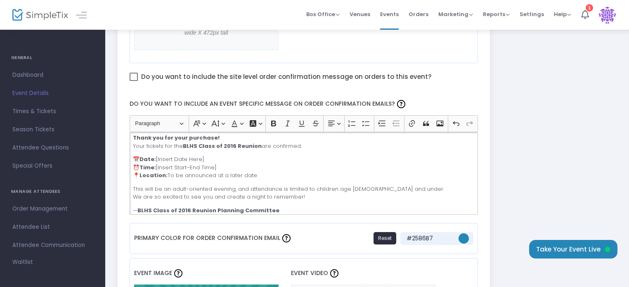
drag, startPoint x: 208, startPoint y: 155, endPoint x: 157, endPoint y: 154, distance: 50.8
click at [157, 155] on p "📅 Date: [Insert Date Here] ⏰ Time: [Insert Start–End Time] 📍 Location: To be an…" at bounding box center [303, 167] width 341 height 24
drag, startPoint x: 221, startPoint y: 165, endPoint x: 158, endPoint y: 163, distance: 63.2
click at [158, 163] on p "📅 Date: Saturday, July 18th, 2026 ⏰ Time: [Insert Start–End Time] 📍 Location: T…" at bounding box center [303, 167] width 341 height 24
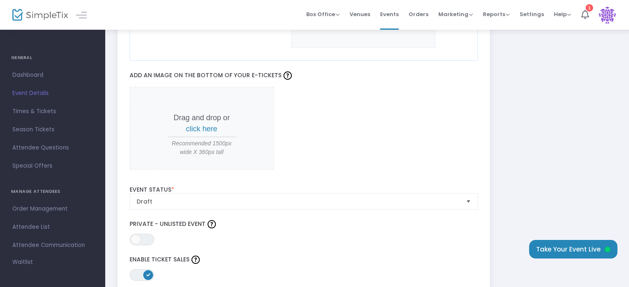
scroll to position [832, 0]
click at [210, 125] on span "click here" at bounding box center [201, 129] width 31 height 8
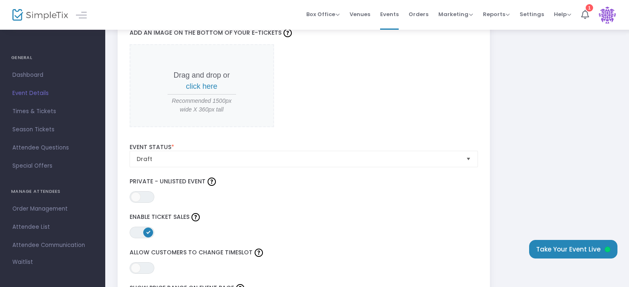
scroll to position [876, 0]
click at [472, 152] on span "Select" at bounding box center [469, 159] width 14 height 14
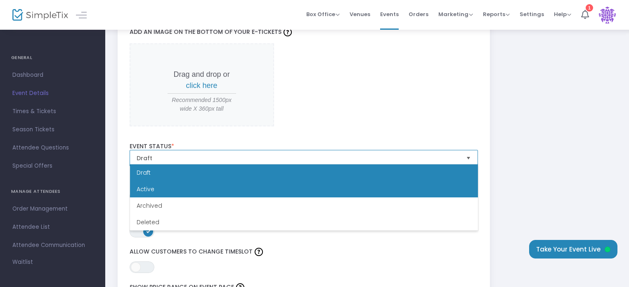
click at [373, 187] on li "Active" at bounding box center [304, 189] width 348 height 17
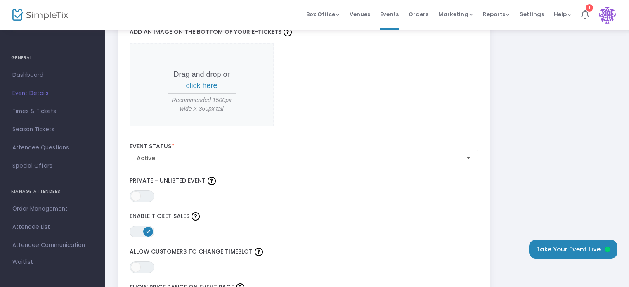
click at [373, 187] on div "ON OFF Private - Unlisted Event" at bounding box center [304, 188] width 357 height 27
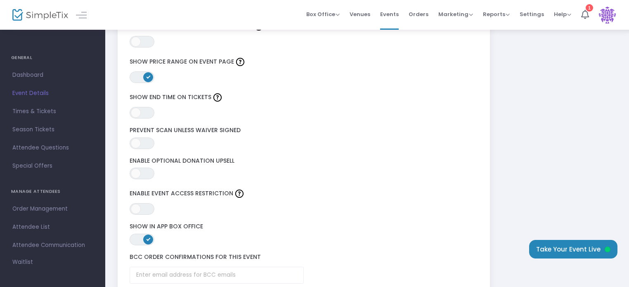
scroll to position [1101, 0]
click at [142, 112] on span "ON OFF" at bounding box center [142, 113] width 25 height 12
click at [144, 73] on span at bounding box center [148, 78] width 10 height 10
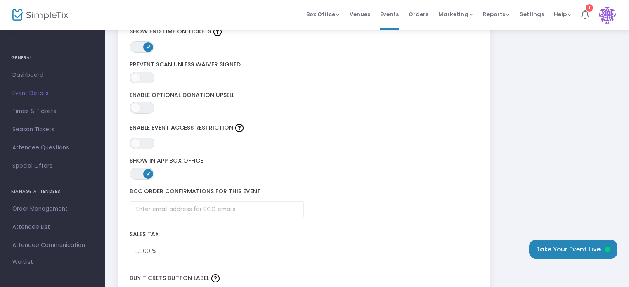
scroll to position [1168, 0]
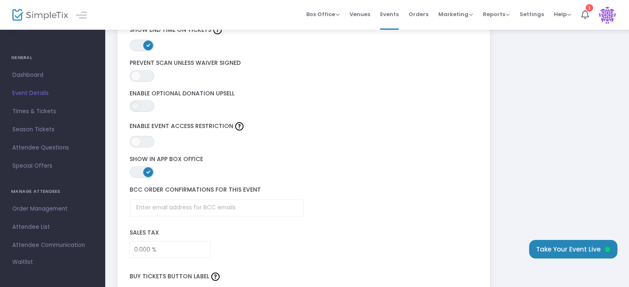
click at [140, 104] on span at bounding box center [136, 106] width 10 height 10
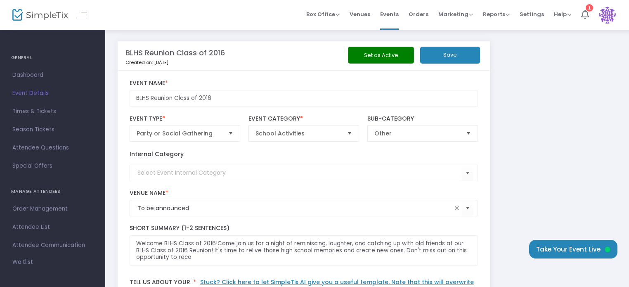
scroll to position [0, 0]
click at [440, 59] on button "Save" at bounding box center [450, 55] width 60 height 17
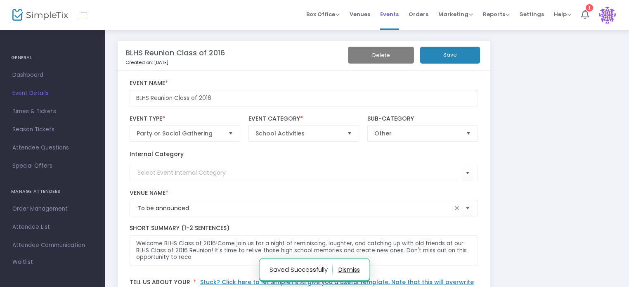
click at [390, 13] on span "Events" at bounding box center [389, 14] width 19 height 21
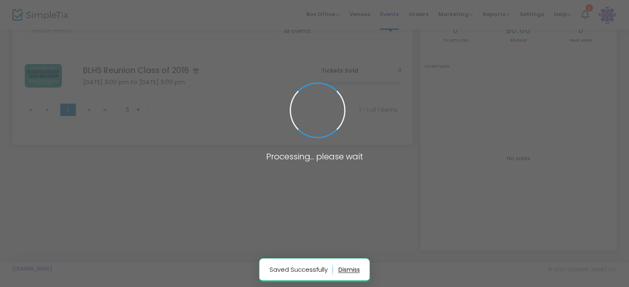
scroll to position [61, 0]
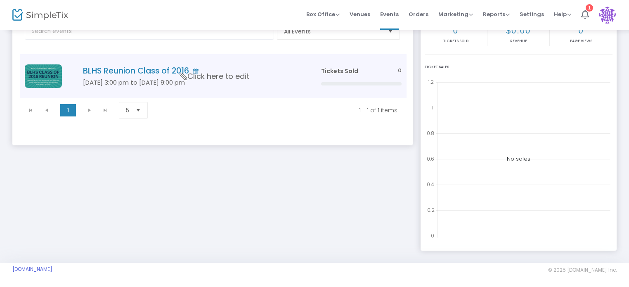
click at [134, 69] on h4 "BLHS Reunion Class of 2016" at bounding box center [189, 70] width 213 height 9
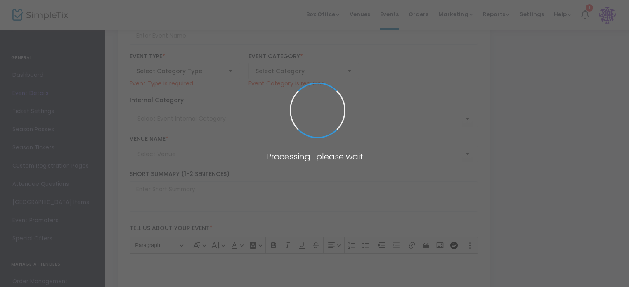
type input "BLHS Reunion Class of 2016"
type textarea "Welcome BLHS Class of 2016!Come join us for a night of reminiscing, laughter, a…"
type input "Register Now"
type input "To be announced"
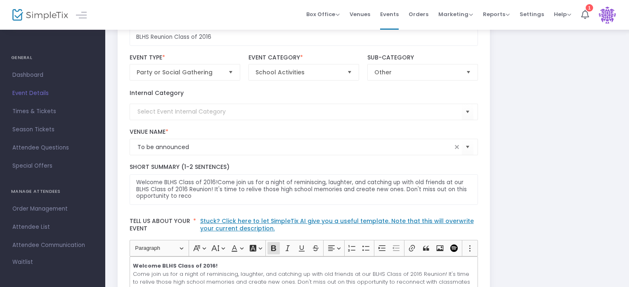
click at [29, 90] on span "Event Details" at bounding box center [52, 93] width 81 height 11
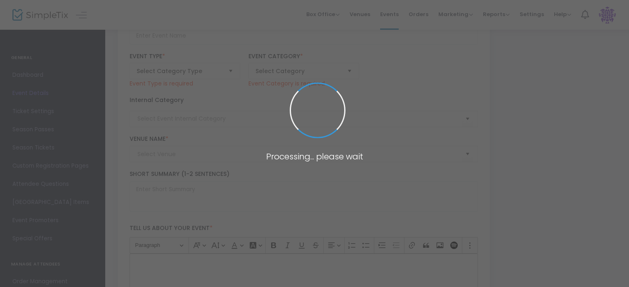
type input "BLHS Reunion Class of 2016"
type textarea "Welcome BLHS Class of 2016!Come join us for a night of reminiscing, laughter, a…"
type input "Register Now"
type input "To be announced"
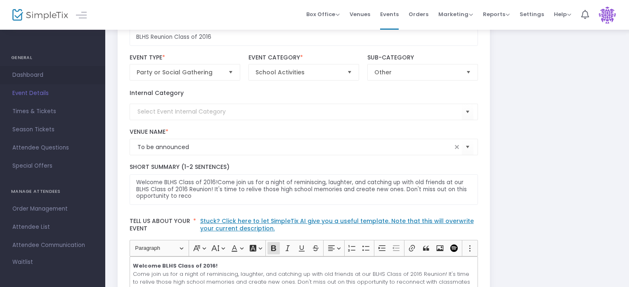
click at [24, 77] on span "Dashboard" at bounding box center [52, 75] width 81 height 11
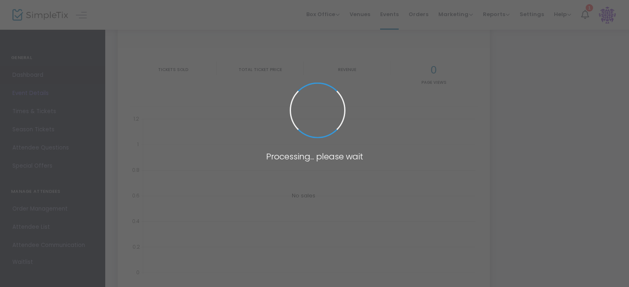
type input "https://www.simpletix.com/e/blhs-reunion-class-of-2016-tickets-231021"
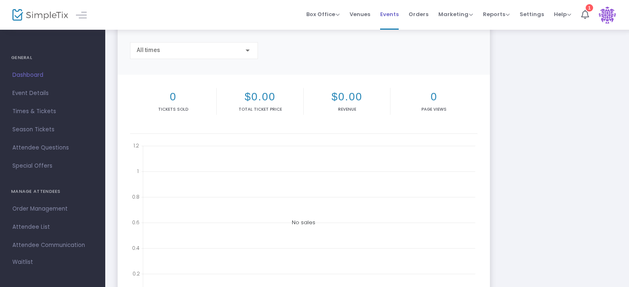
click at [394, 16] on span "Events" at bounding box center [389, 14] width 19 height 21
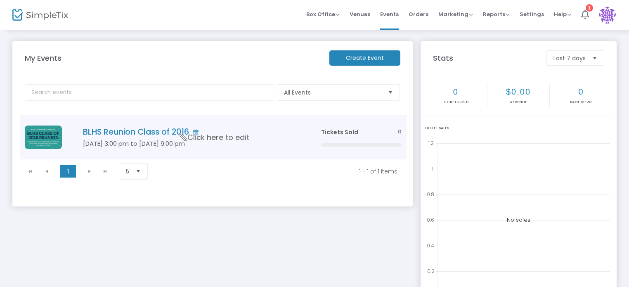
click at [45, 137] on img "Data table" at bounding box center [43, 138] width 37 height 24
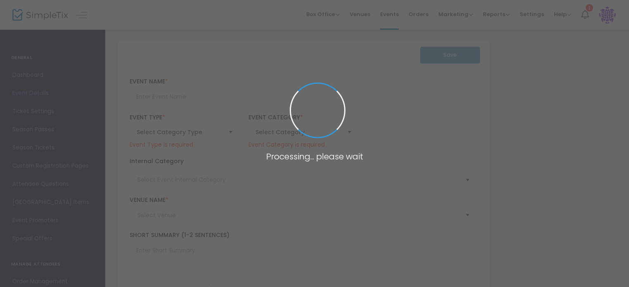
type input "BLHS Reunion Class of 2016"
type textarea "Welcome BLHS Class of 2016!Come join us for a night of reminiscing, laughter, a…"
type input "Register Now"
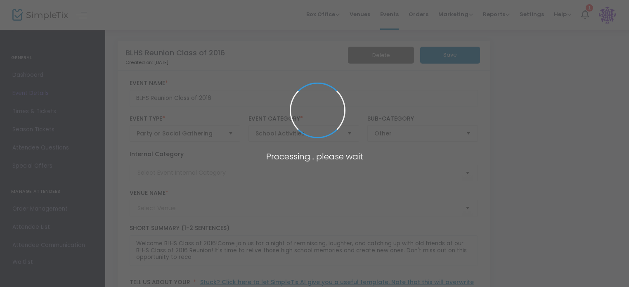
type input "To be announced"
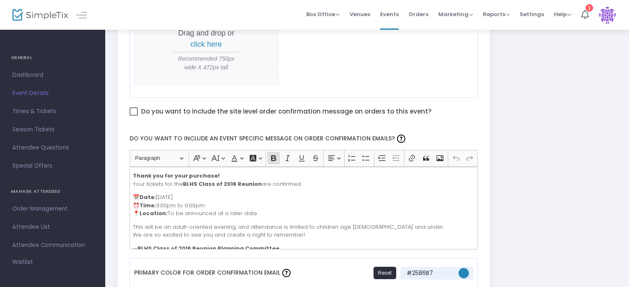
scroll to position [449, 0]
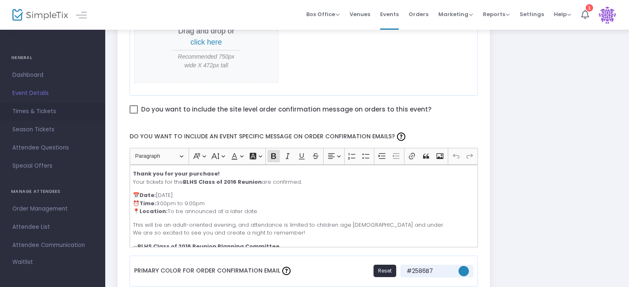
click at [48, 112] on span "Times & Tickets" at bounding box center [52, 111] width 81 height 11
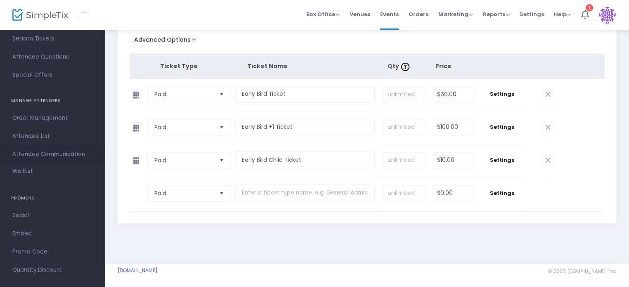
scroll to position [90, 0]
click at [17, 212] on span "Social" at bounding box center [52, 216] width 81 height 11
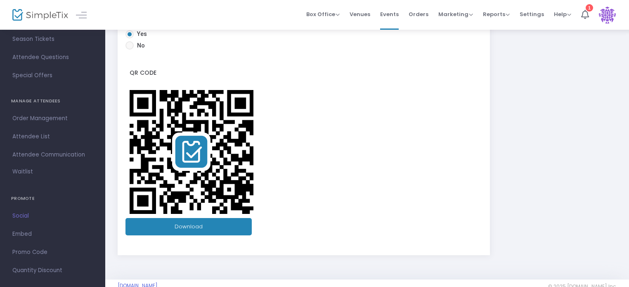
scroll to position [226, 0]
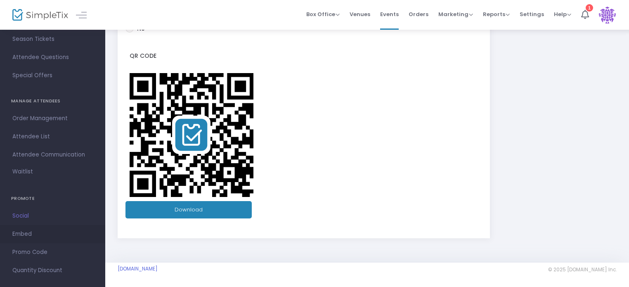
click at [26, 234] on span "Embed" at bounding box center [52, 234] width 81 height 11
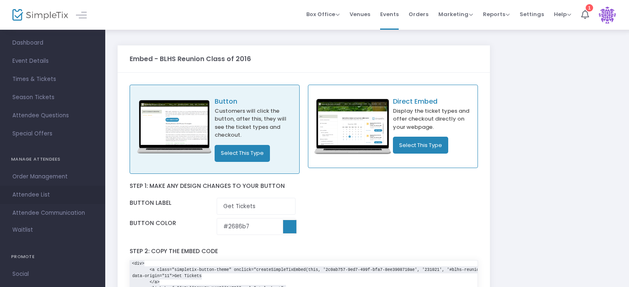
click at [38, 194] on span "Attendee List" at bounding box center [52, 195] width 81 height 11
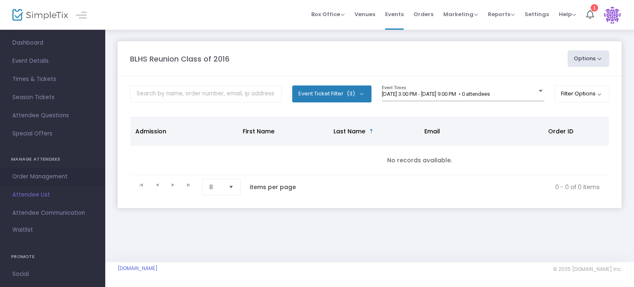
click at [33, 180] on span "Order Management" at bounding box center [52, 176] width 81 height 11
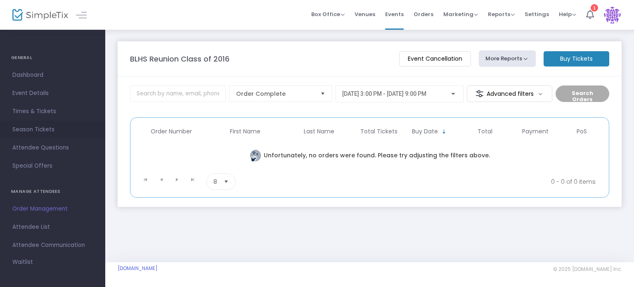
click at [28, 128] on span "Season Tickets" at bounding box center [52, 129] width 81 height 11
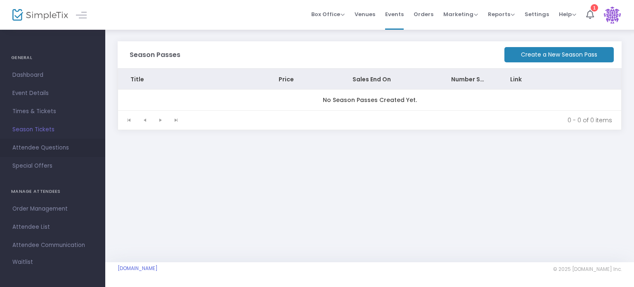
click at [40, 148] on span "Attendee Questions" at bounding box center [52, 147] width 81 height 11
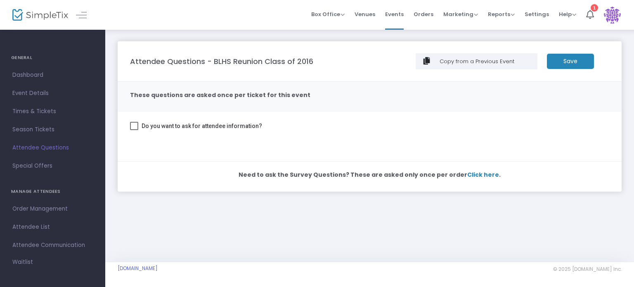
click at [173, 95] on m-panel-subtitle "These questions are asked once per ticket for this event" at bounding box center [220, 95] width 180 height 9
click at [132, 126] on span at bounding box center [134, 126] width 8 height 8
click at [134, 130] on input "Do you want to ask for attendee information?" at bounding box center [134, 130] width 0 height 0
checkbox input "true"
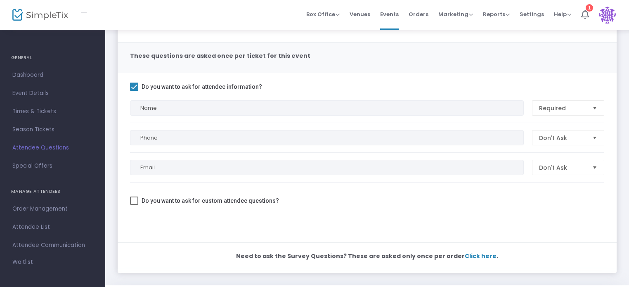
scroll to position [40, 0]
click at [137, 199] on span at bounding box center [134, 200] width 8 height 8
click at [134, 204] on input "Do you want to ask for custom attendee questions?" at bounding box center [134, 204] width 0 height 0
checkbox input "true"
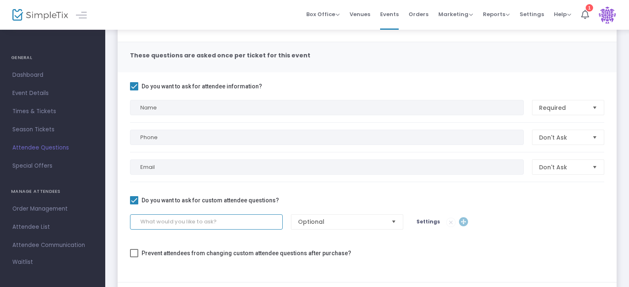
click at [189, 226] on input at bounding box center [206, 221] width 153 height 15
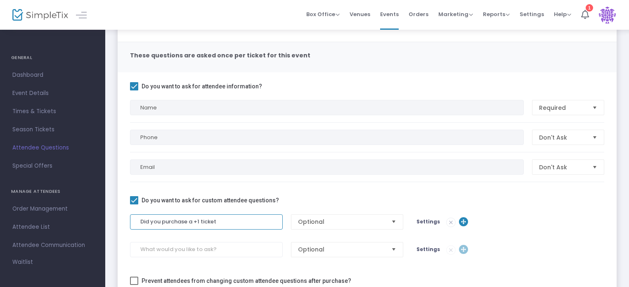
type input "Did you purchase a +1 ticket"
click at [382, 222] on span "Optional" at bounding box center [341, 222] width 87 height 8
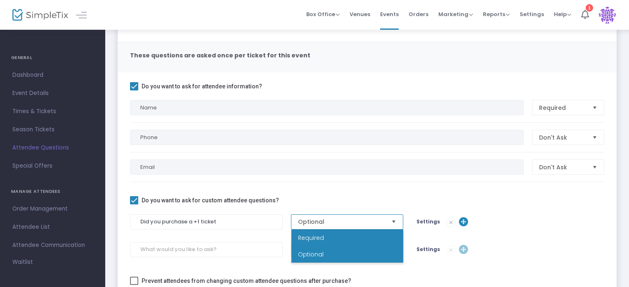
click at [353, 237] on li "Required" at bounding box center [347, 238] width 112 height 17
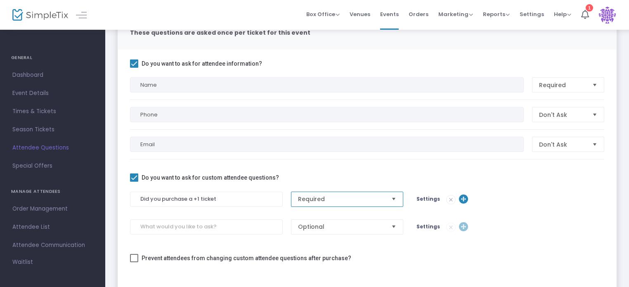
scroll to position [64, 0]
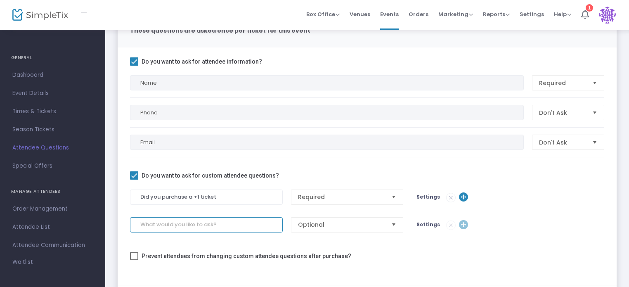
click at [230, 224] on input at bounding box center [206, 224] width 153 height 15
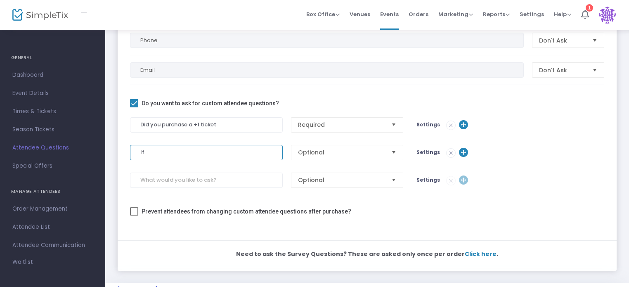
scroll to position [140, 0]
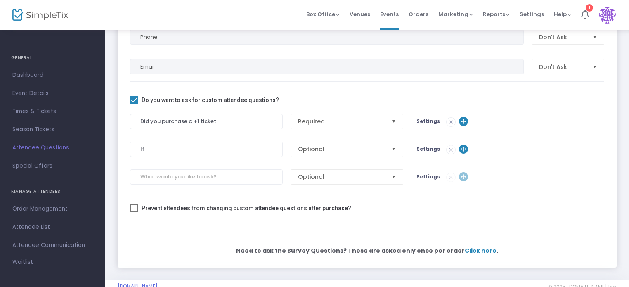
click at [430, 120] on span "Settings" at bounding box center [429, 121] width 24 height 7
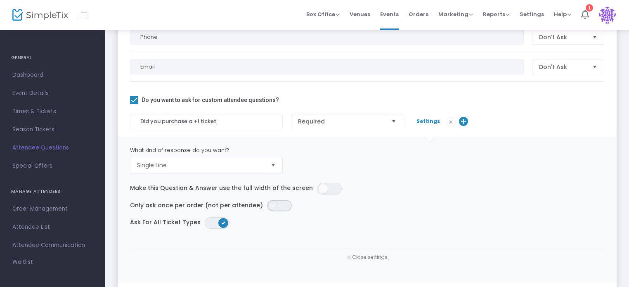
click at [274, 204] on span "ON OFF" at bounding box center [279, 206] width 25 height 12
click at [428, 122] on span "Settings" at bounding box center [429, 121] width 24 height 7
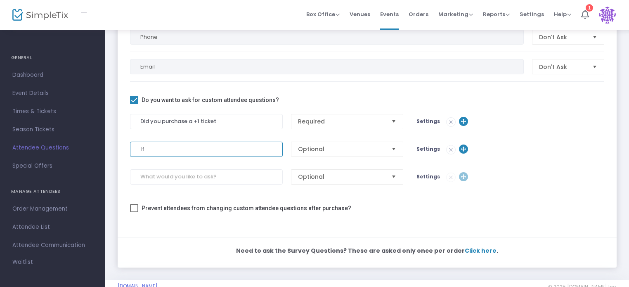
click at [235, 142] on input "If" at bounding box center [206, 149] width 153 height 15
type input "I"
click at [434, 147] on span "Settings" at bounding box center [429, 148] width 24 height 7
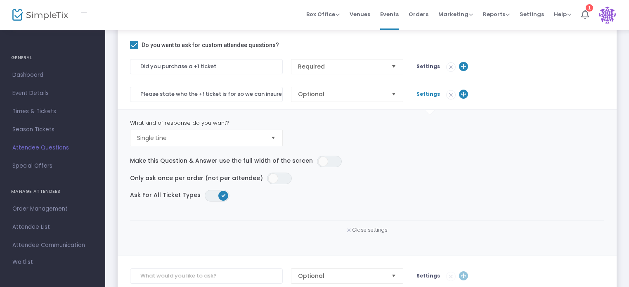
scroll to position [195, 0]
click at [265, 132] on span "Single Line" at bounding box center [201, 138] width 134 height 16
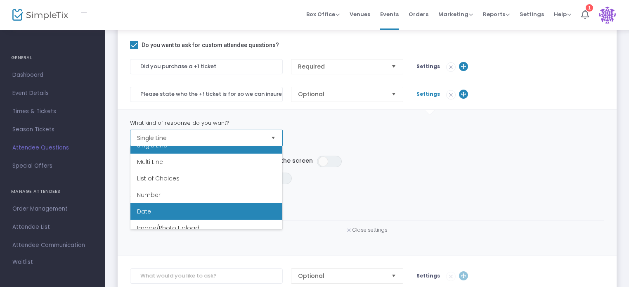
scroll to position [0, 0]
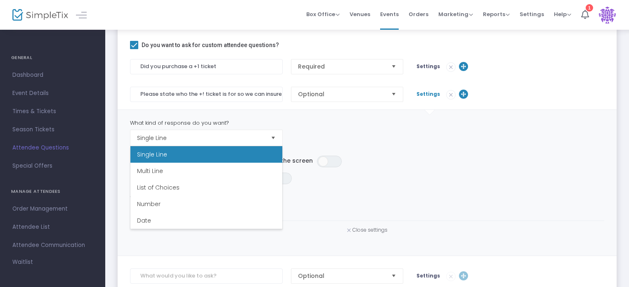
click at [492, 143] on div "What kind of response do you want? Single Line" at bounding box center [367, 133] width 483 height 28
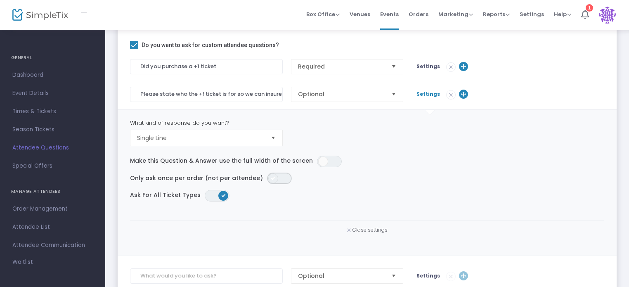
click at [277, 175] on span "ON OFF" at bounding box center [279, 179] width 25 height 12
click at [220, 197] on span at bounding box center [223, 196] width 10 height 10
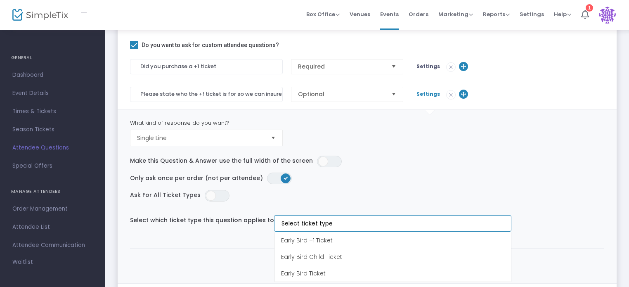
click at [318, 218] on kendo-taglist at bounding box center [393, 224] width 237 height 16
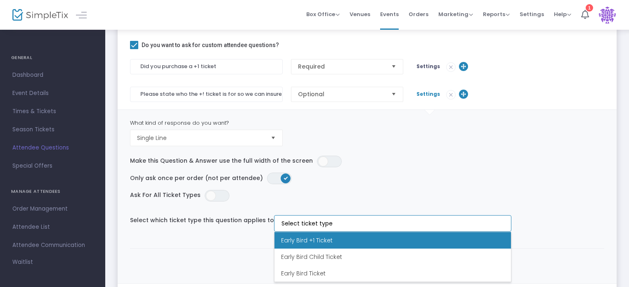
click at [323, 239] on span "Early Bird +1 Ticket" at bounding box center [307, 240] width 52 height 8
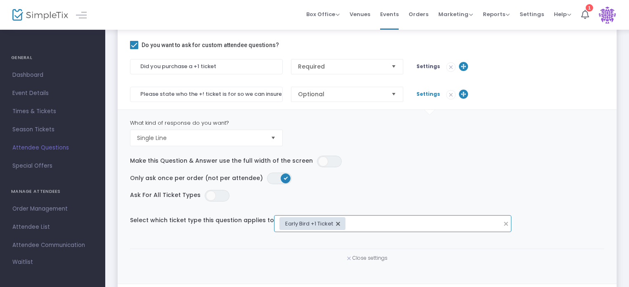
click at [448, 66] on img at bounding box center [451, 67] width 9 height 9
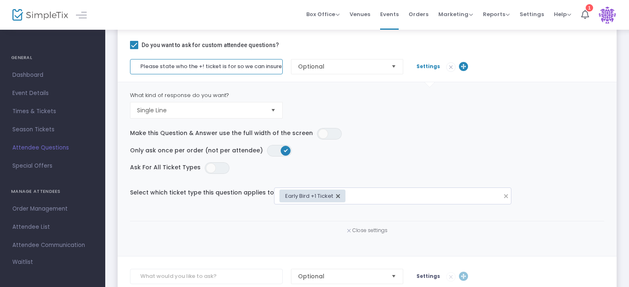
click at [203, 66] on input "Please state who the +! ticket is for so we can insure they are added to the gu…" at bounding box center [206, 66] width 153 height 15
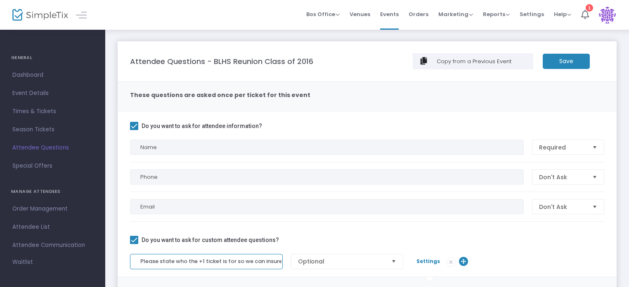
scroll to position [2, 0]
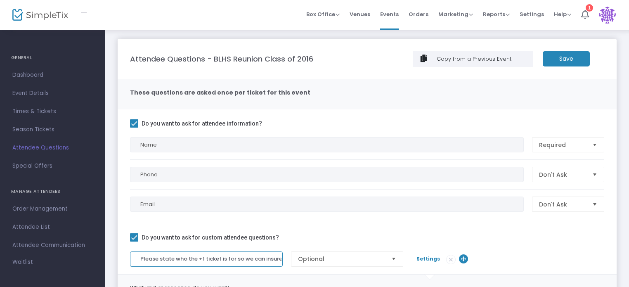
type input "Please state who the +1 ticket is for so we can insure they are added to the gu…"
click at [550, 57] on m-button "Save" at bounding box center [566, 58] width 47 height 15
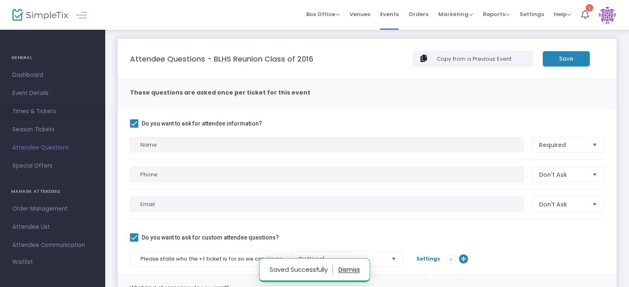
click at [32, 111] on span "Times & Tickets" at bounding box center [52, 111] width 81 height 11
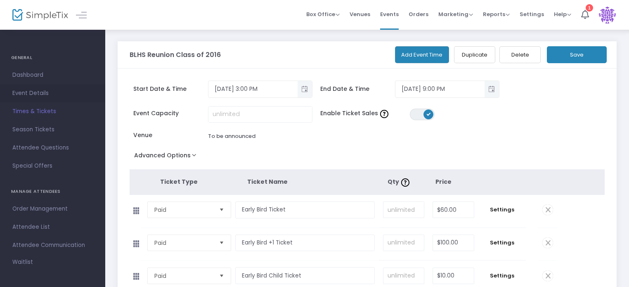
click at [25, 88] on span "Event Details" at bounding box center [52, 93] width 81 height 11
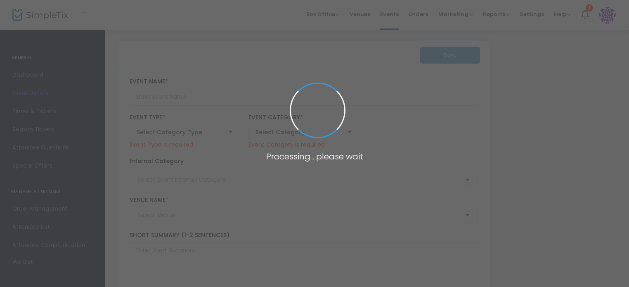
type input "BLHS Reunion Class of 2016"
type textarea "Welcome BLHS Class of 2016!Come join us for a night of reminiscing, laughter, a…"
type input "Register Now"
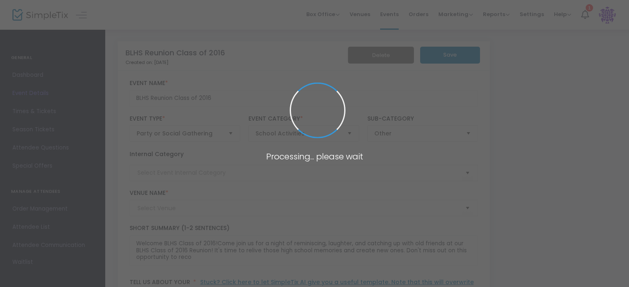
type input "To be announced"
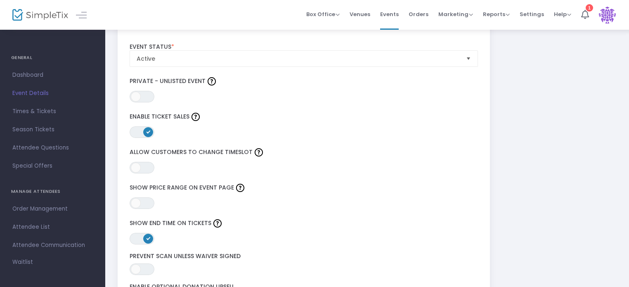
scroll to position [976, 0]
click at [25, 77] on span "Dashboard" at bounding box center [52, 75] width 81 height 11
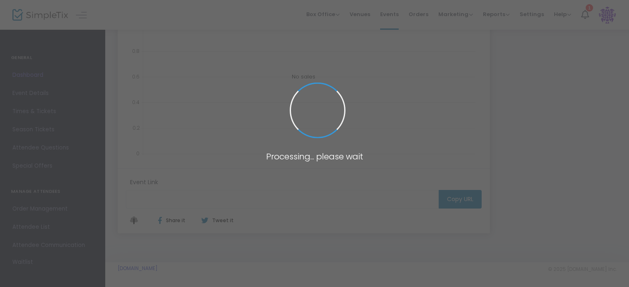
type input "https://www.simpletix.com/e/blhs-reunion-class-of-2016-tickets-231021"
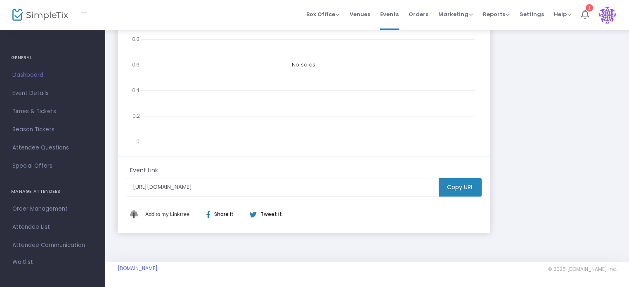
click at [472, 186] on m-button "Copy URL" at bounding box center [460, 187] width 43 height 19
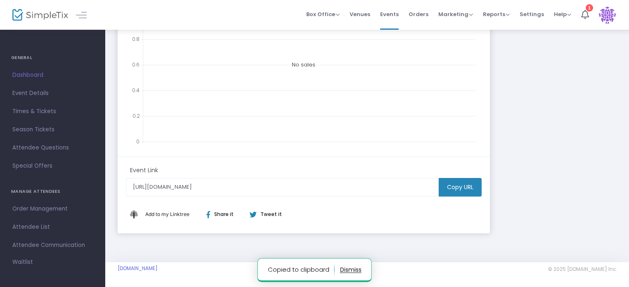
click at [218, 212] on div "Share it" at bounding box center [223, 214] width 51 height 7
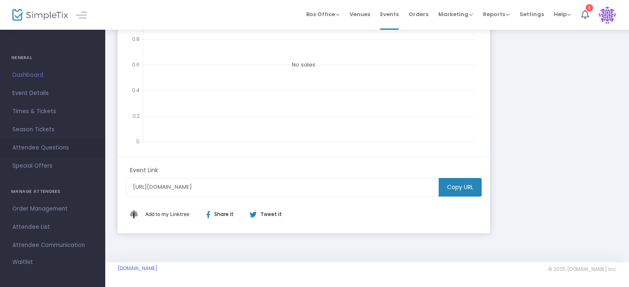
click at [43, 145] on span "Attendee Questions" at bounding box center [52, 147] width 81 height 11
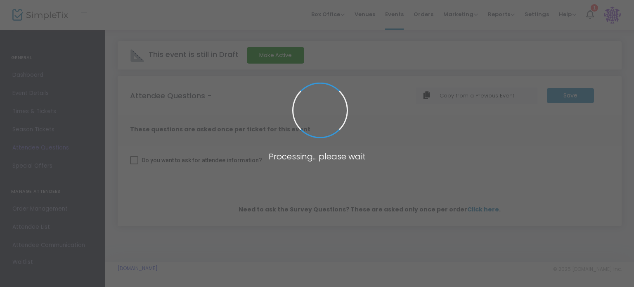
checkbox input "true"
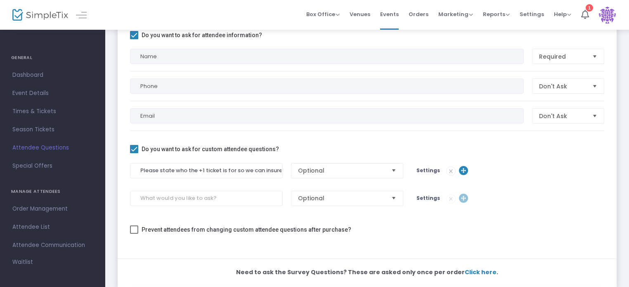
scroll to position [92, 0]
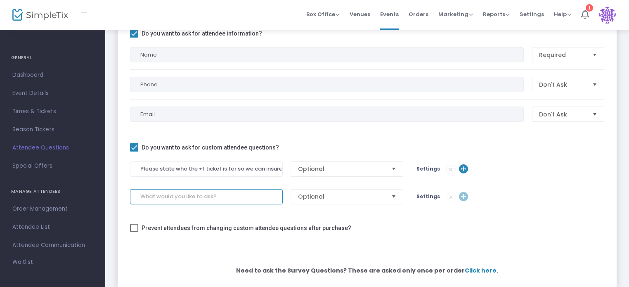
click at [216, 199] on input at bounding box center [206, 196] width 153 height 15
click at [427, 195] on span "Settings" at bounding box center [429, 196] width 24 height 7
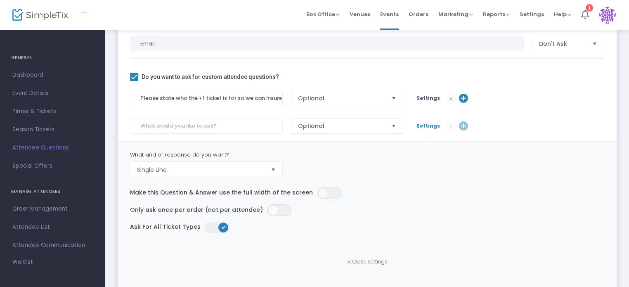
scroll to position [163, 0]
click at [241, 120] on input at bounding box center [206, 125] width 153 height 15
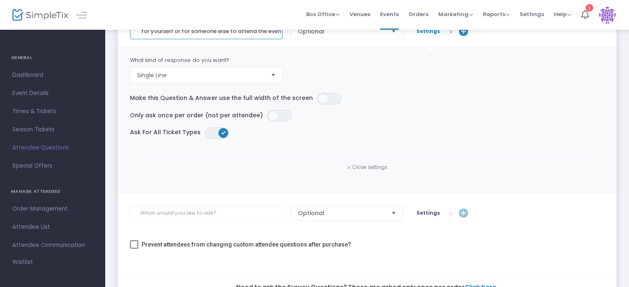
scroll to position [258, 0]
type input "Are you purchasing this ticket for yourself or for someone else to attend the e…"
click at [241, 217] on input at bounding box center [206, 213] width 153 height 15
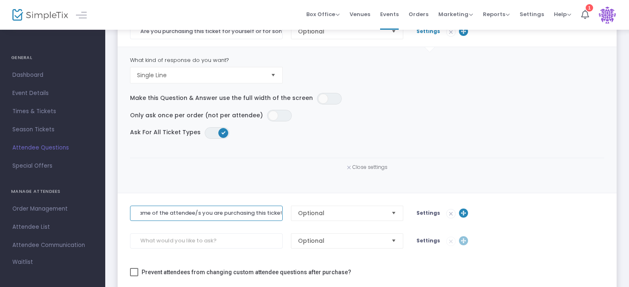
scroll to position [0, 137]
type input "If purchasing for someone else please list the name of the attendee/s you are p…"
click at [221, 133] on span at bounding box center [223, 133] width 10 height 10
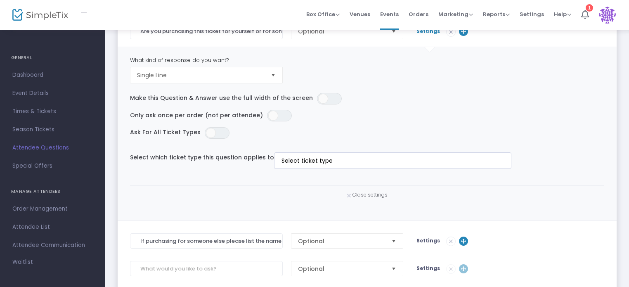
click at [381, 171] on m-custom-question-settings "What kind of response do you want? Single Line Make this Question & Answer use …" at bounding box center [367, 134] width 499 height 175
click at [379, 168] on kendo-taglist at bounding box center [393, 161] width 237 height 16
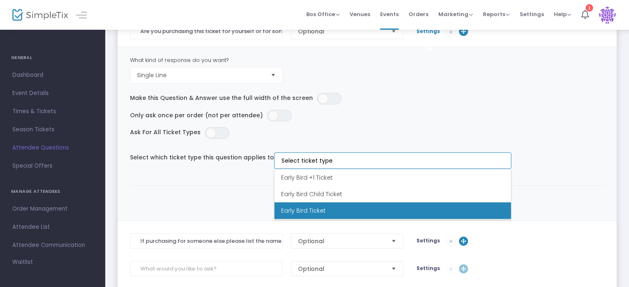
click at [350, 210] on Ticket "Early Bird Ticket" at bounding box center [393, 210] width 237 height 17
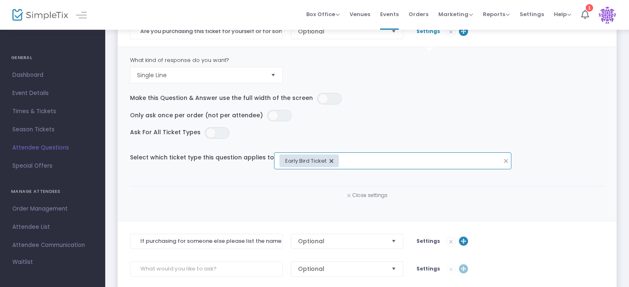
click at [305, 183] on m-custom-question-settings "What kind of response do you want? Single Line Make this Question & Answer use …" at bounding box center [367, 134] width 499 height 175
click at [388, 166] on kendo-taglist "Early Bird Ticket" at bounding box center [388, 161] width 227 height 16
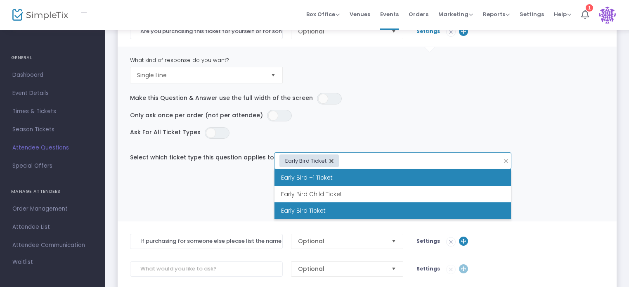
click at [360, 180] on Ticket "Early Bird +1 Ticket" at bounding box center [393, 177] width 237 height 17
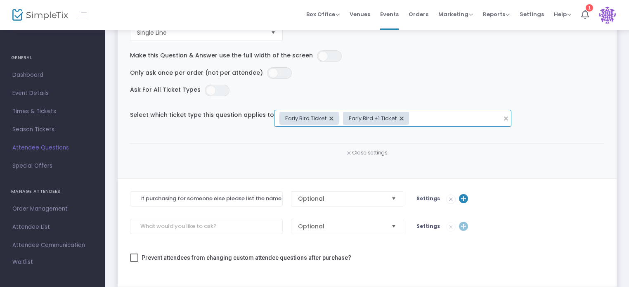
scroll to position [299, 0]
click at [424, 201] on span "Settings" at bounding box center [429, 199] width 24 height 7
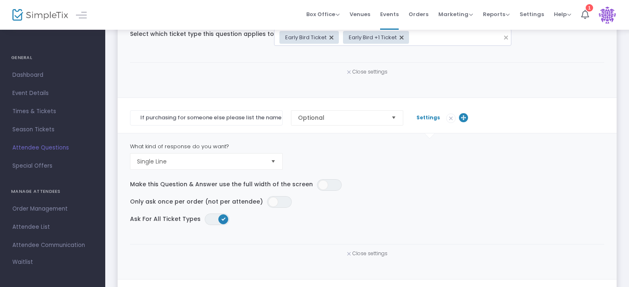
scroll to position [384, 0]
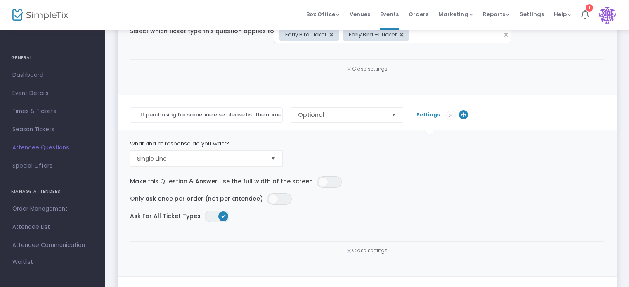
click at [218, 218] on span at bounding box center [223, 216] width 10 height 10
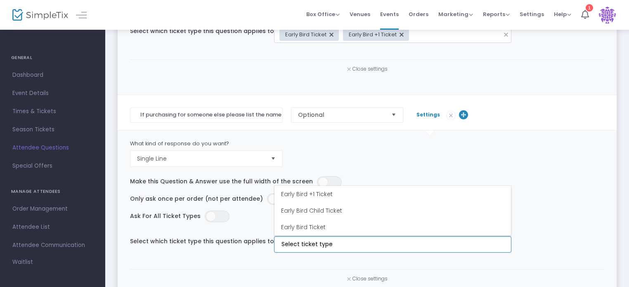
click at [325, 240] on input at bounding box center [395, 244] width 226 height 9
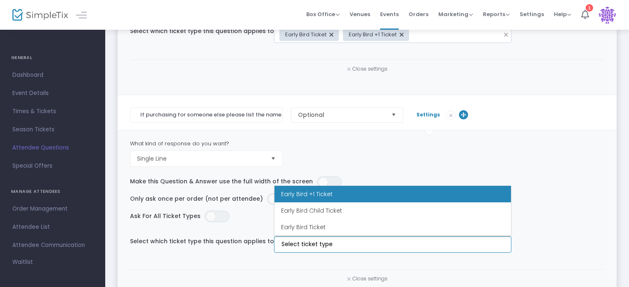
click at [306, 198] on Ticket "Early Bird +1 Ticket" at bounding box center [393, 194] width 237 height 17
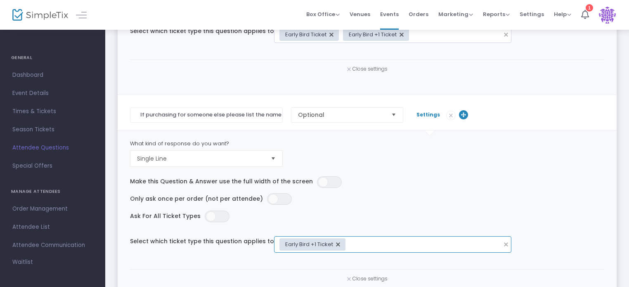
click at [389, 247] on input at bounding box center [425, 244] width 146 height 9
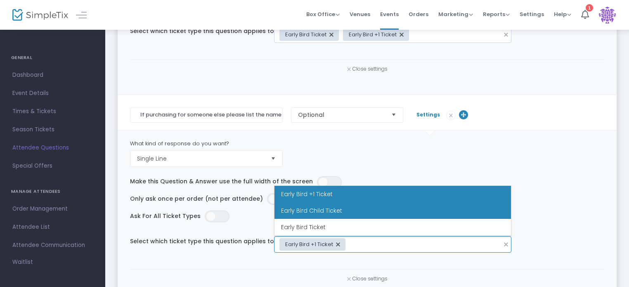
click at [365, 213] on Ticket "Early Bird Child Ticket" at bounding box center [393, 210] width 237 height 17
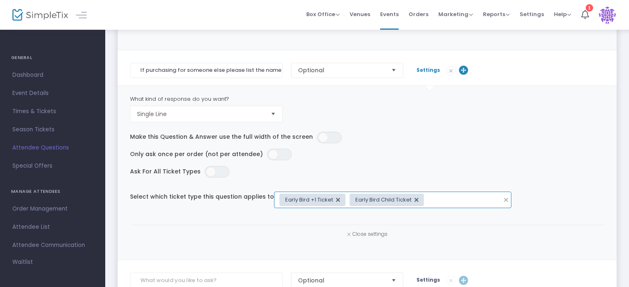
scroll to position [429, 0]
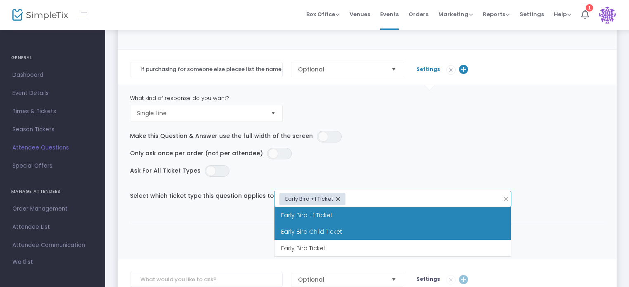
click at [424, 195] on input at bounding box center [425, 198] width 146 height 9
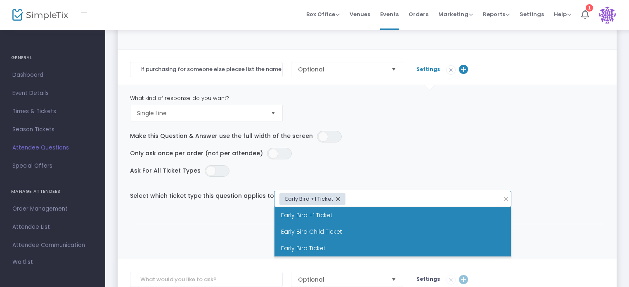
click at [365, 244] on Ticket "Early Bird Ticket" at bounding box center [393, 248] width 237 height 17
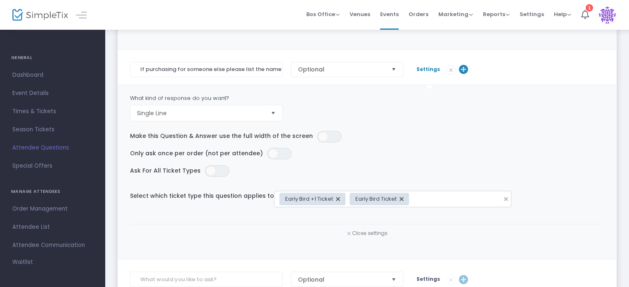
click at [458, 238] on div "Close settings" at bounding box center [367, 233] width 483 height 18
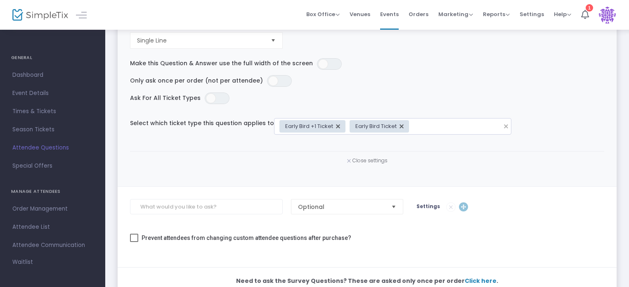
scroll to position [500, 0]
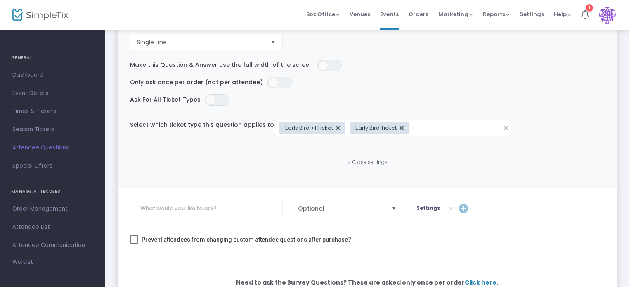
click at [452, 106] on div "Ask For All Ticket Types ON OFF" at bounding box center [367, 99] width 483 height 17
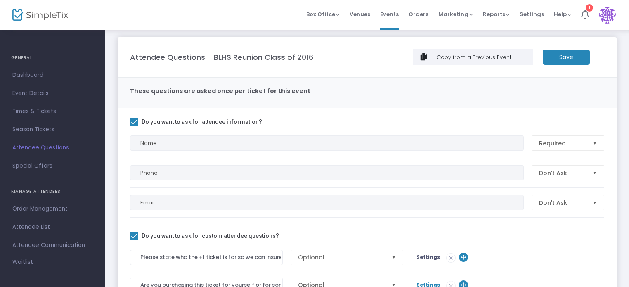
scroll to position [5, 0]
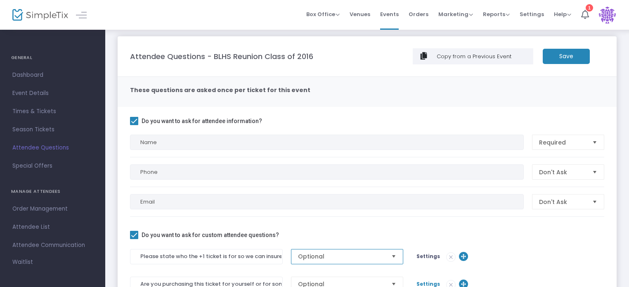
click at [357, 258] on span "Optional" at bounding box center [341, 256] width 87 height 8
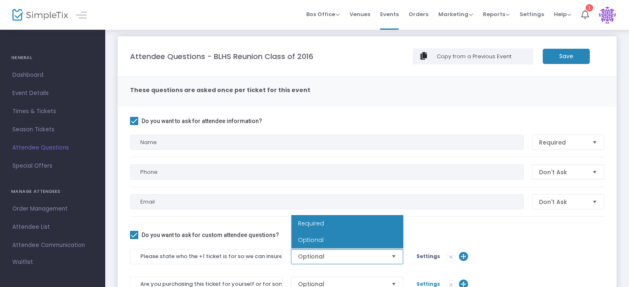
click at [334, 223] on li "Required" at bounding box center [347, 223] width 112 height 17
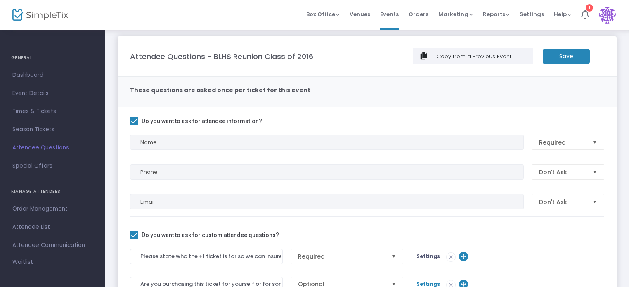
click at [423, 256] on span "Settings" at bounding box center [429, 256] width 24 height 7
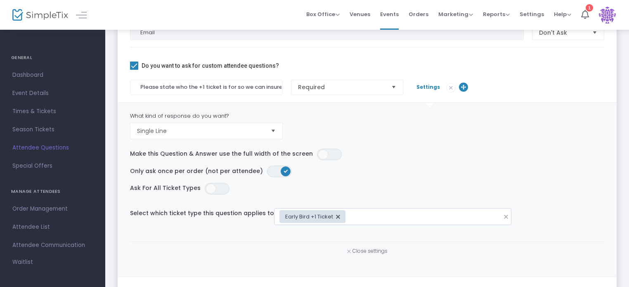
scroll to position [173, 0]
click at [43, 143] on span "Attendee Questions" at bounding box center [52, 147] width 81 height 11
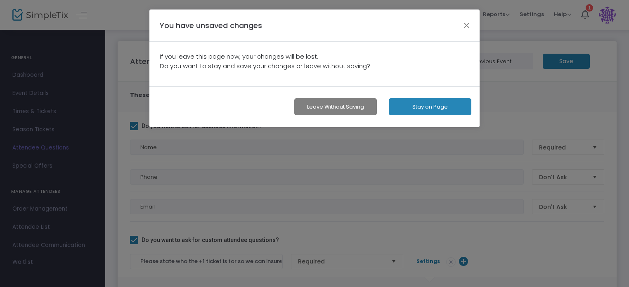
scroll to position [0, 0]
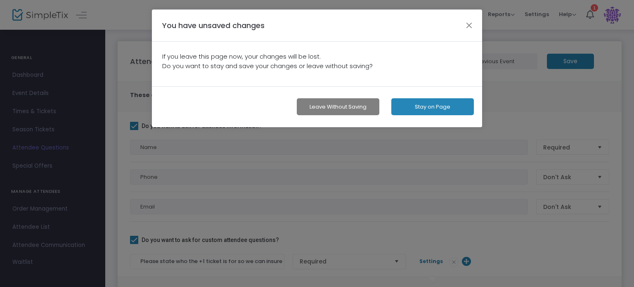
click at [419, 108] on button "Stay on Page" at bounding box center [432, 106] width 83 height 17
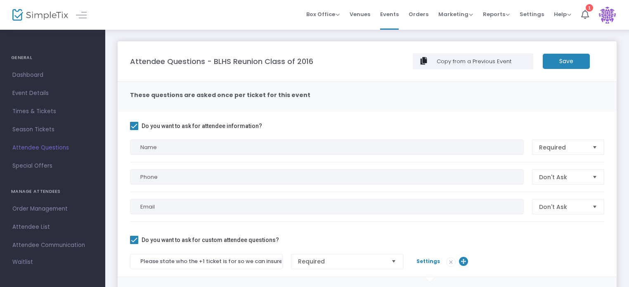
click at [581, 59] on m-button "Save" at bounding box center [566, 61] width 47 height 15
click at [559, 62] on m-button "Save" at bounding box center [566, 61] width 47 height 15
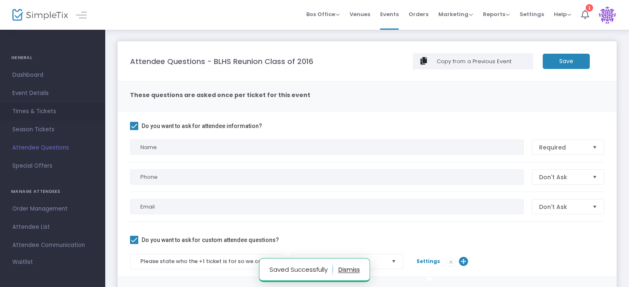
click at [35, 106] on span "Times & Tickets" at bounding box center [52, 111] width 81 height 11
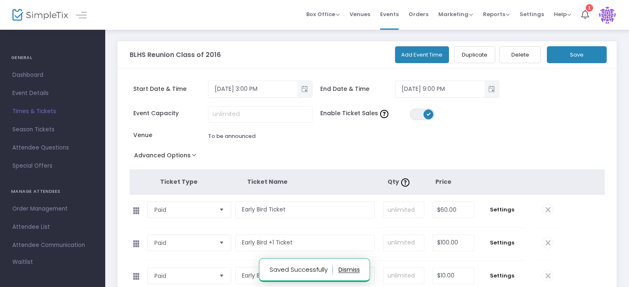
click at [19, 74] on span "Dashboard" at bounding box center [52, 75] width 81 height 11
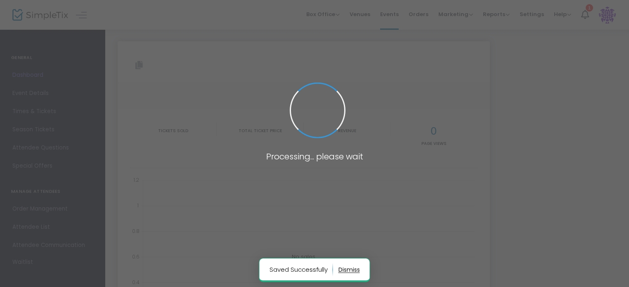
type input "https://www.simpletix.com/e/blhs-reunion-class-of-2016-tickets-231021"
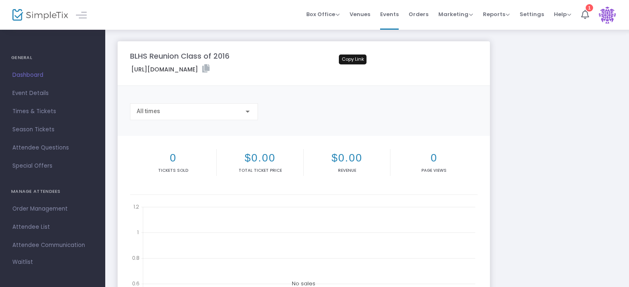
click at [210, 69] on icon at bounding box center [205, 68] width 7 height 8
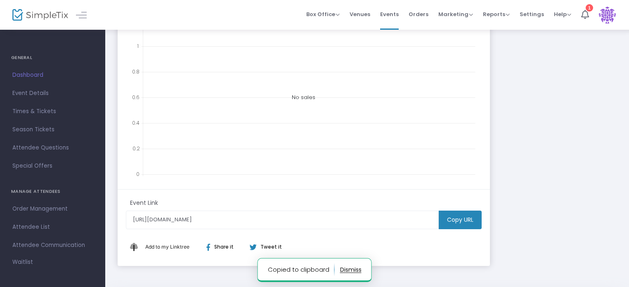
scroll to position [219, 0]
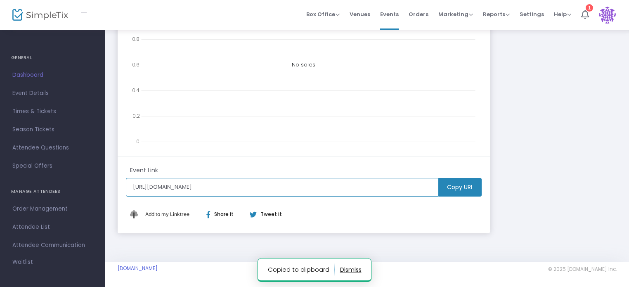
click at [350, 183] on input "https://www.simpletix.com/e/blhs-reunion-class-of-2016-tickets-231021" at bounding box center [282, 187] width 313 height 19
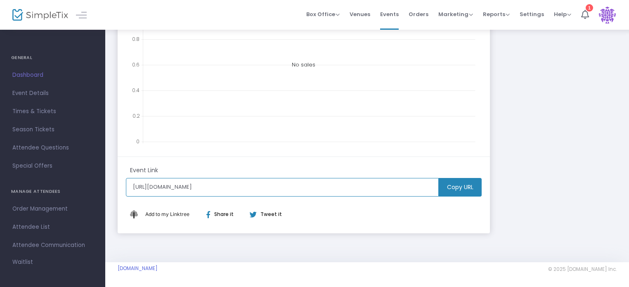
drag, startPoint x: 328, startPoint y: 188, endPoint x: 224, endPoint y: 194, distance: 103.8
click at [224, 194] on input "https://www.simpletix.com/e/blhs-reunion-class-of-2016-tickets-231021" at bounding box center [282, 187] width 313 height 19
click at [339, 216] on div "Add to my Linktree Share it Tweet it" at bounding box center [303, 214] width 355 height 20
click at [457, 184] on m-button "Copy URL" at bounding box center [460, 187] width 43 height 19
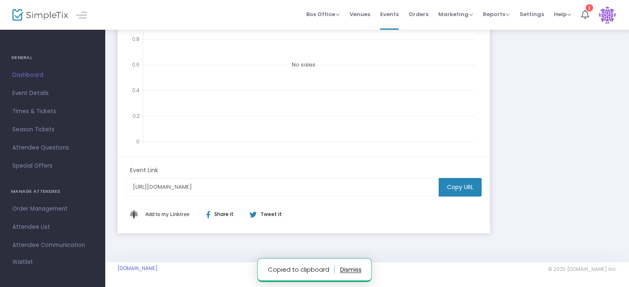
scroll to position [218, 0]
drag, startPoint x: 201, startPoint y: 269, endPoint x: 114, endPoint y: 273, distance: 87.2
click at [114, 273] on m-footer "BLHS2016Reunion.simpletix.com © 2025 SimpleTix.com Inc. About Privacy T&C Purch…" at bounding box center [367, 275] width 524 height 25
copy link "[DOMAIN_NAME]"
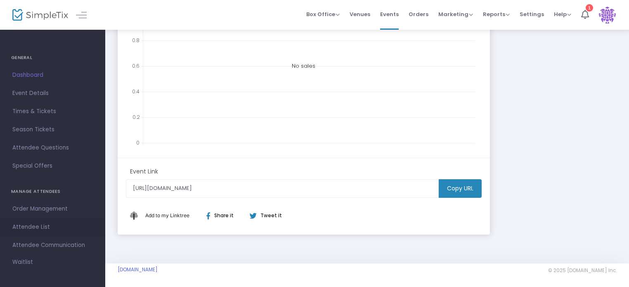
click at [35, 225] on span "Attendee List" at bounding box center [52, 227] width 81 height 11
